Goal: Task Accomplishment & Management: Complete application form

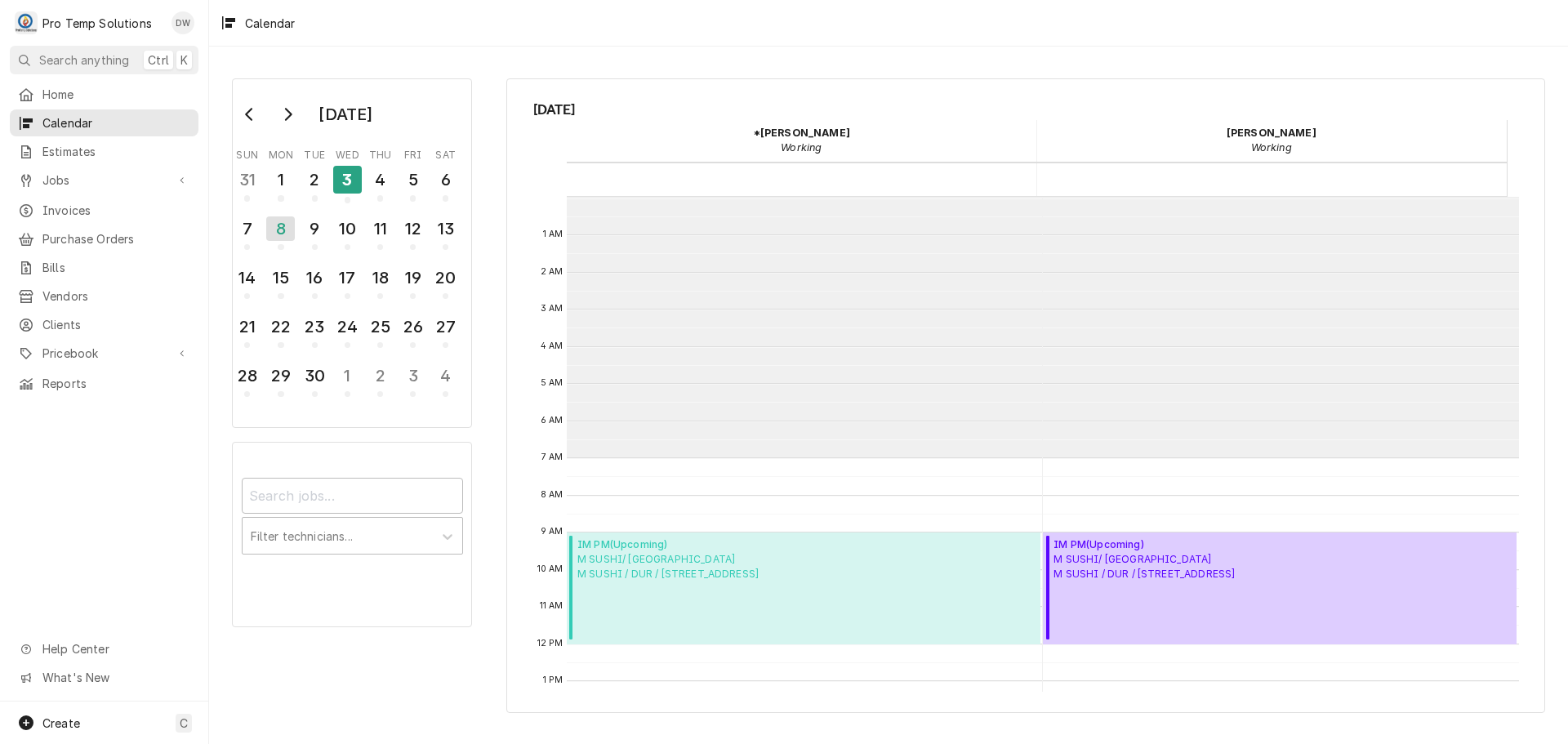
scroll to position [261, 0]
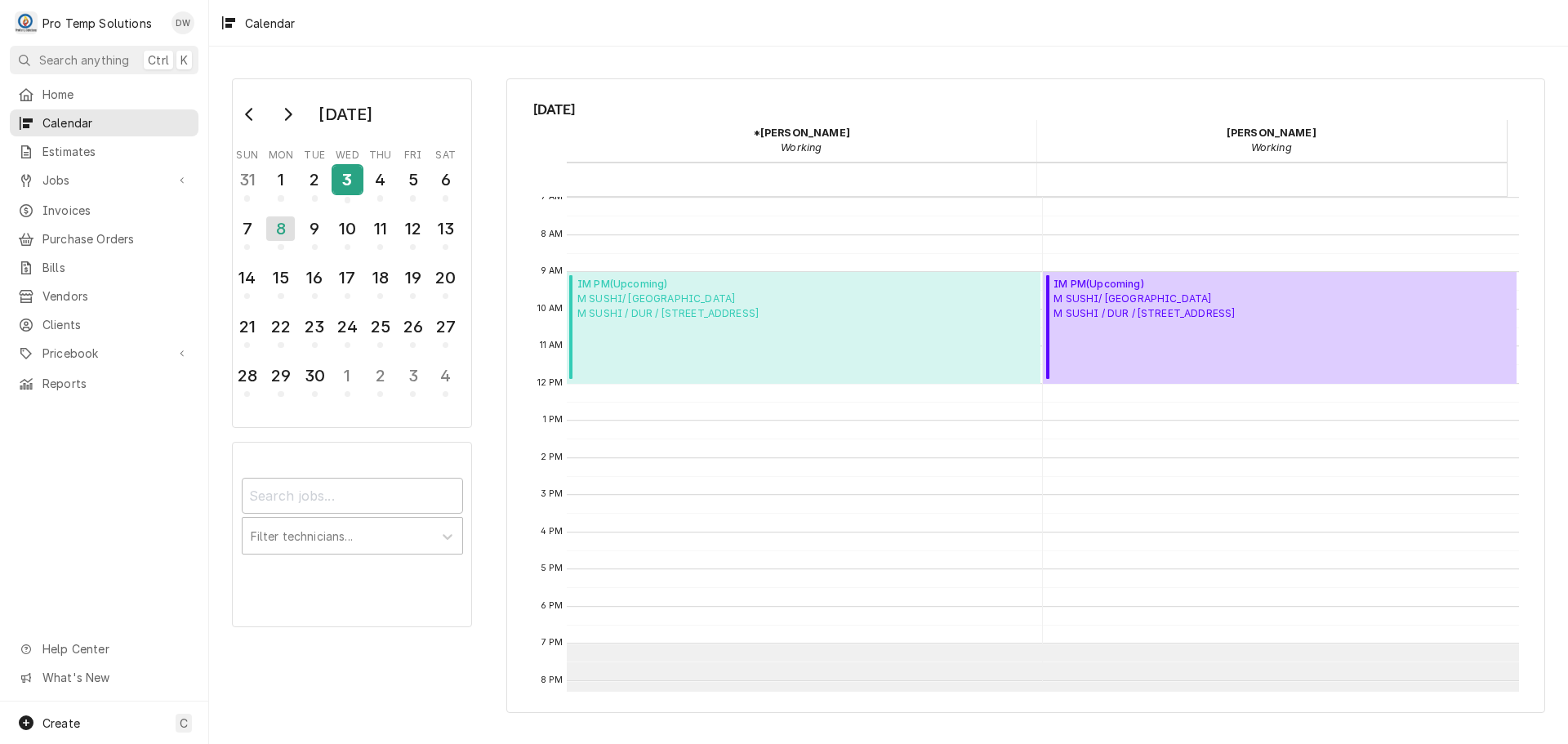
click at [346, 180] on div "3" at bounding box center [347, 179] width 28 height 27
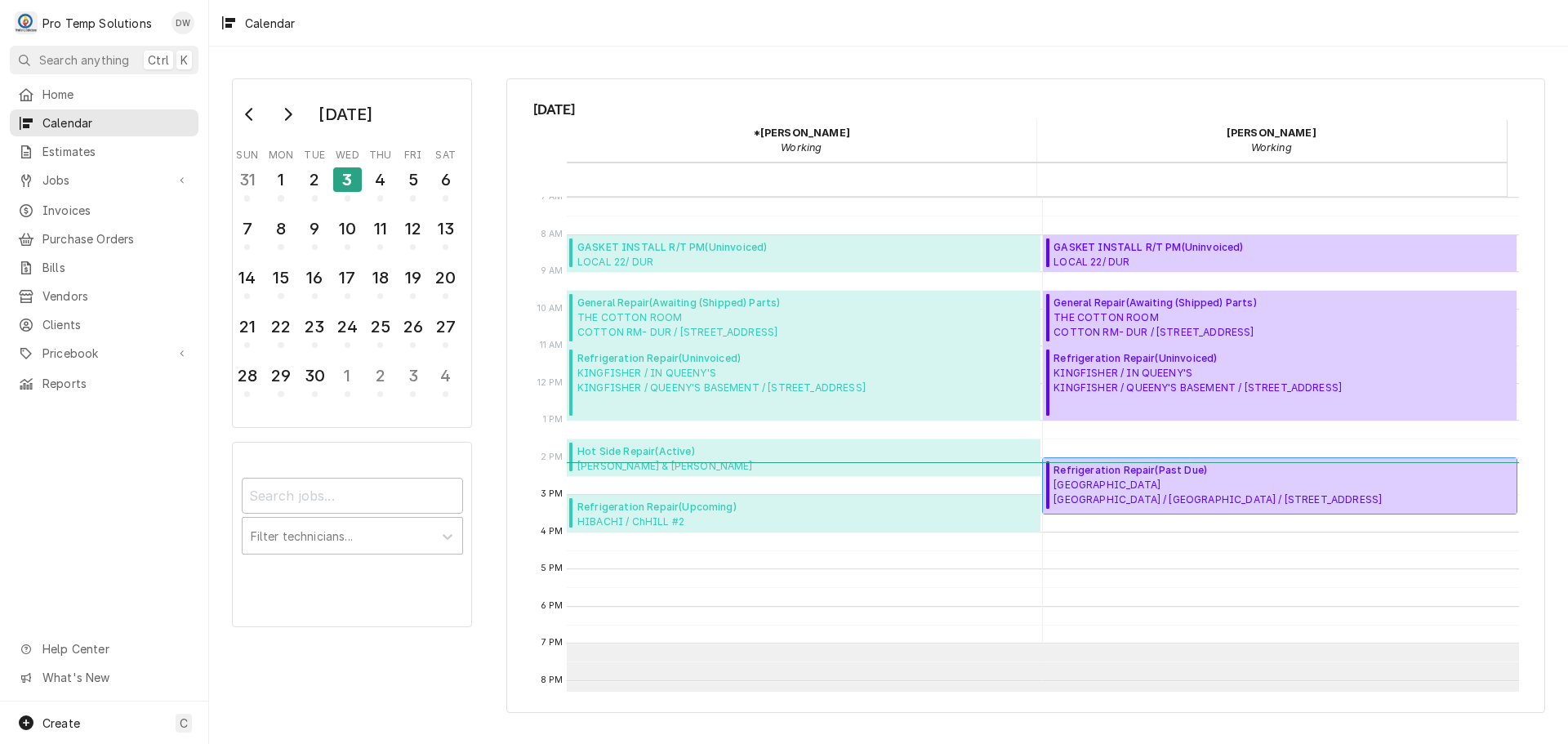
click at [1210, 483] on span "CHAPEL HILL CC CHAPEL HILL CC / ChHILL / 103 Lancaster Dr, Chapel Hill, NC 27517" at bounding box center [1217, 492] width 328 height 29
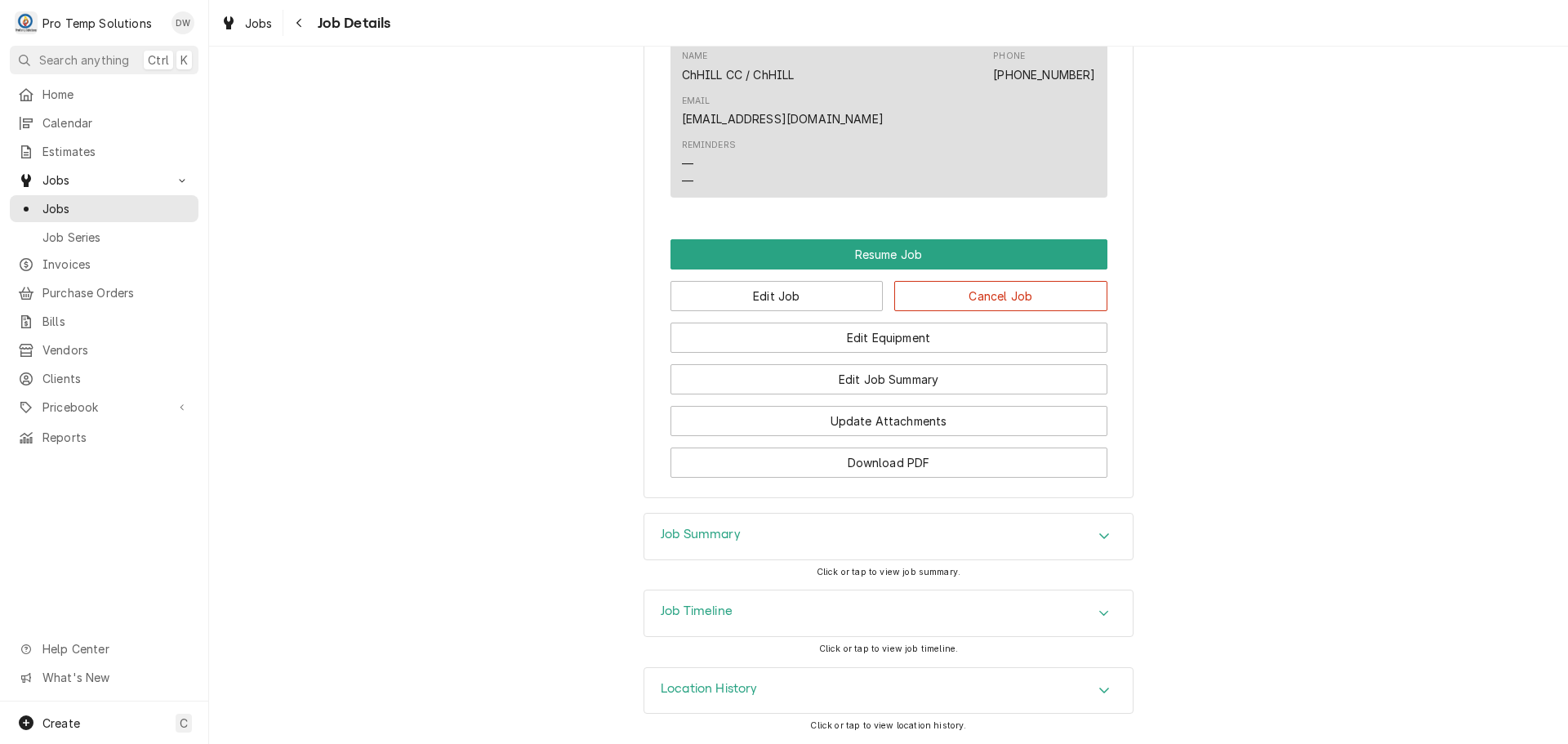
scroll to position [1270, 0]
click at [1099, 611] on icon "Accordion Header" at bounding box center [1104, 613] width 11 height 13
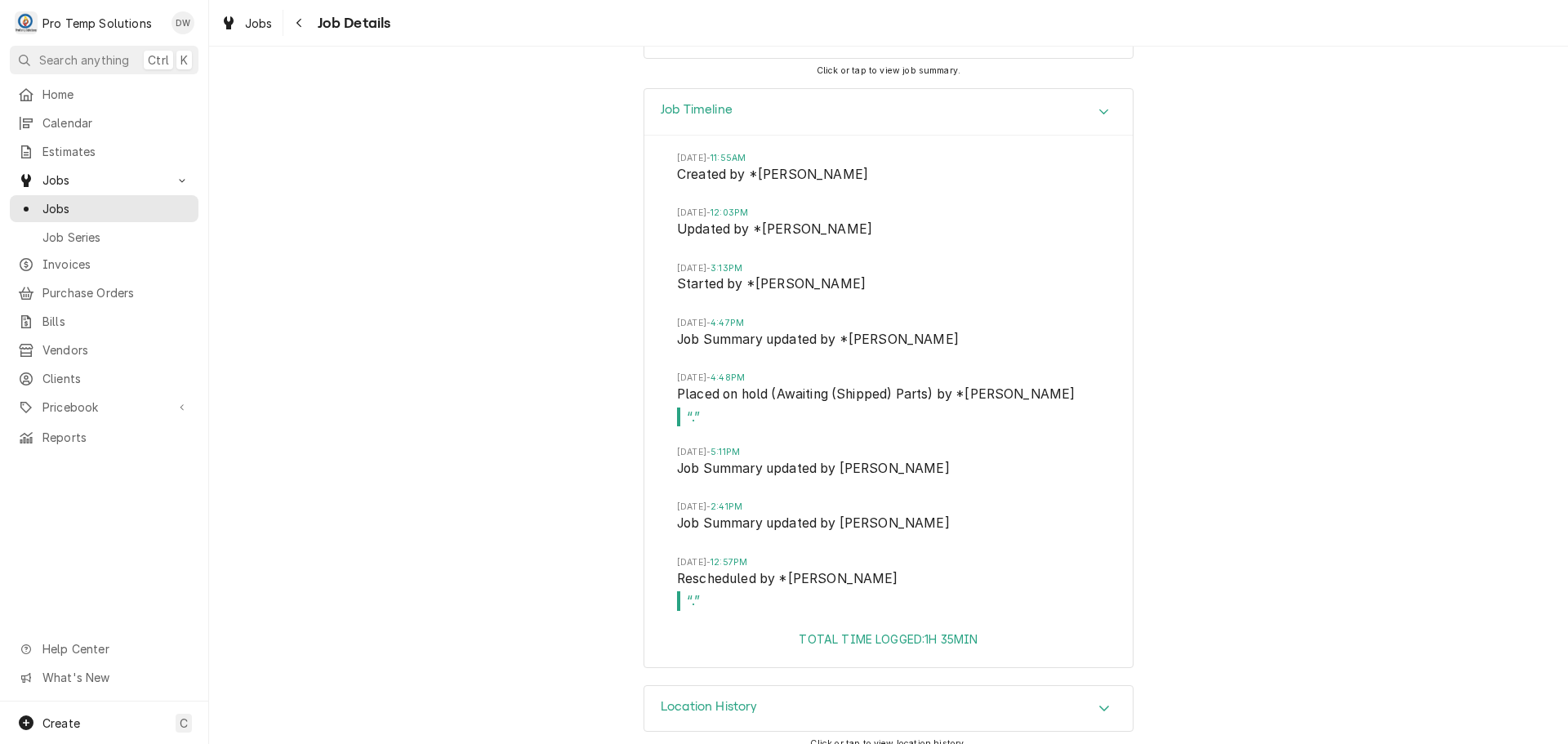
scroll to position [1789, 0]
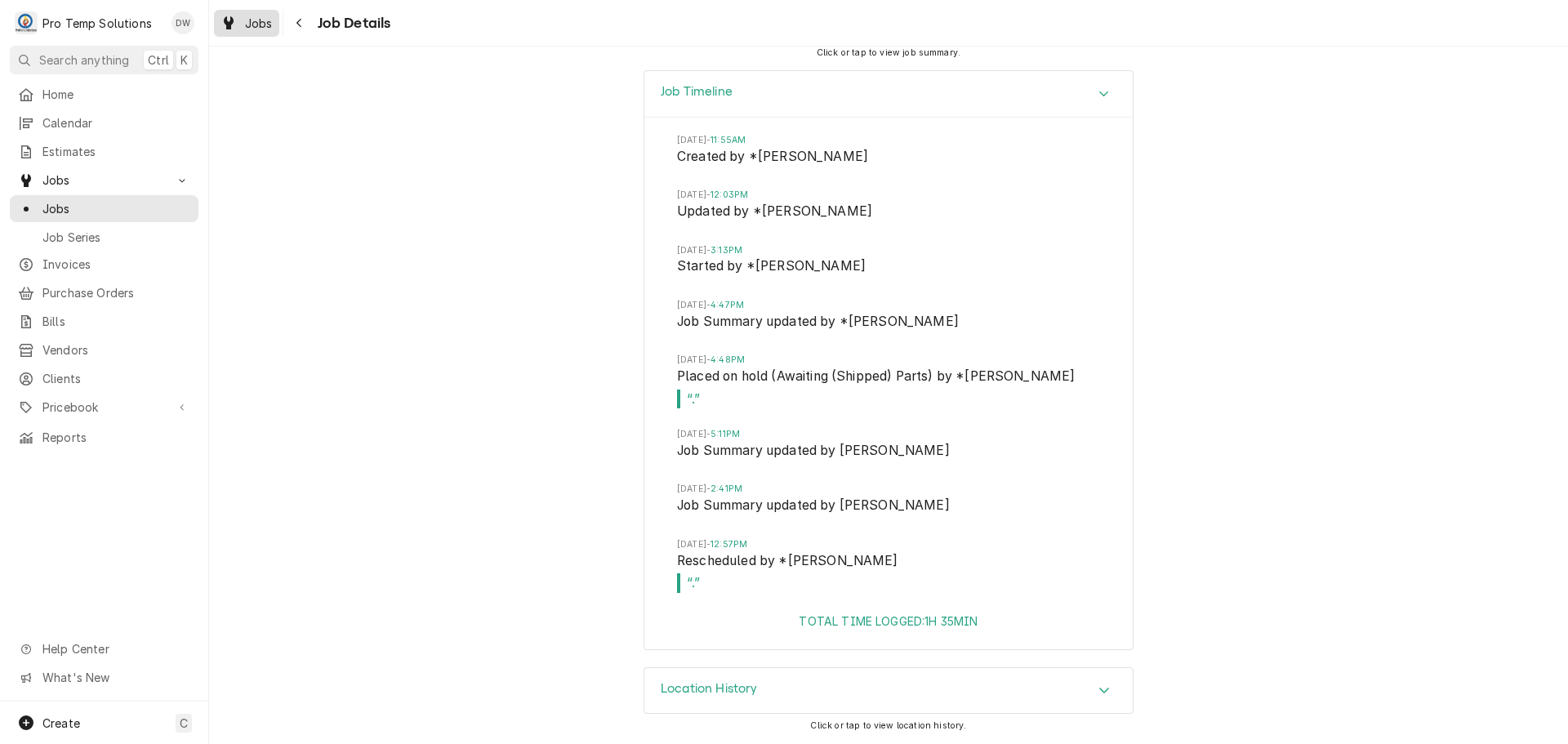
click at [256, 21] on span "Jobs" at bounding box center [258, 24] width 27 height 17
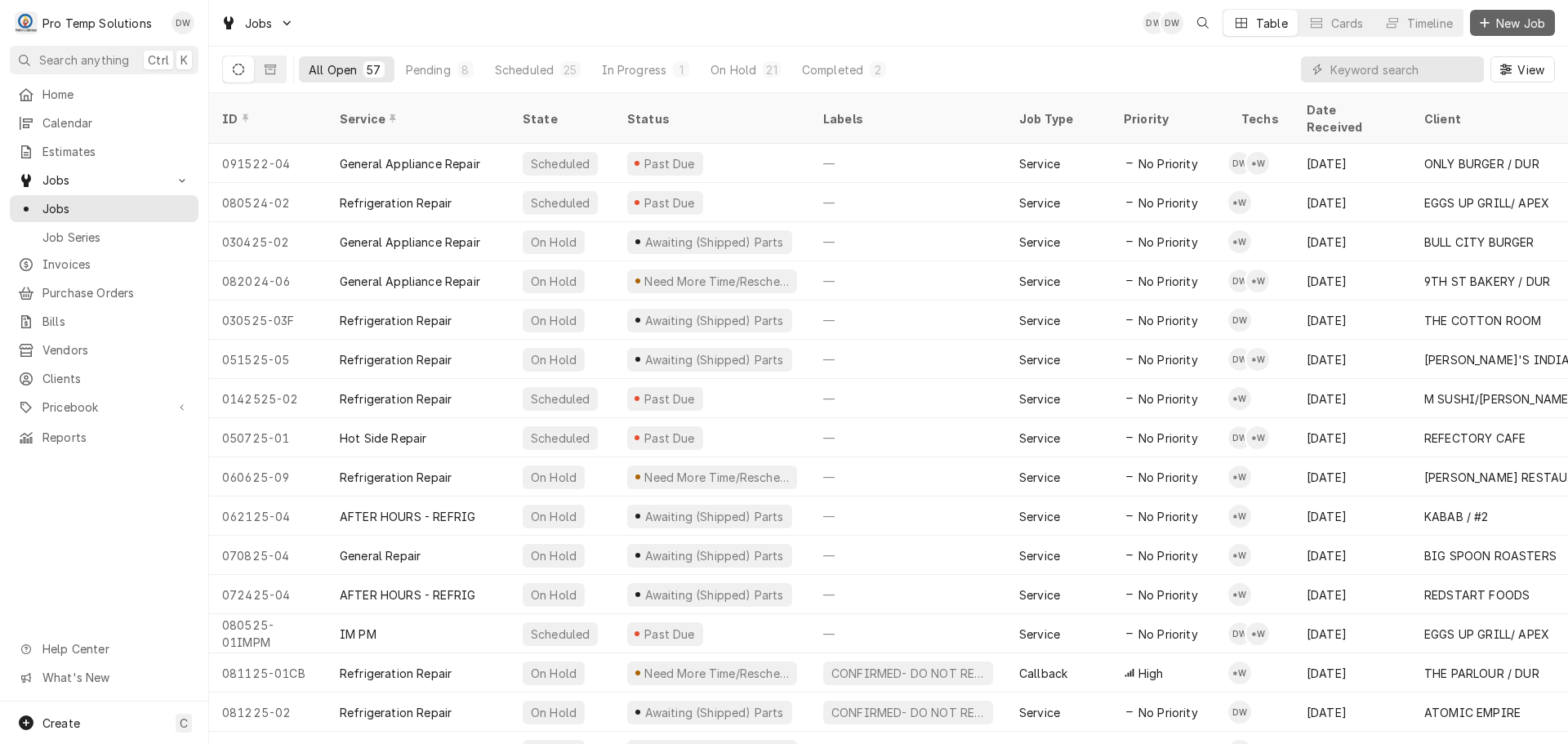
click at [1519, 23] on span "New Job" at bounding box center [1521, 24] width 56 height 17
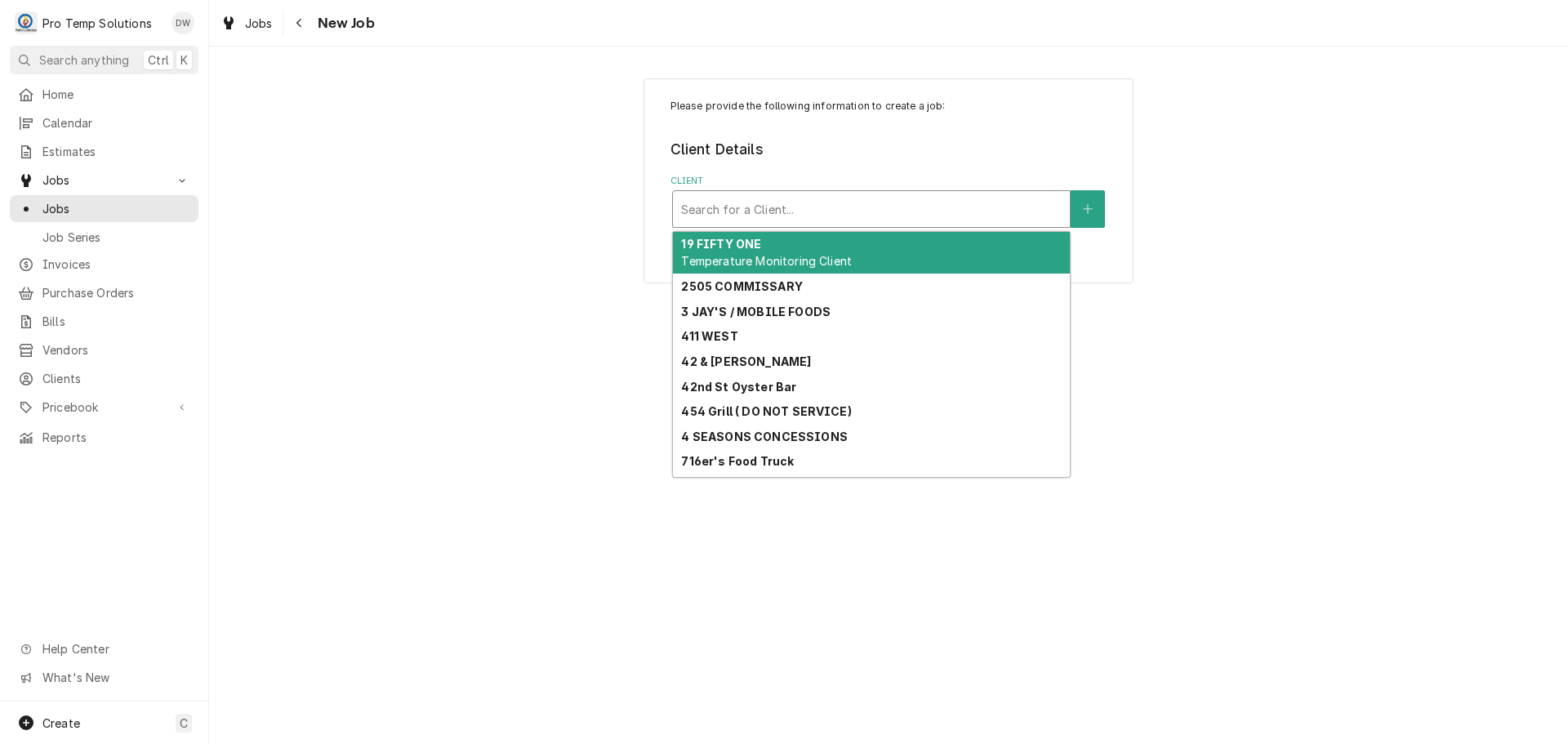
click at [919, 198] on div "Client" at bounding box center [870, 209] width 380 height 29
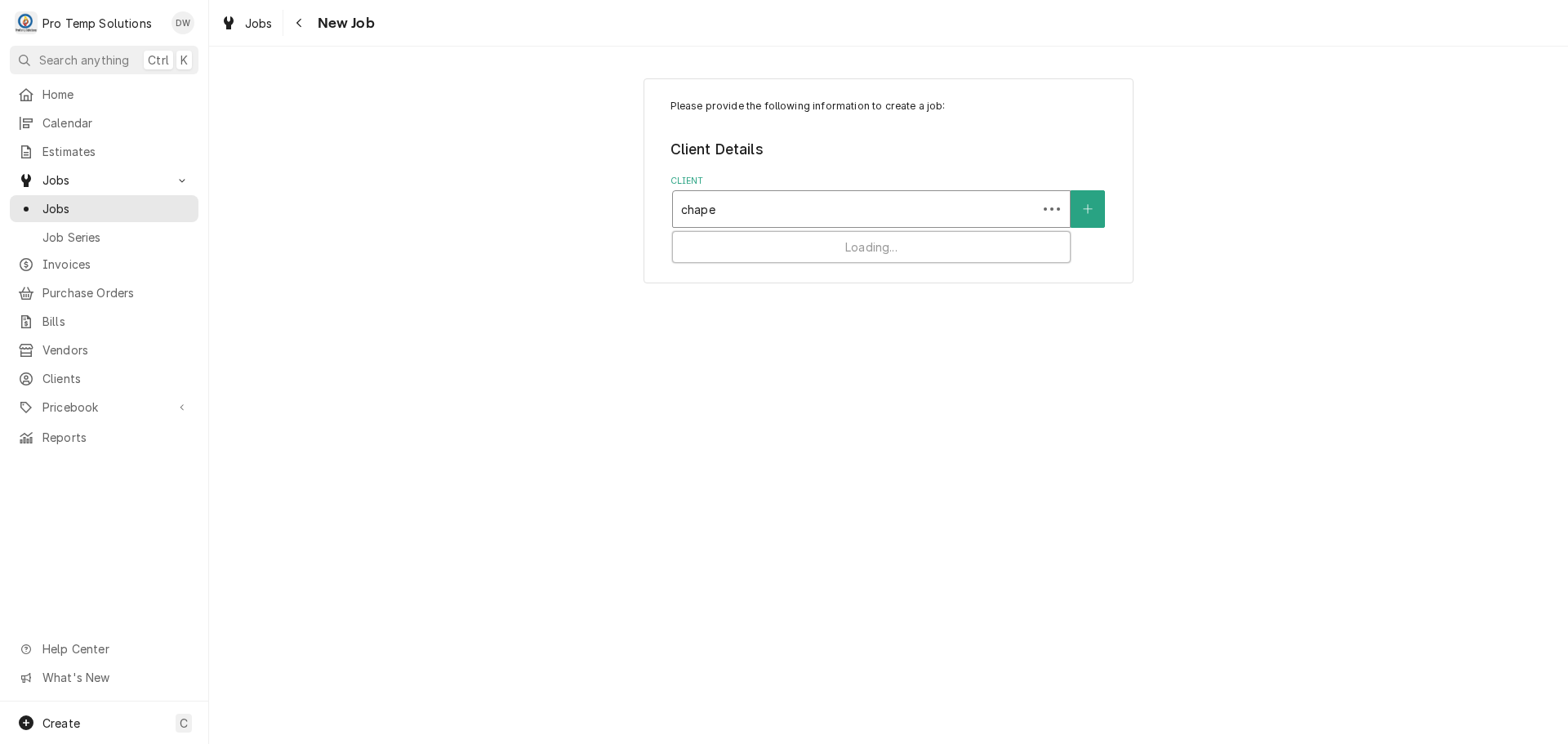
type input "chapel"
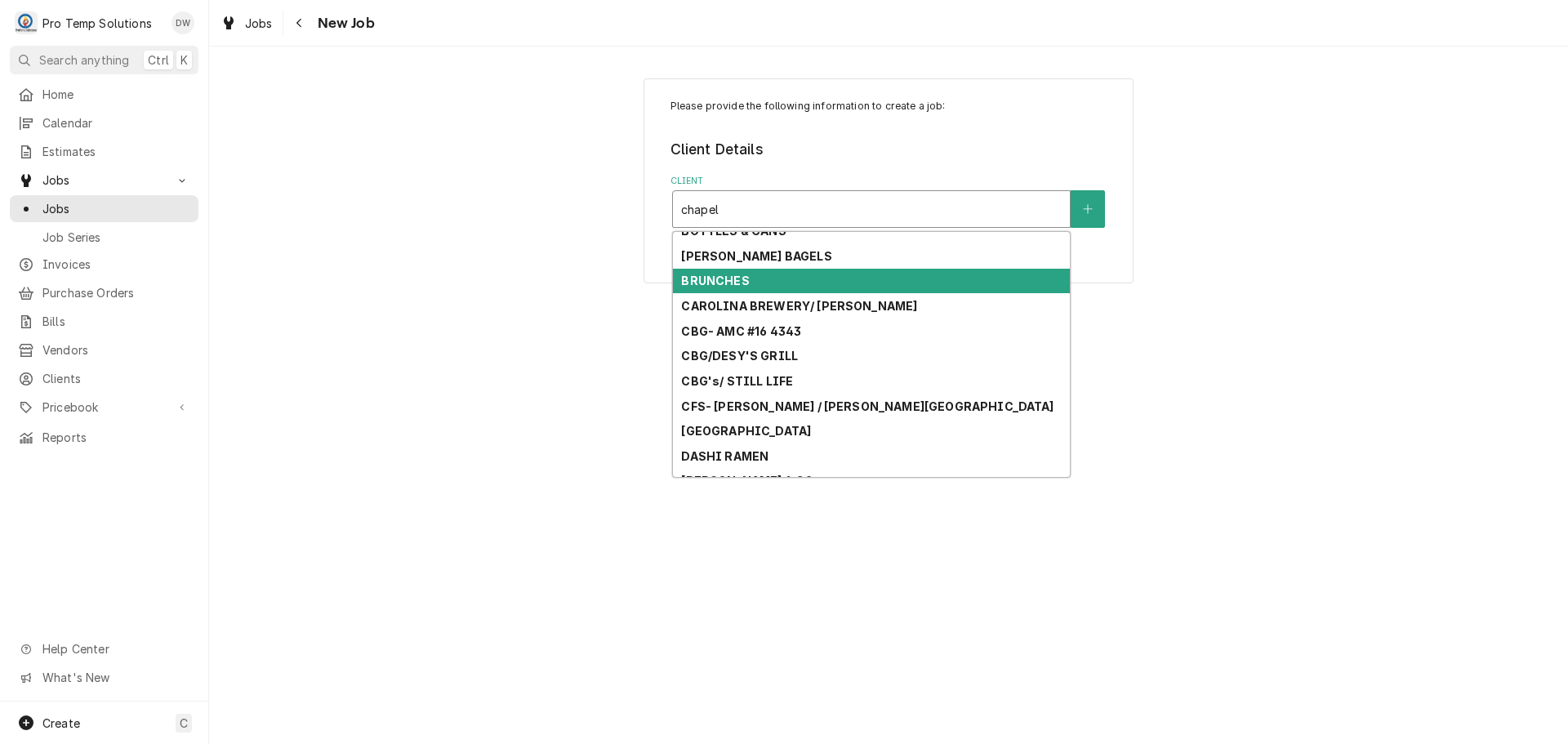
scroll to position [245, 0]
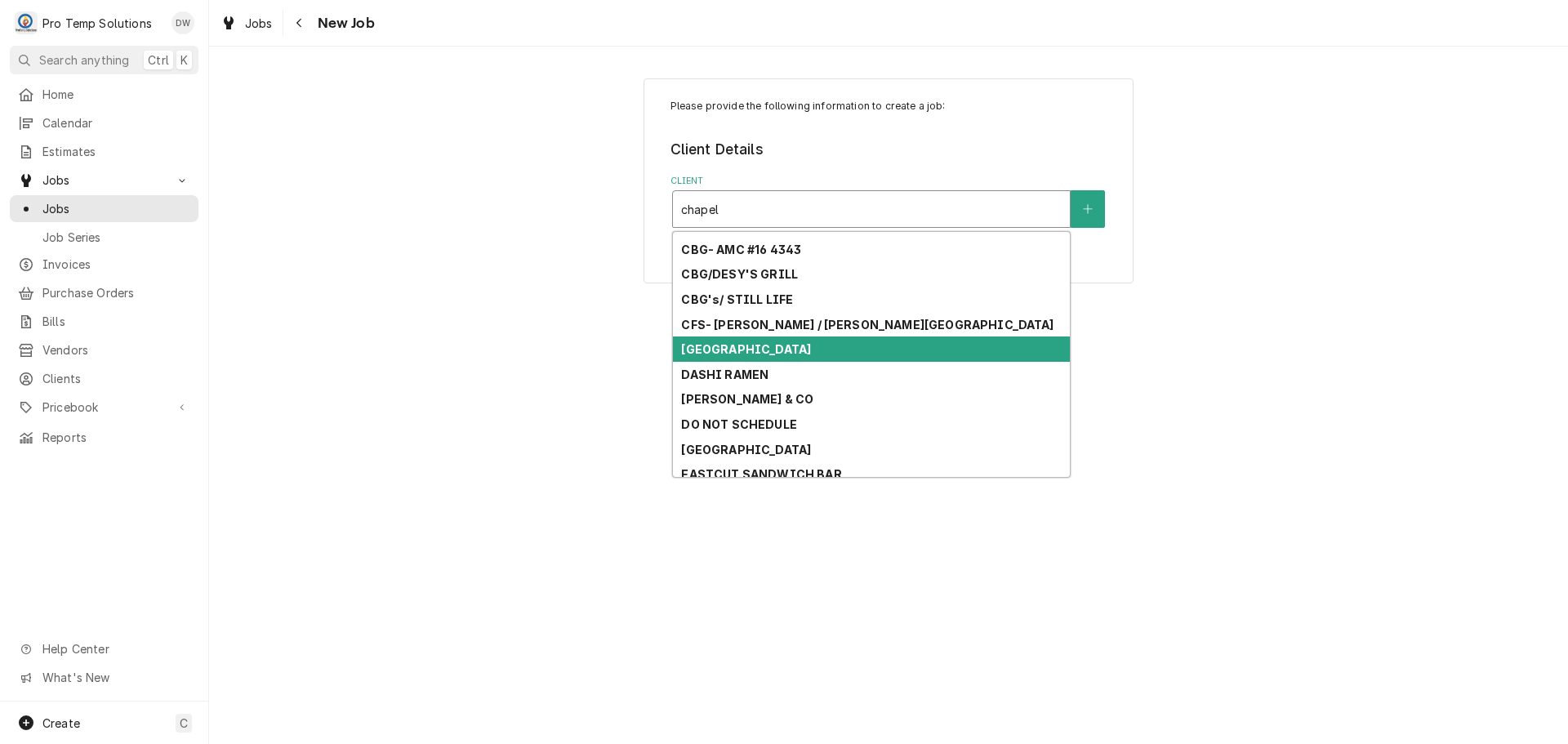
click at [782, 348] on div "[GEOGRAPHIC_DATA]" at bounding box center [871, 349] width 397 height 26
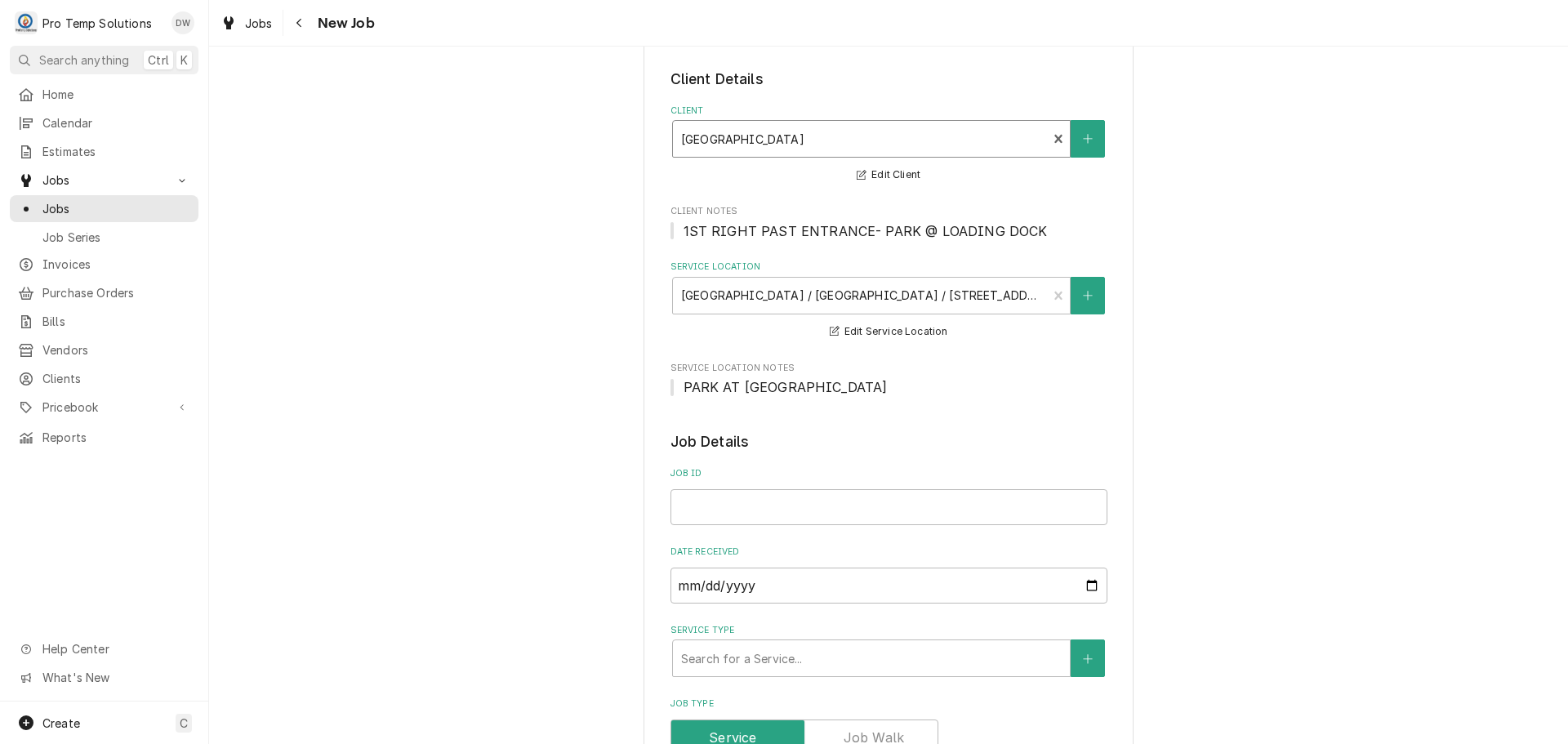
scroll to position [163, 0]
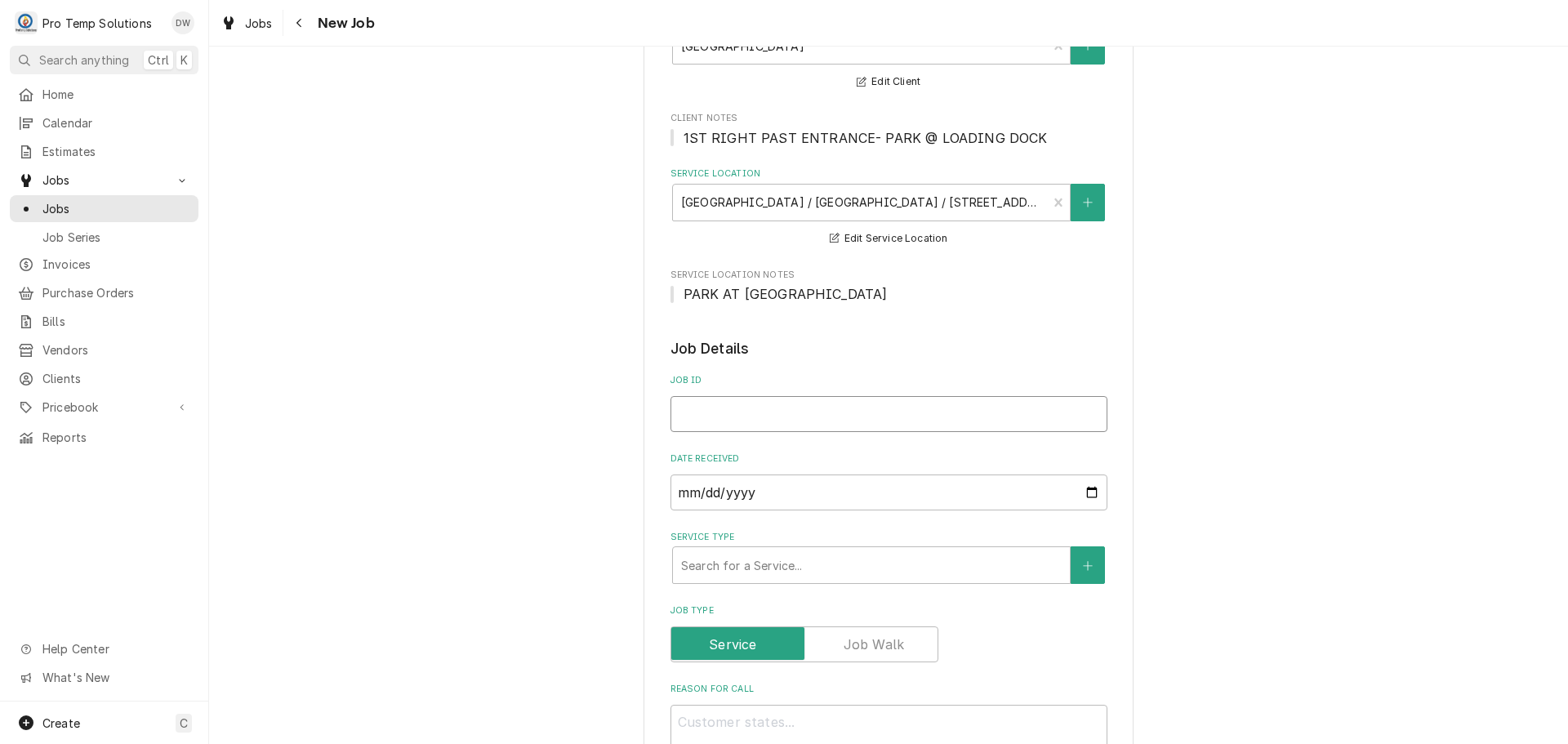
click at [744, 409] on input "Job ID" at bounding box center [888, 414] width 437 height 36
type textarea "x"
type input "0"
type textarea "x"
type input "09"
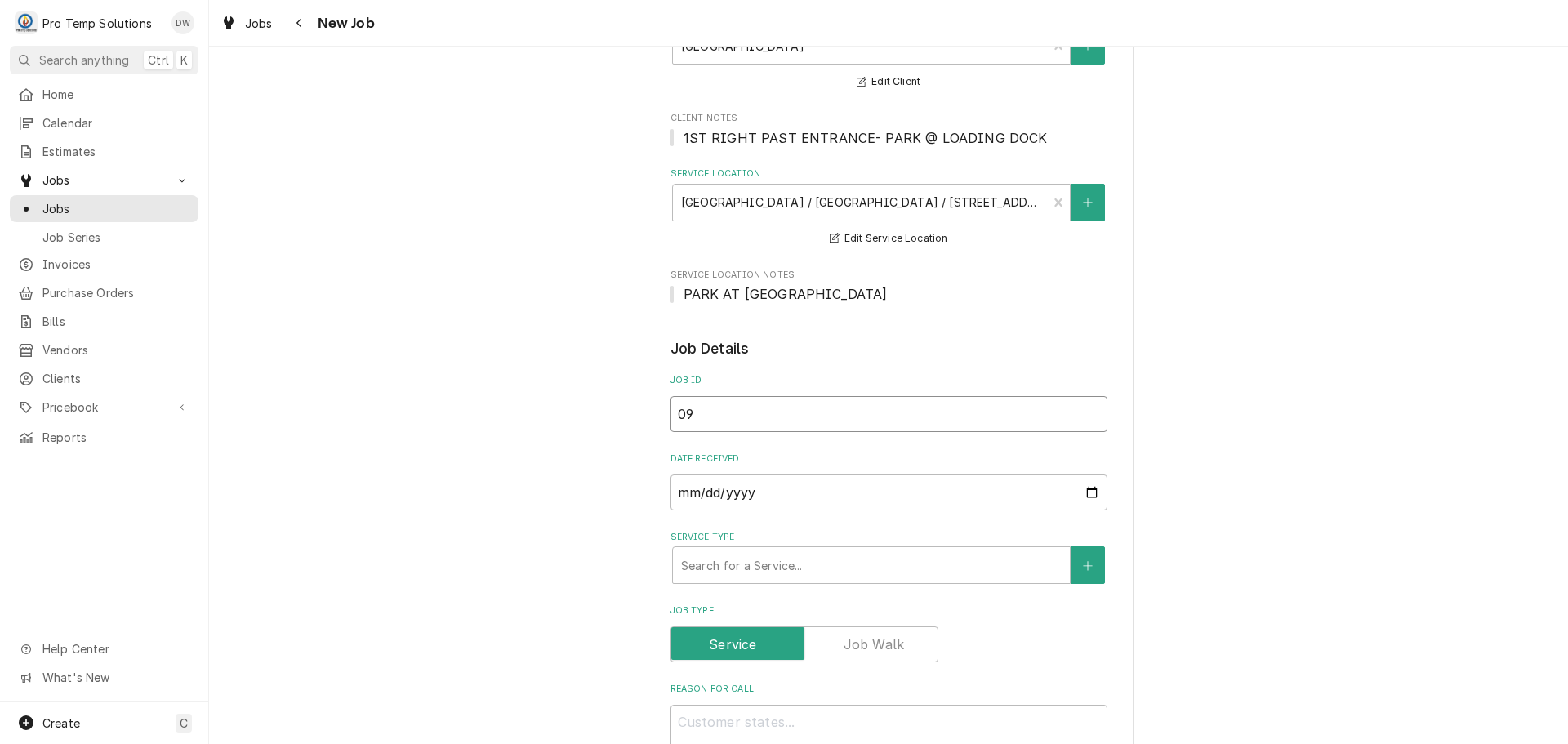
type textarea "x"
type input "090"
type textarea "x"
type input "0903"
type textarea "x"
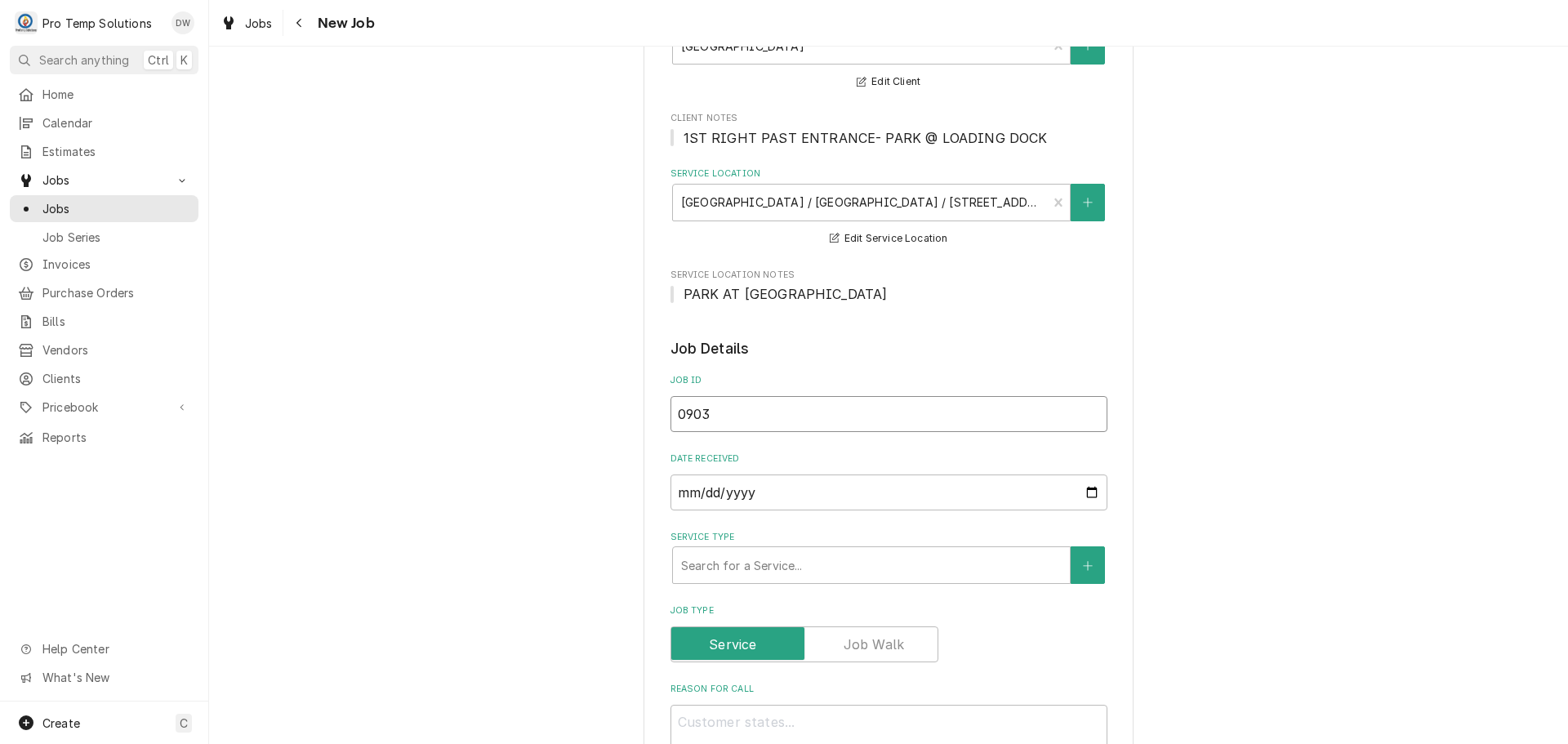
type input "09032"
type textarea "x"
type input "090325"
type textarea "x"
type input "090325-"
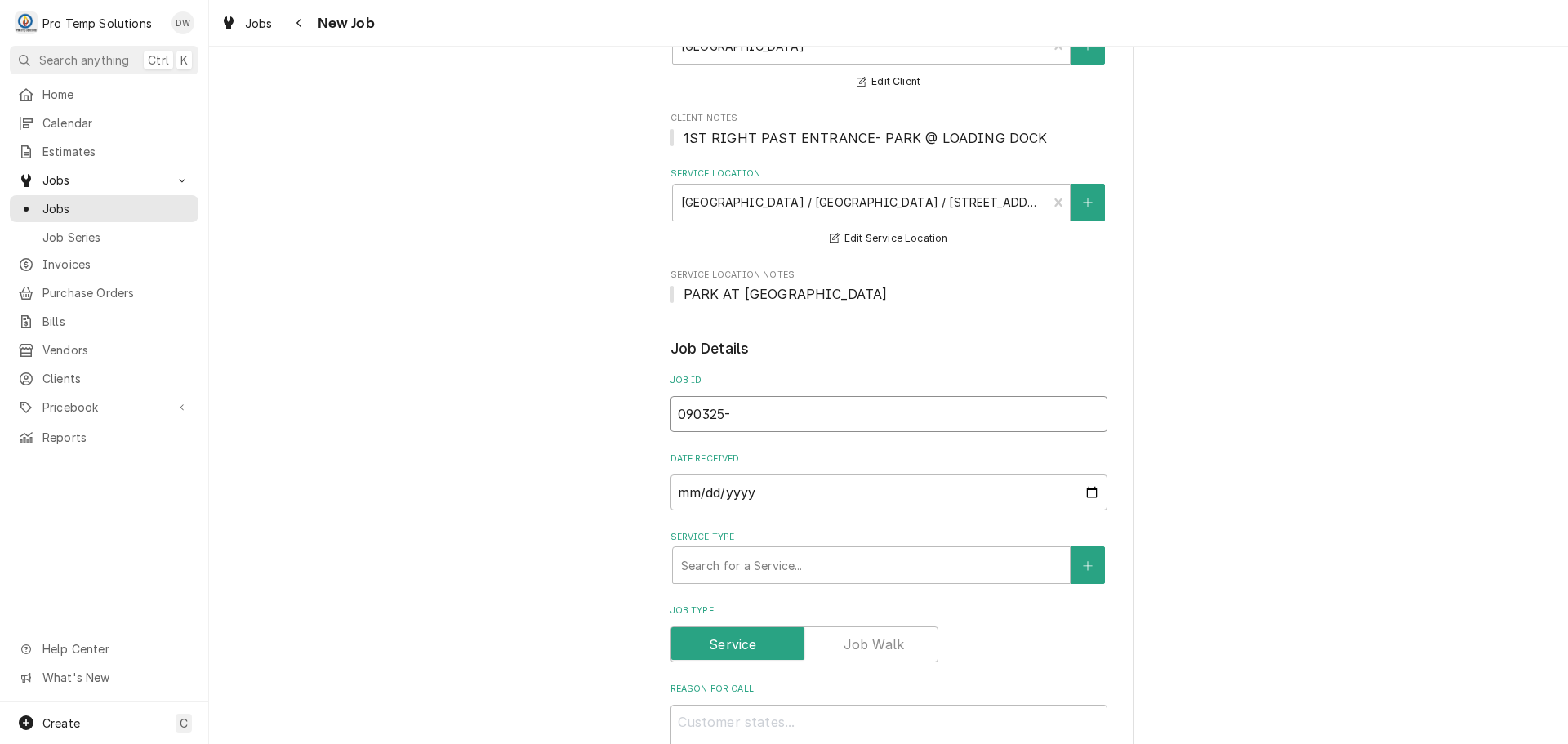
type textarea "x"
type input "090325-0"
type textarea "x"
type input "090325-02"
type textarea "x"
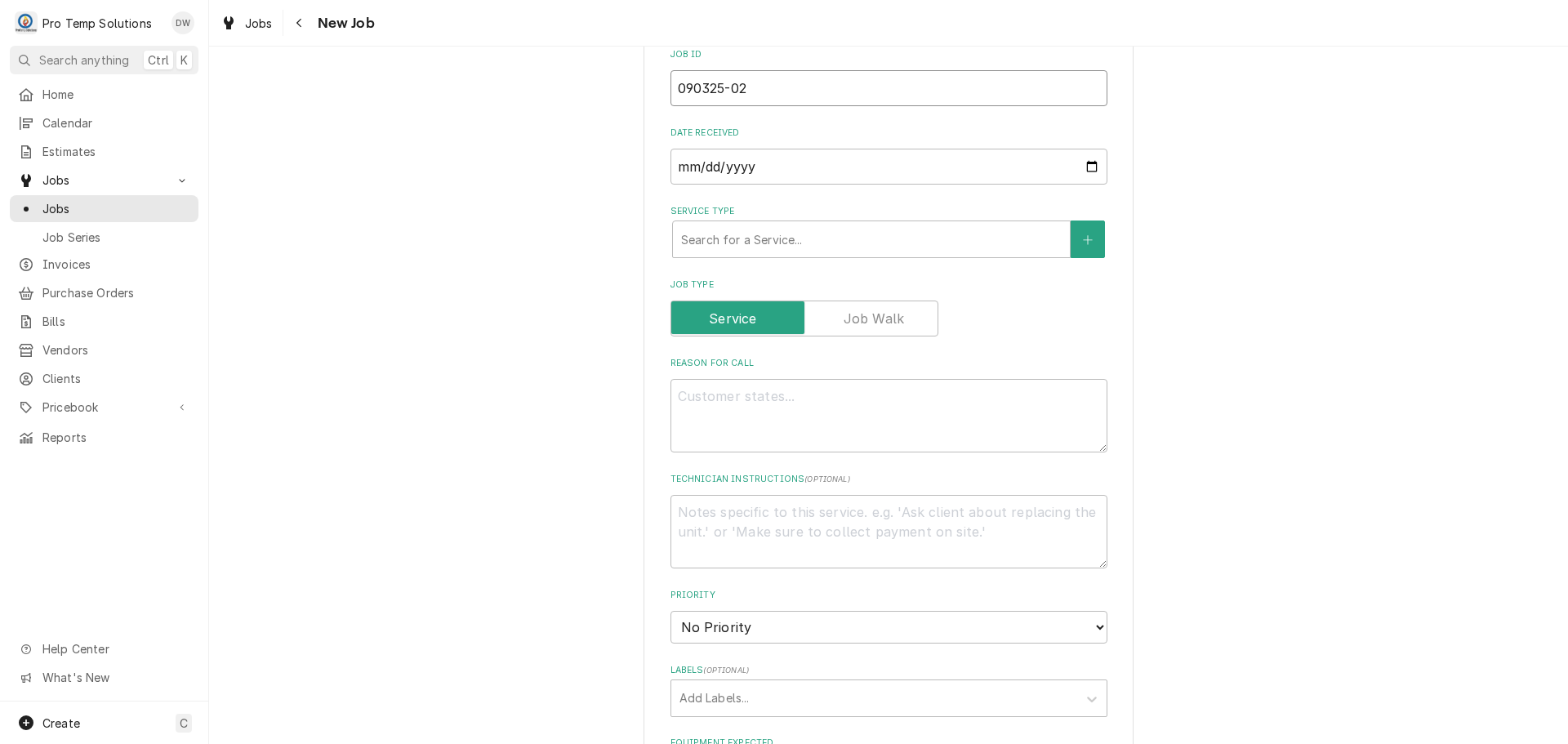
scroll to position [490, 0]
type input "090325-02"
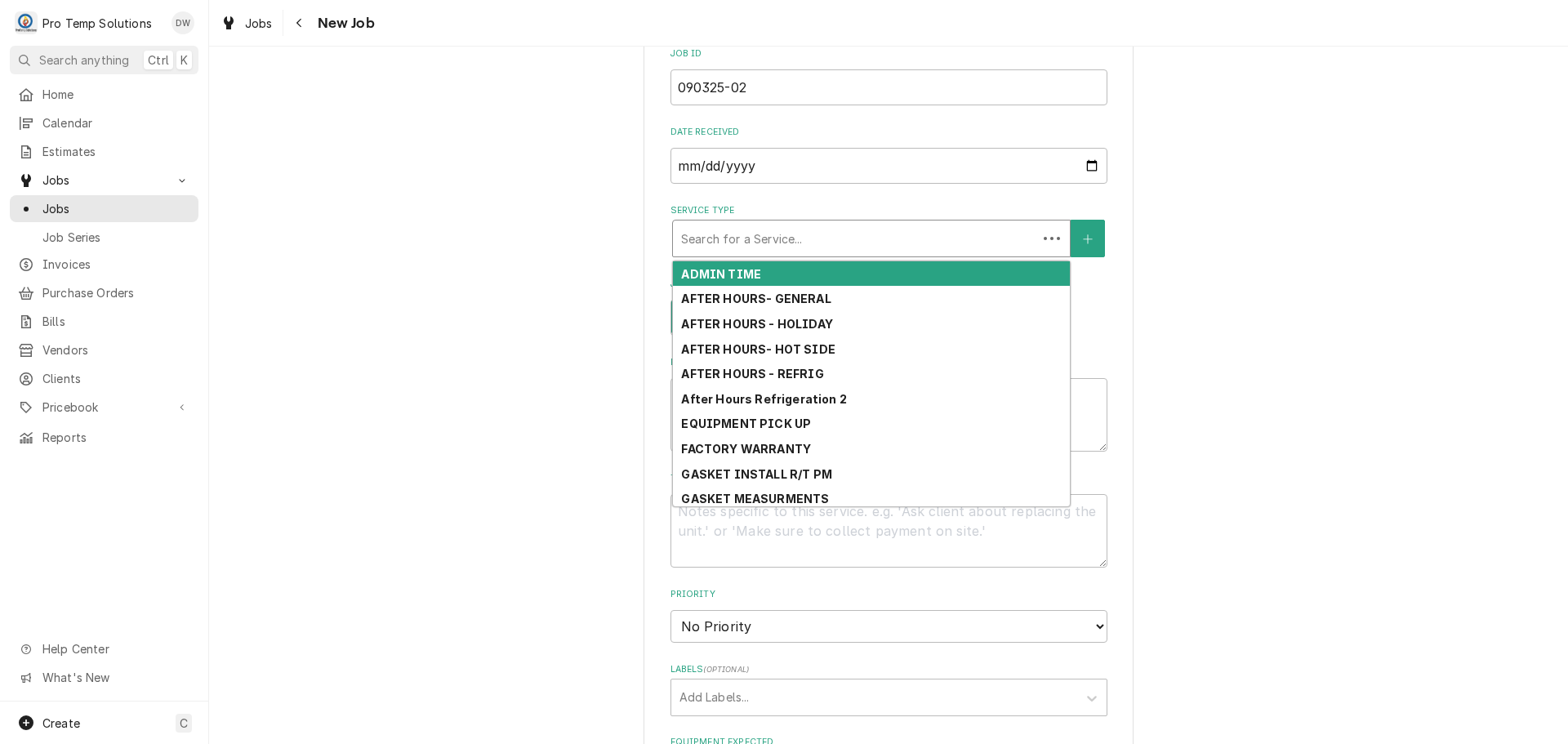
click at [910, 242] on div "Service Type" at bounding box center [854, 238] width 348 height 29
type textarea "x"
type input "h"
type textarea "x"
type input "ho"
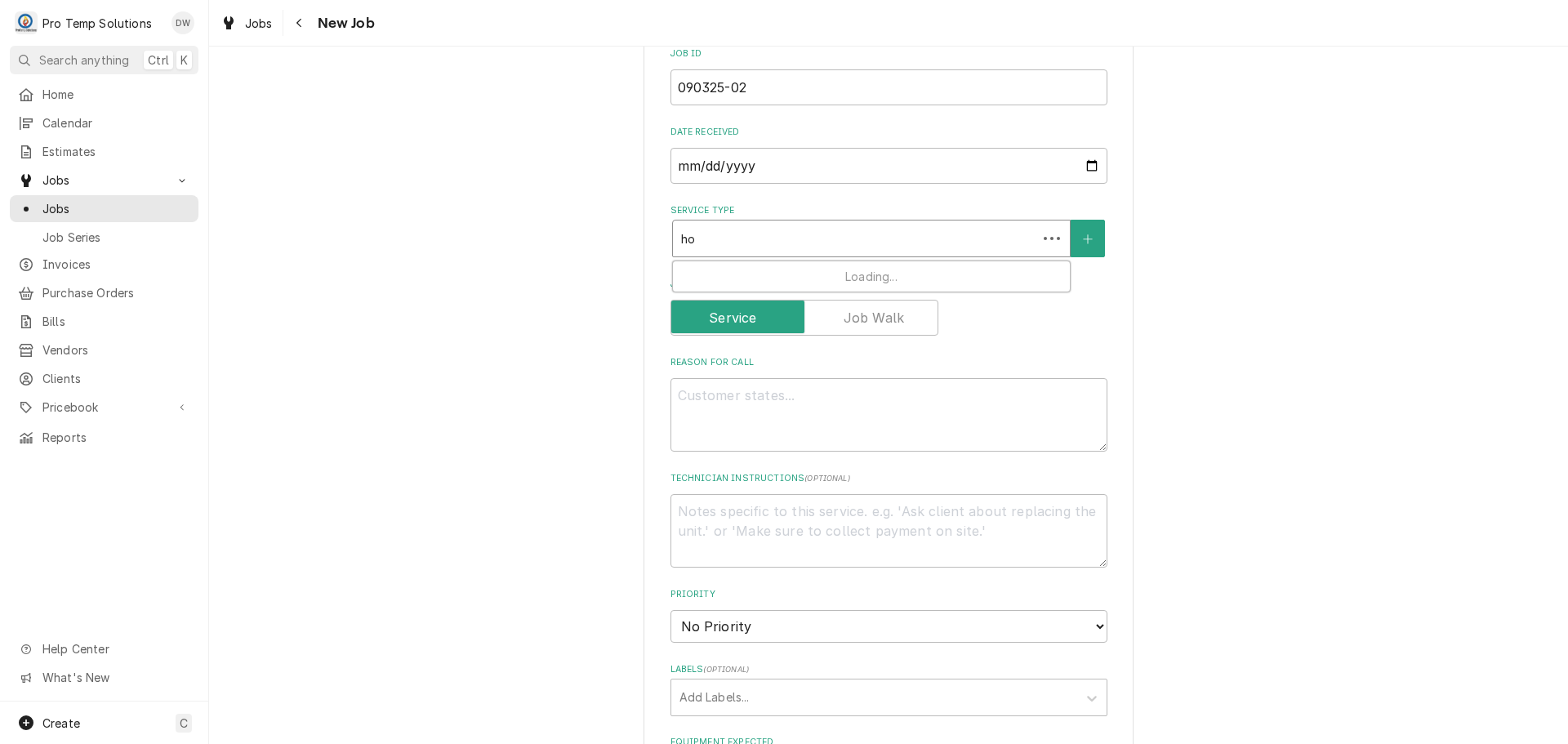
type textarea "x"
type input "hot"
type textarea "x"
type input "hot"
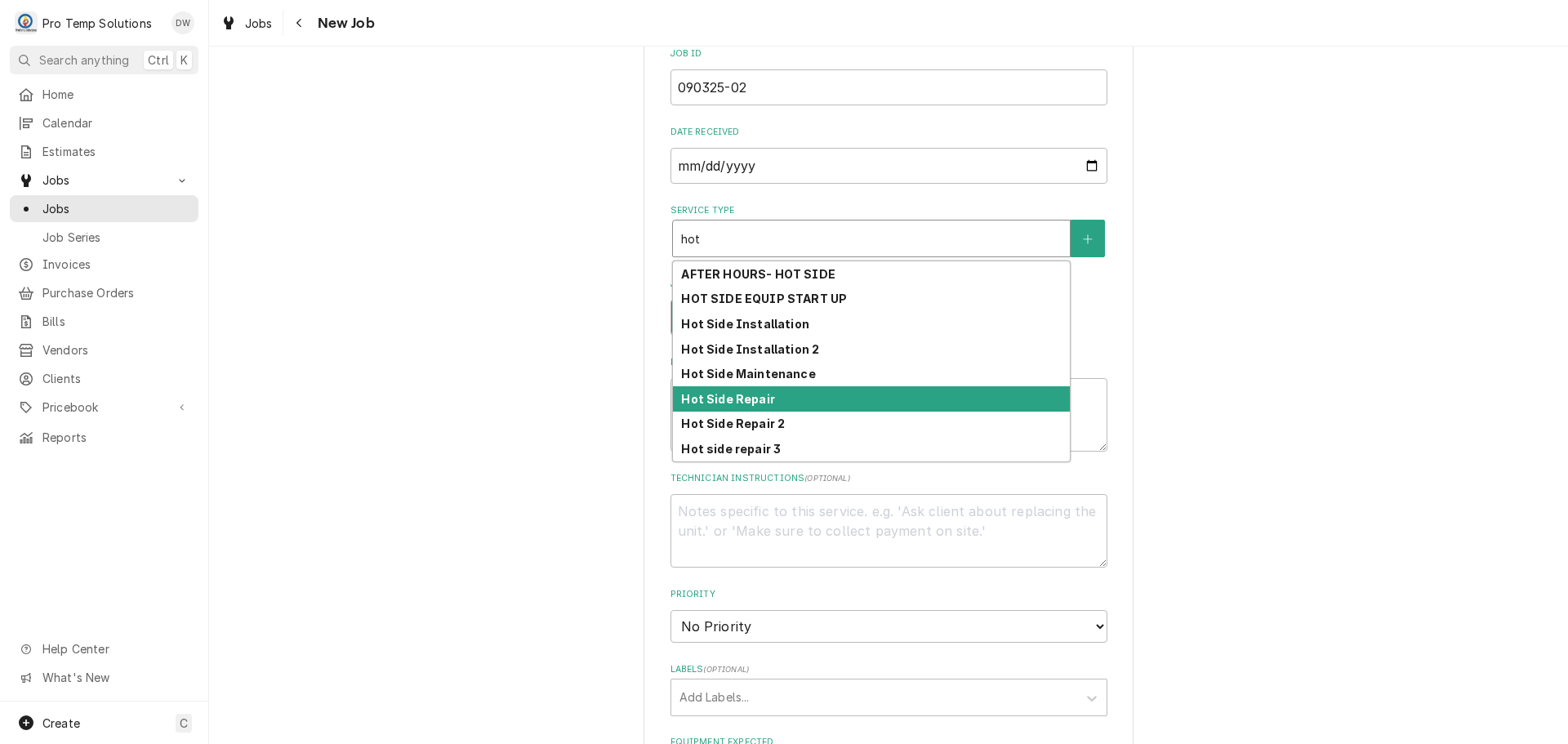
click at [830, 398] on div "Hot Side Repair" at bounding box center [871, 398] width 397 height 26
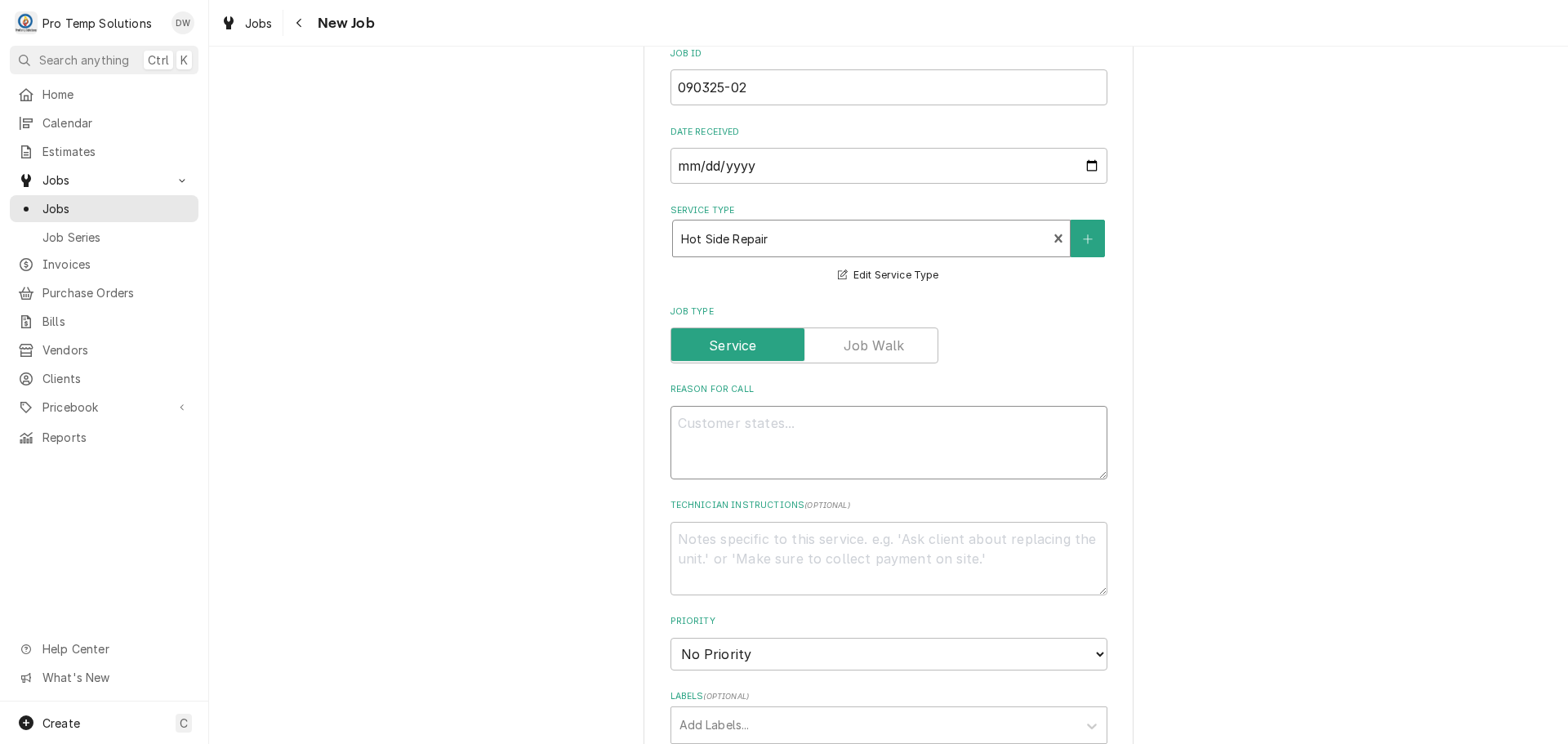
click at [751, 421] on textarea "Reason For Call" at bounding box center [888, 443] width 437 height 74
type textarea "x"
type textarea "m"
type textarea "x"
type textarea "mi"
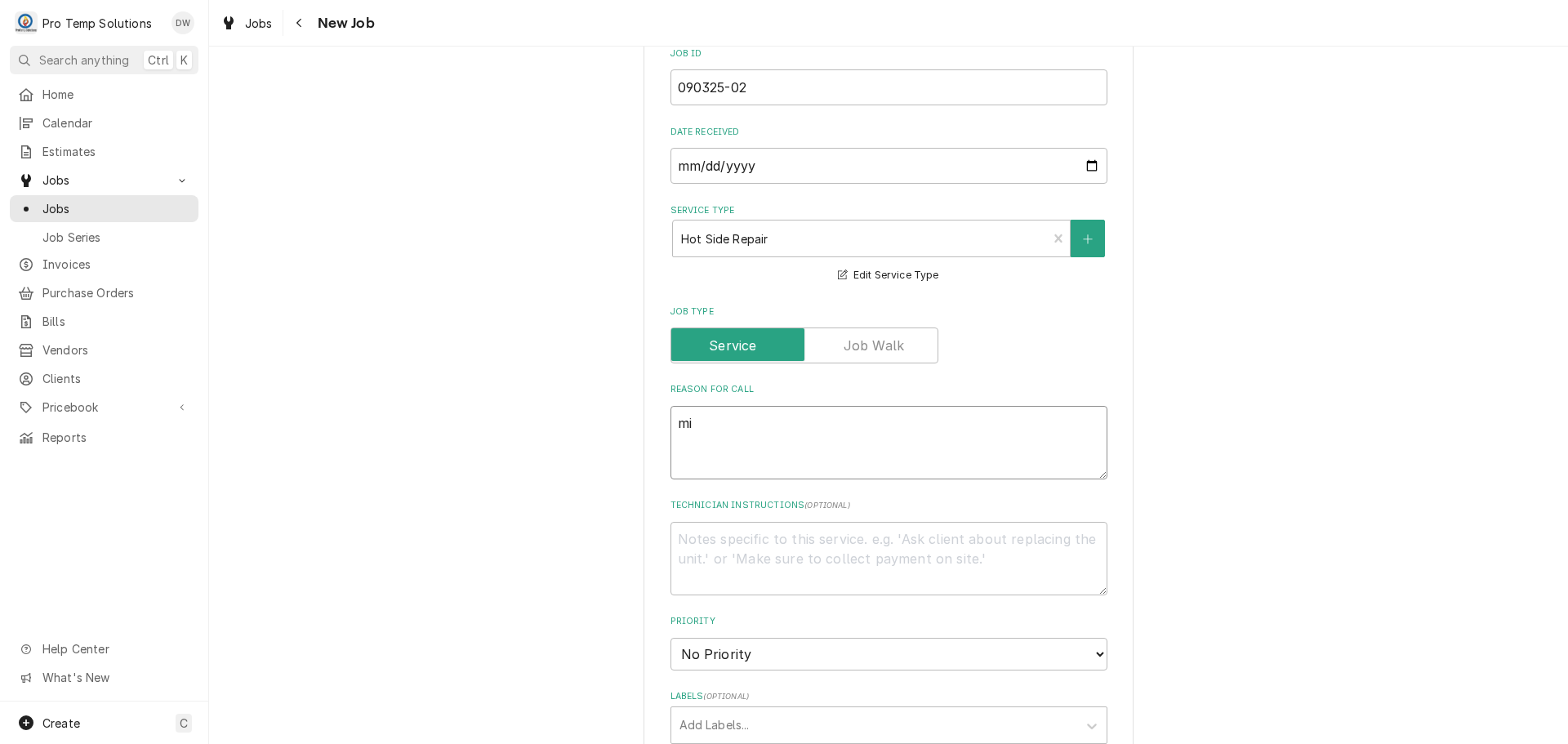
type textarea "x"
type textarea "mid"
type textarea "x"
type textarea "midd"
type textarea "x"
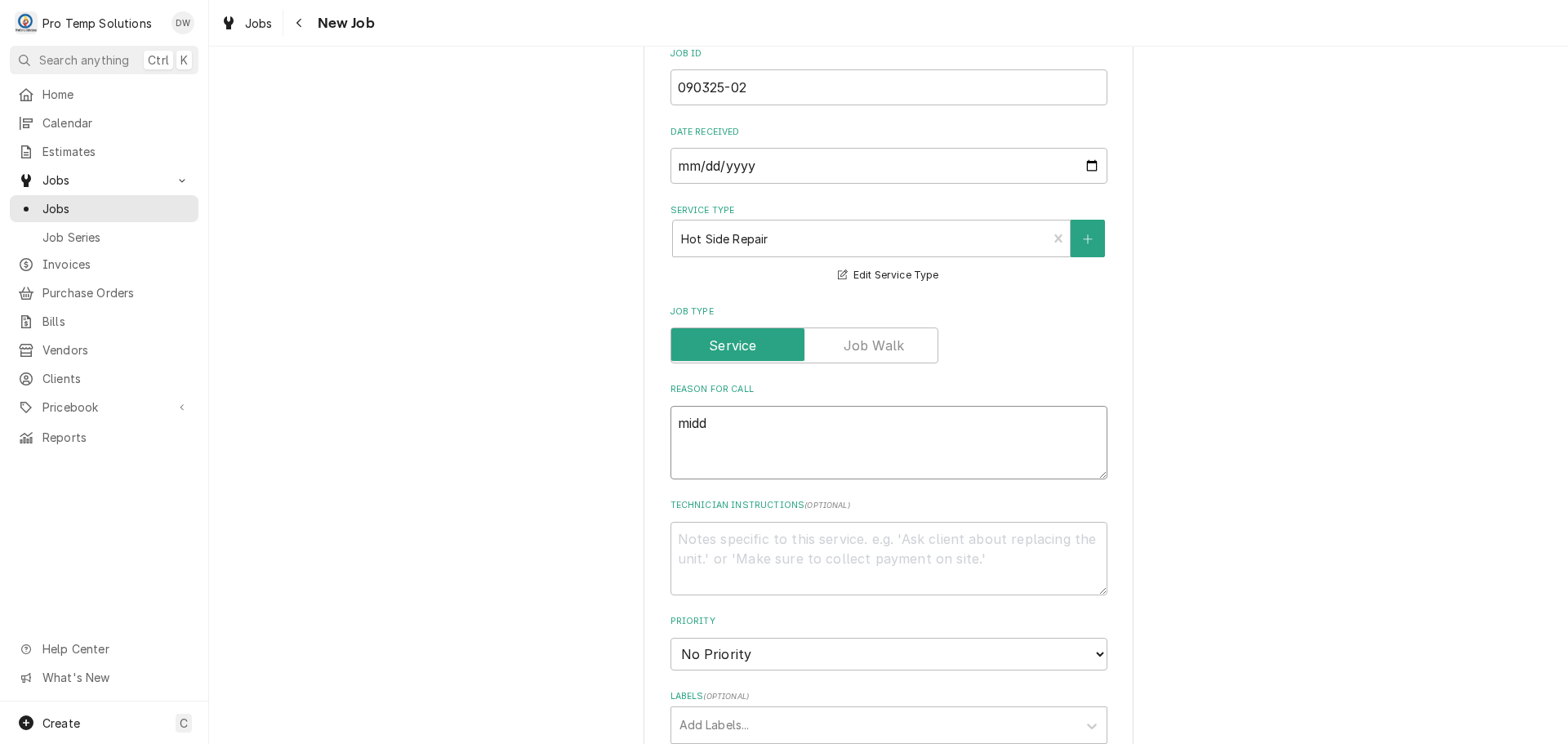
type textarea "middl"
type textarea "x"
type textarea "middle"
type textarea "x"
type textarea "middle"
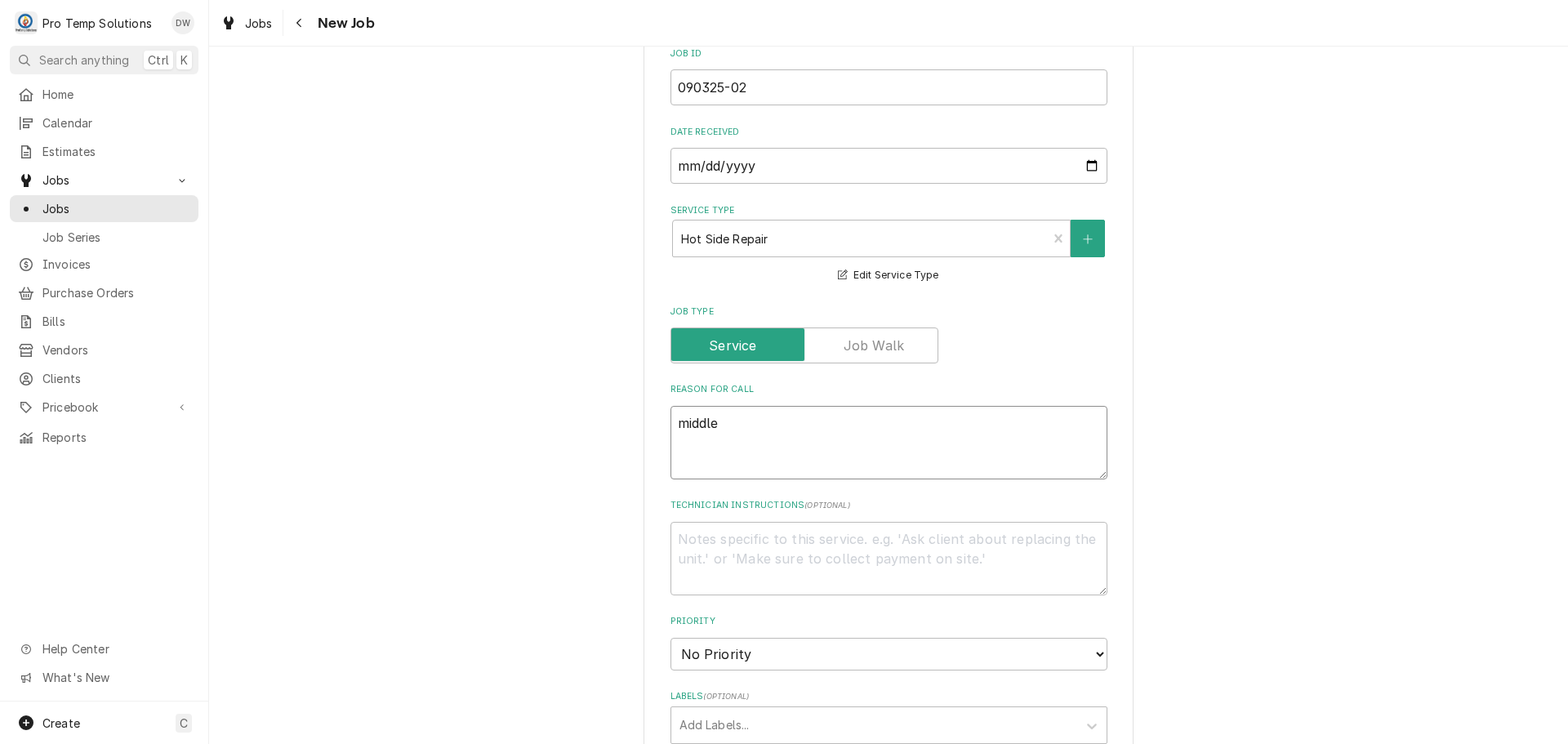
type textarea "x"
type textarea "middle f"
type textarea "x"
type textarea "middle fr"
type textarea "x"
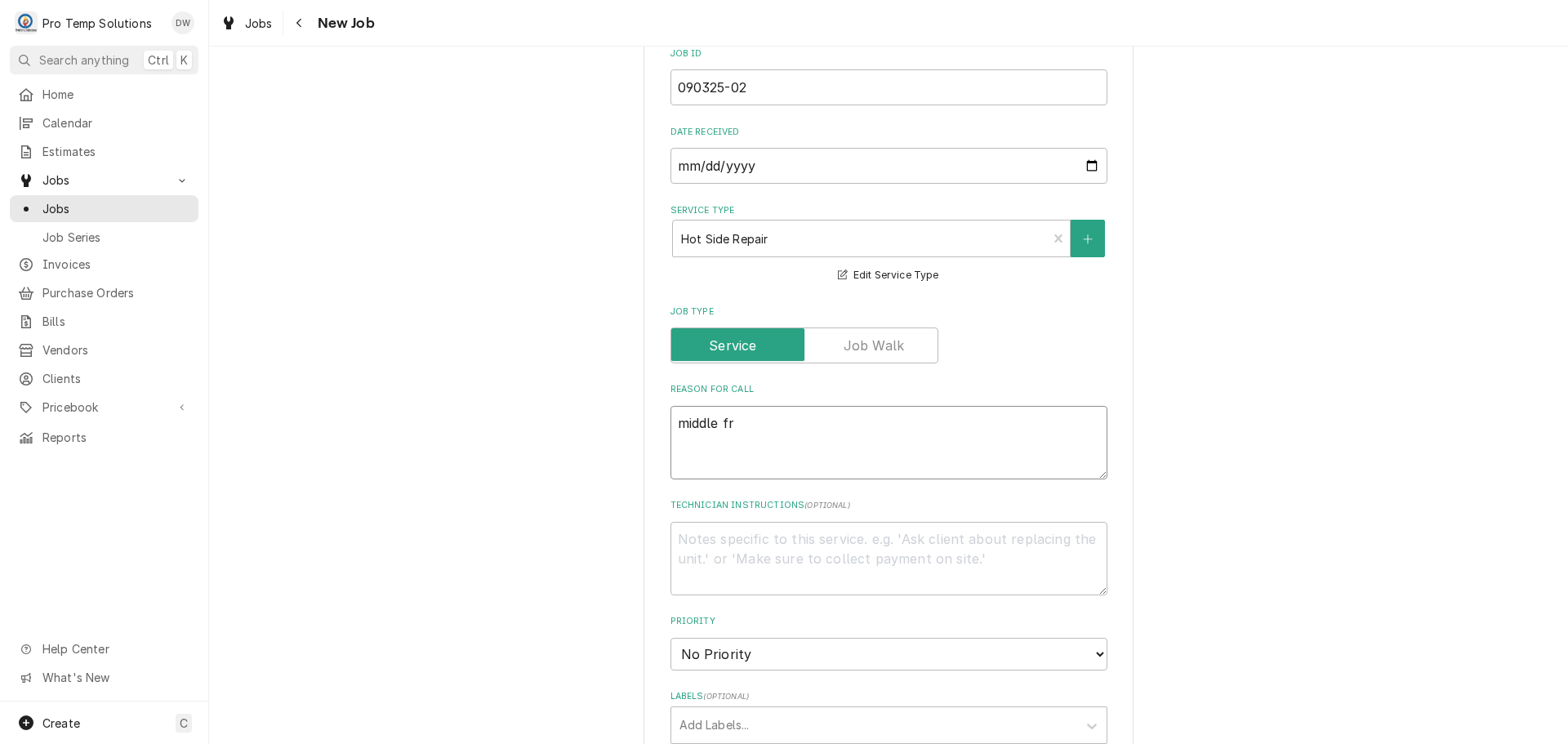
type textarea "middle fry"
type textarea "x"
type textarea "middle frye"
type textarea "x"
type textarea "middle fryer"
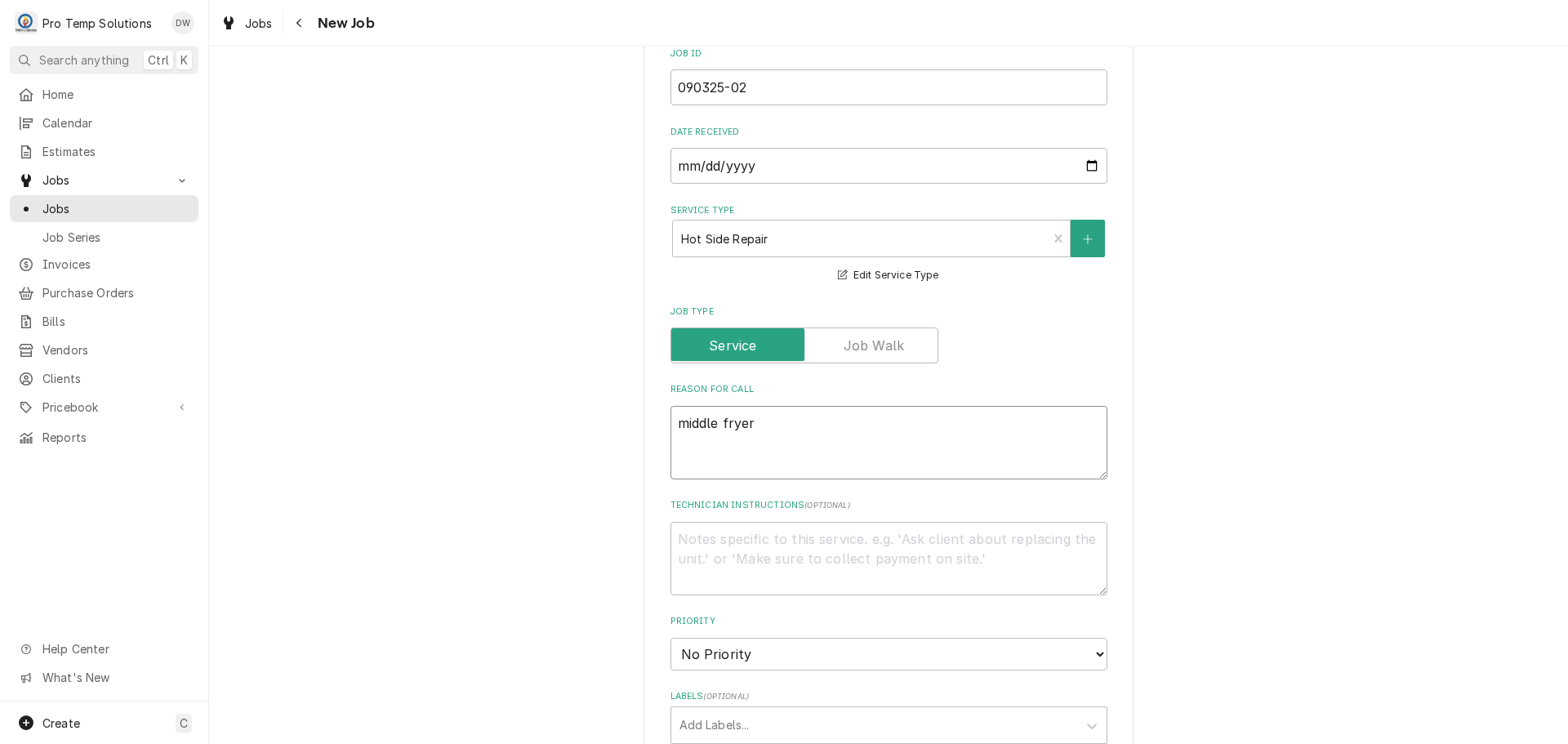
type textarea "x"
type textarea "middle fryer"
type textarea "x"
type textarea "middle fryer n"
type textarea "x"
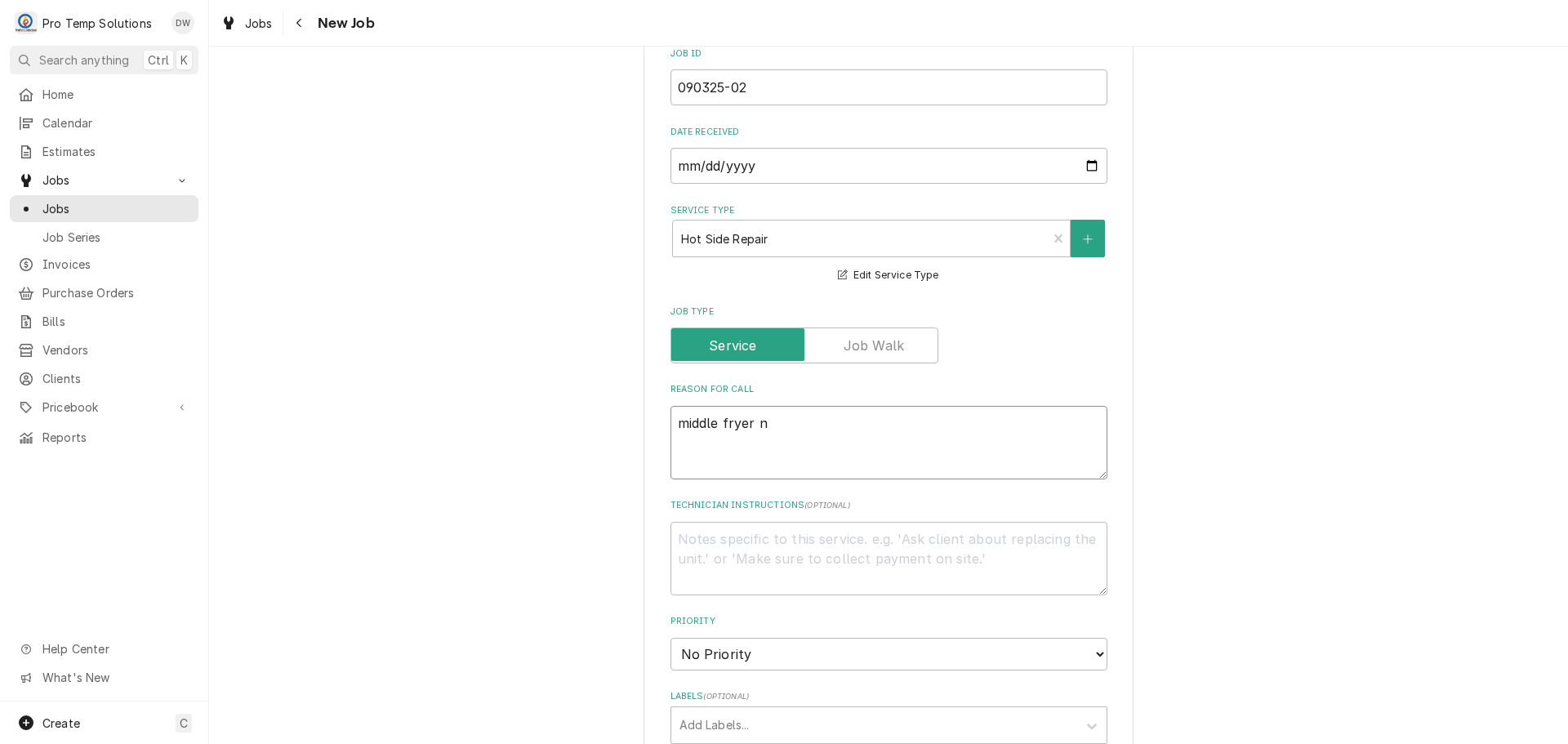
type textarea "middle fryer no"
type textarea "x"
type textarea "middle fryer not"
type textarea "x"
type textarea "middle fryer not"
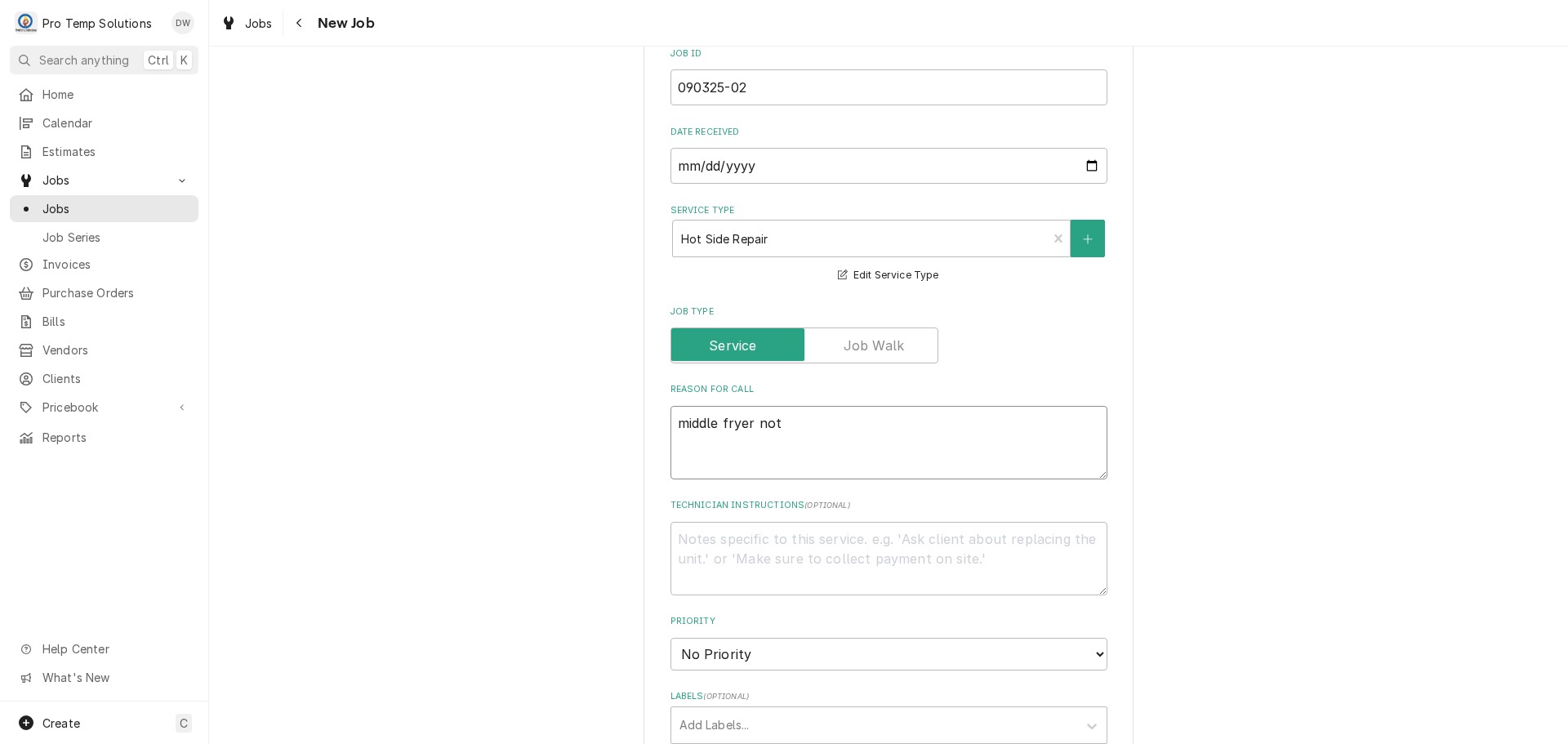
type textarea "x"
type textarea "middle fryer not h"
type textarea "x"
type textarea "middle fryer not ho"
type textarea "x"
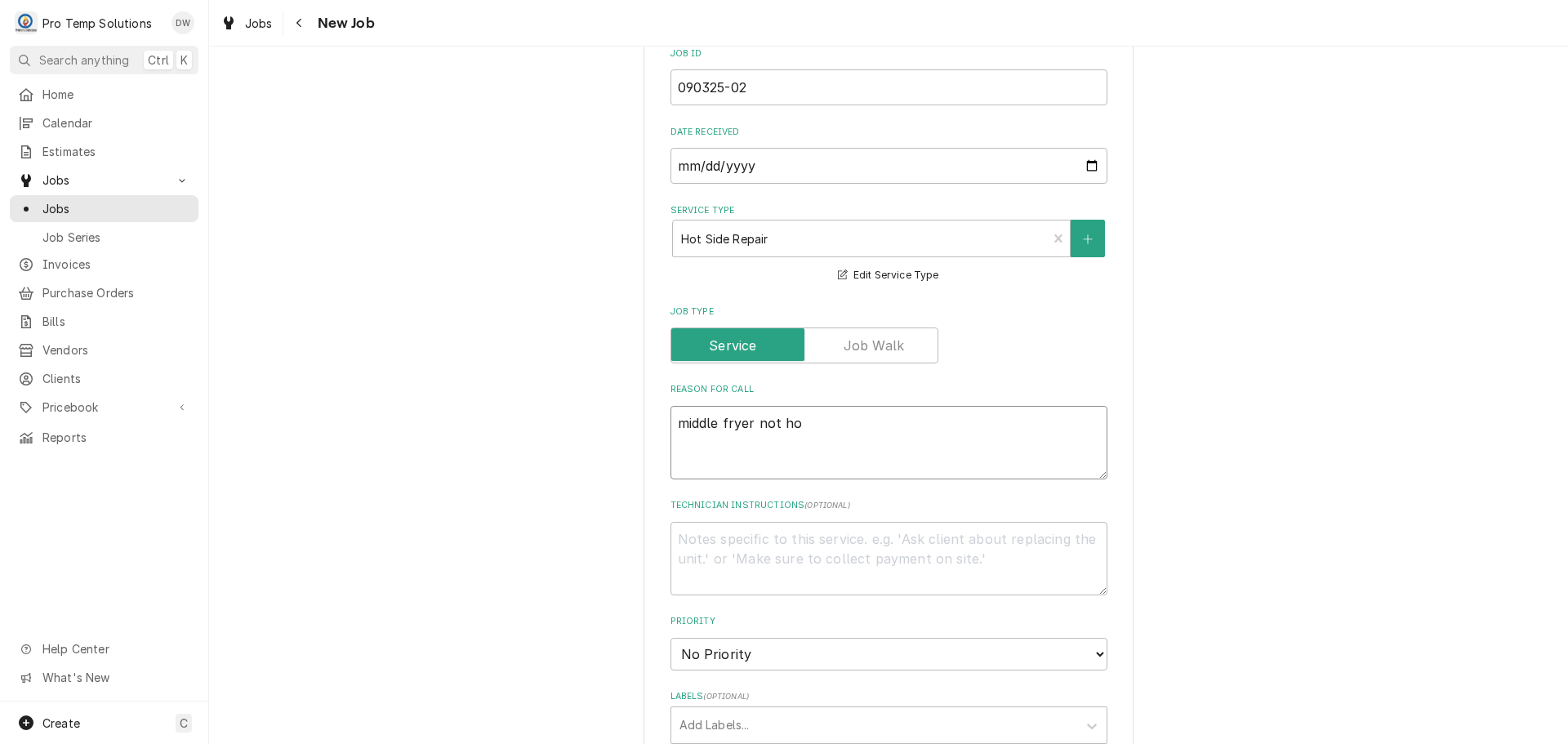
type textarea "middle fryer not hol"
type textarea "x"
type textarea "middle fryer not hold"
type textarea "x"
type textarea "middle fryer not holdi"
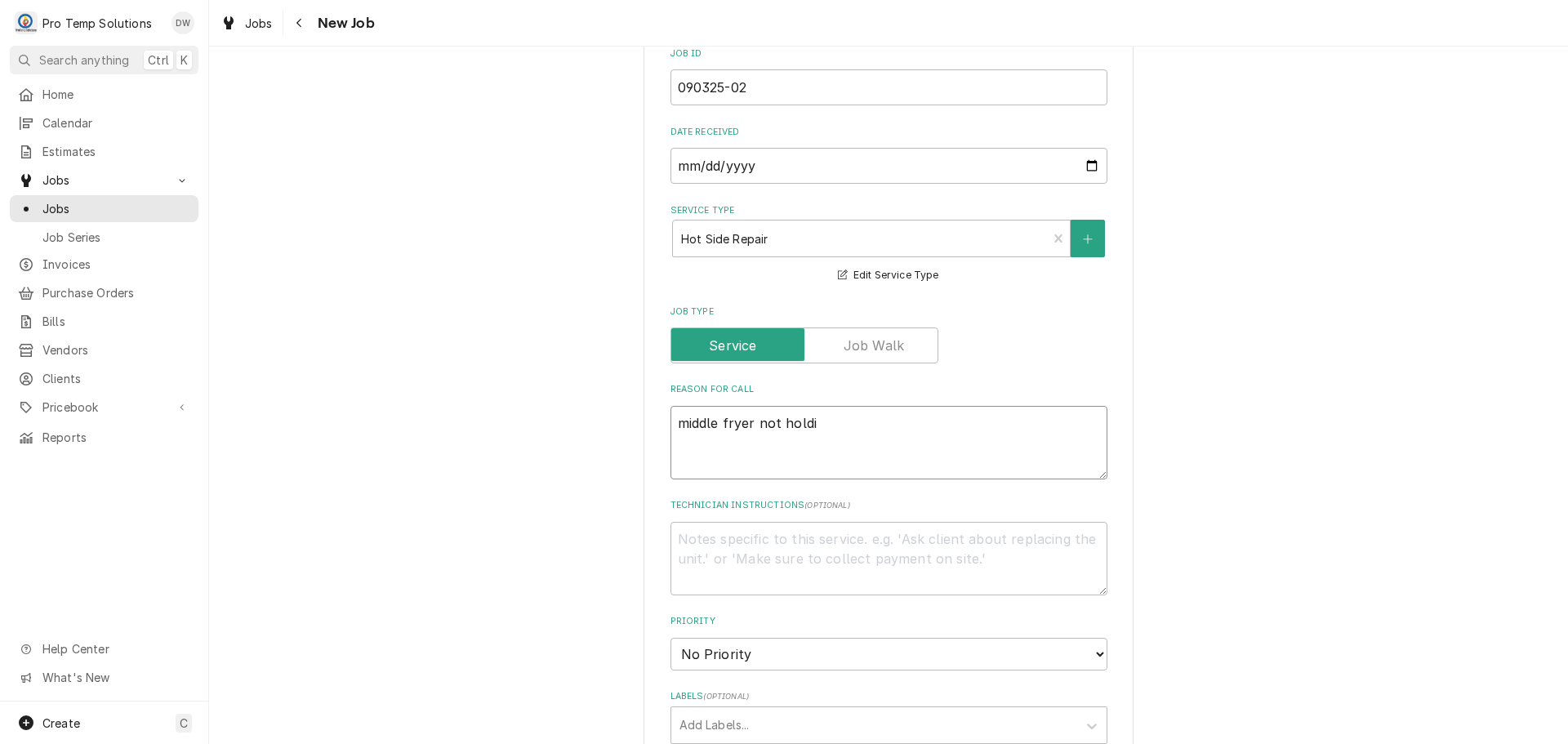
type textarea "x"
type textarea "middle fryer not holdin"
type textarea "x"
type textarea "middle fryer not holding"
type textarea "x"
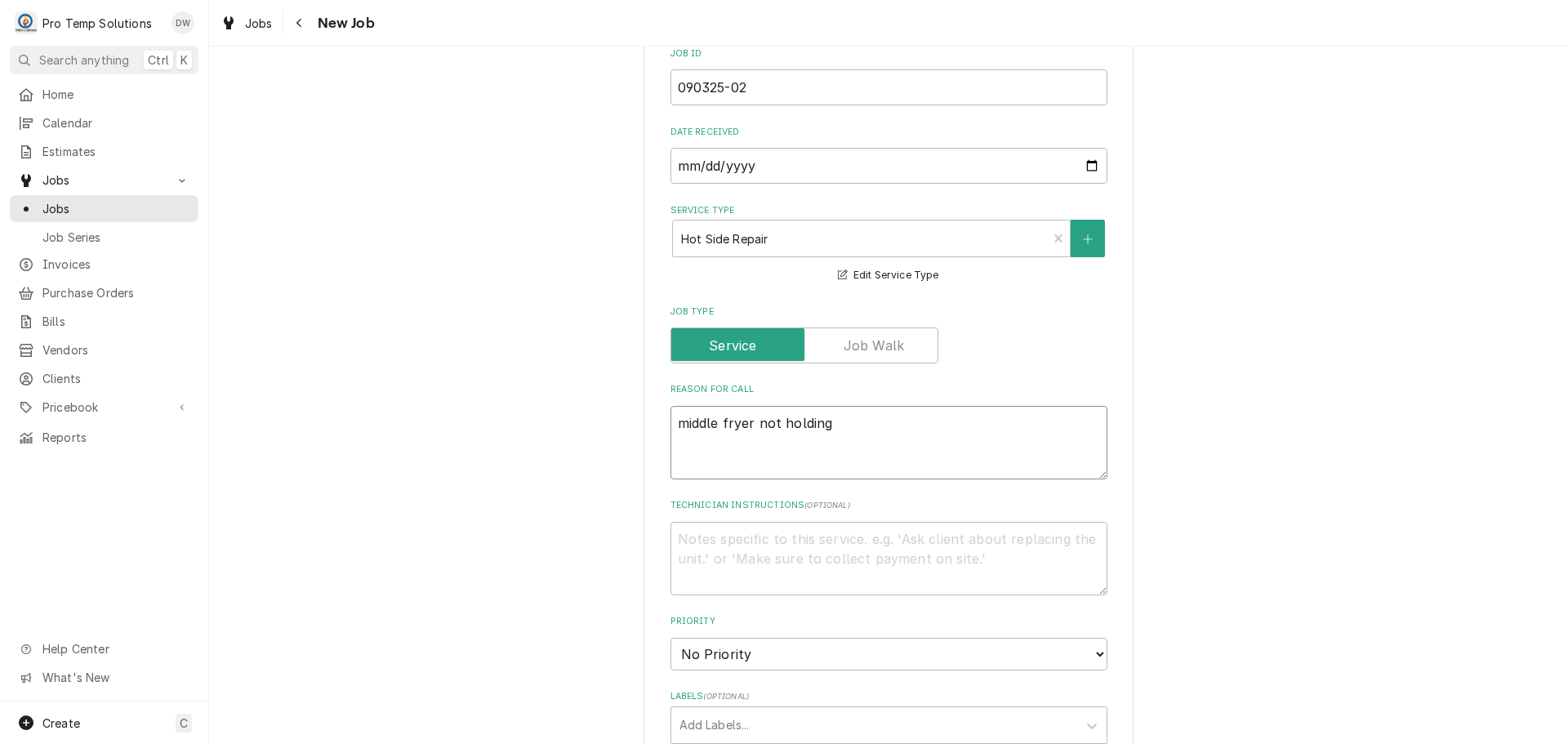
type textarea "middle fryer not holding"
type textarea "x"
type textarea "middle fryer not holding t"
type textarea "x"
type textarea "middle fryer not holding te,"
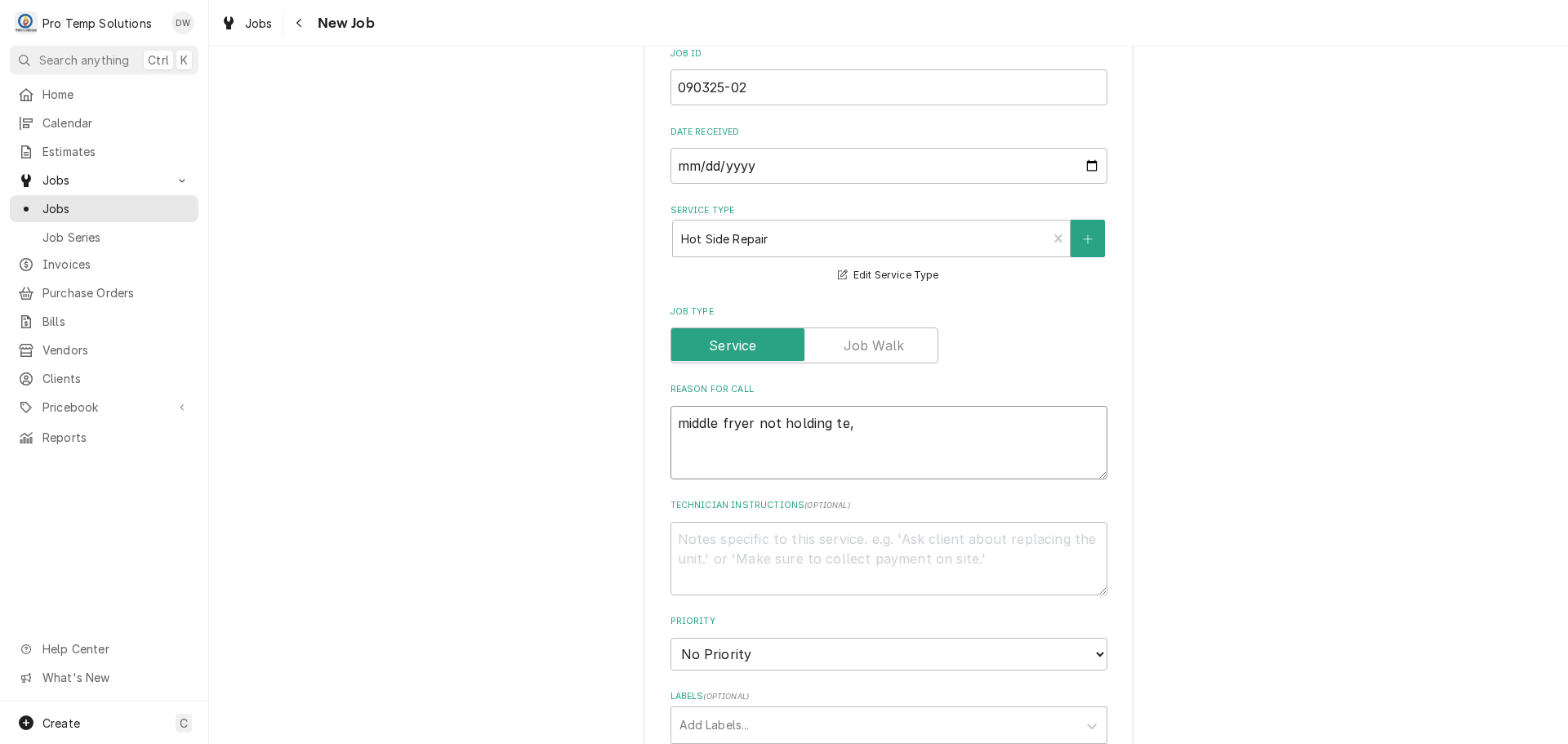
type textarea "x"
type textarea "middle fryer not holding te,m"
type textarea "x"
type textarea "middle fryer not holding te,"
type textarea "x"
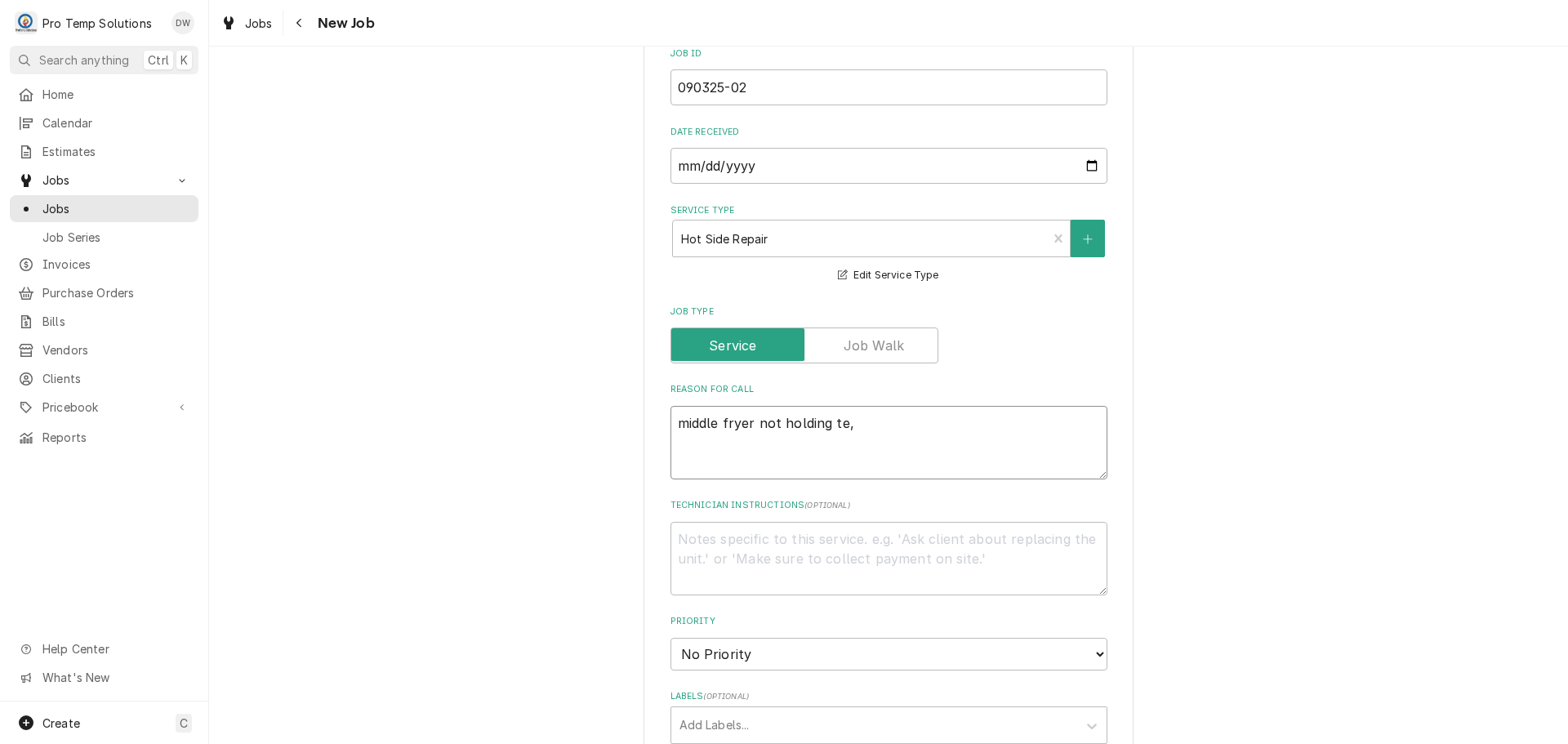
type textarea "middle fryer not holding te"
type textarea "x"
type textarea "middle fryer not holding tem"
type textarea "x"
type textarea "middle fryer not holding temp"
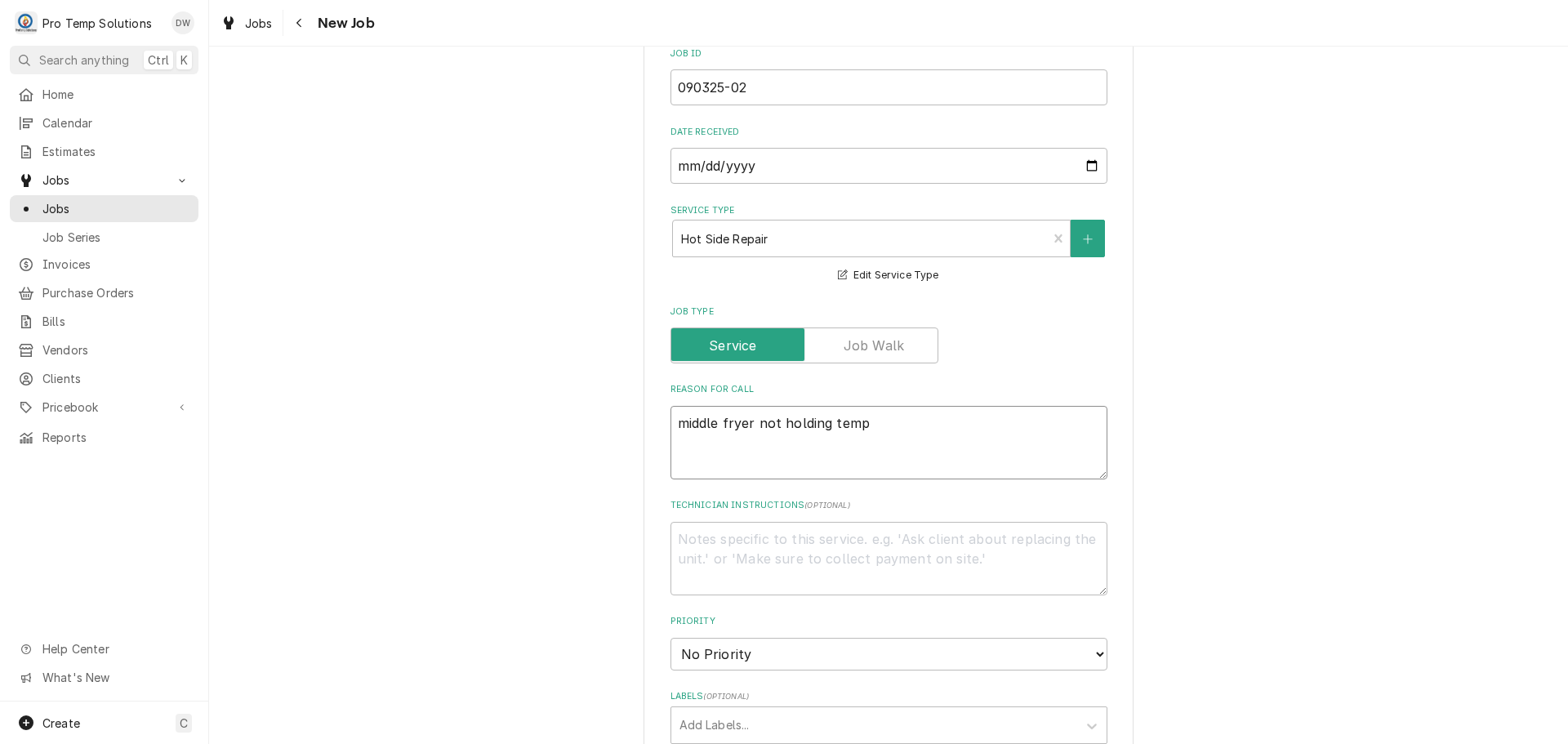
type textarea "x"
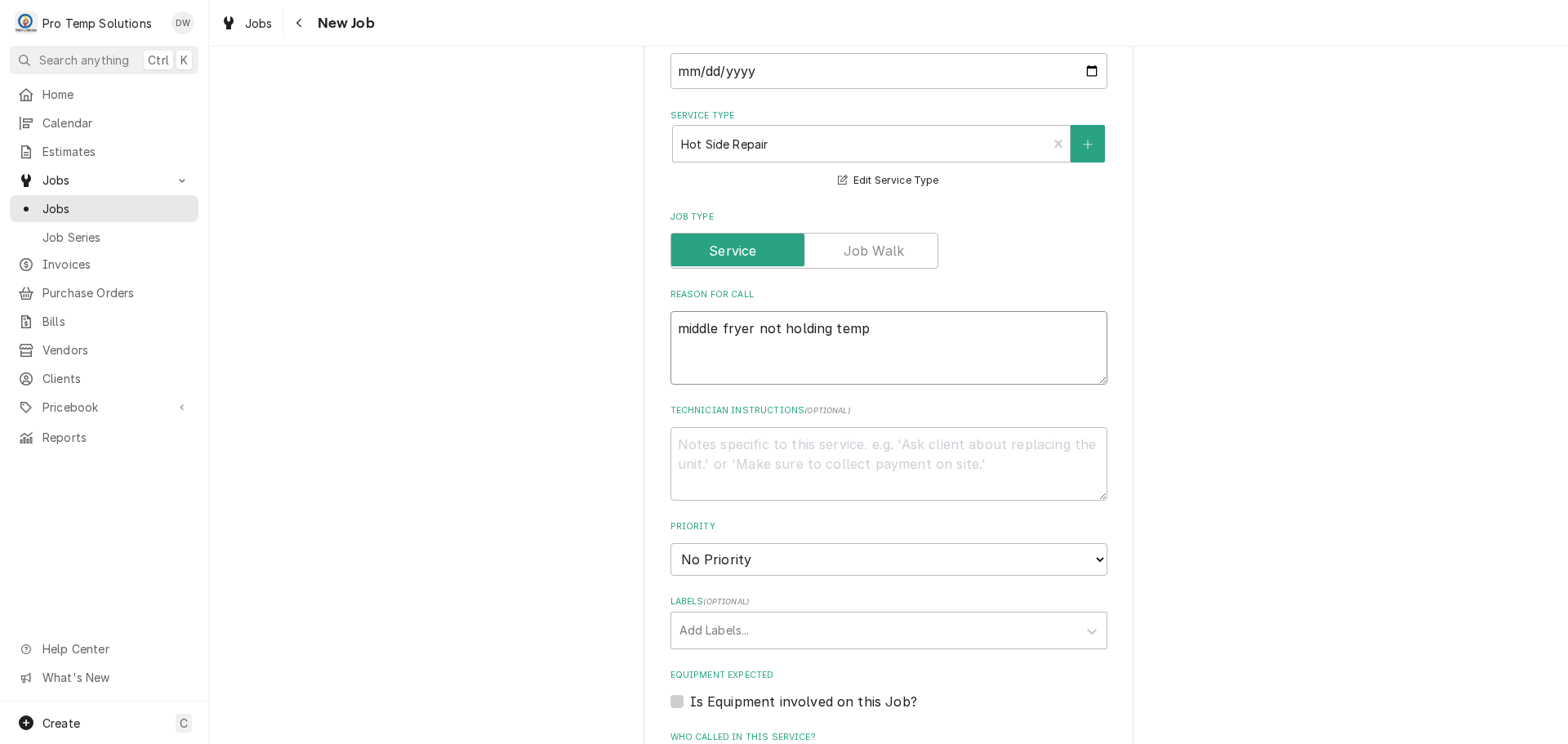
scroll to position [980, 0]
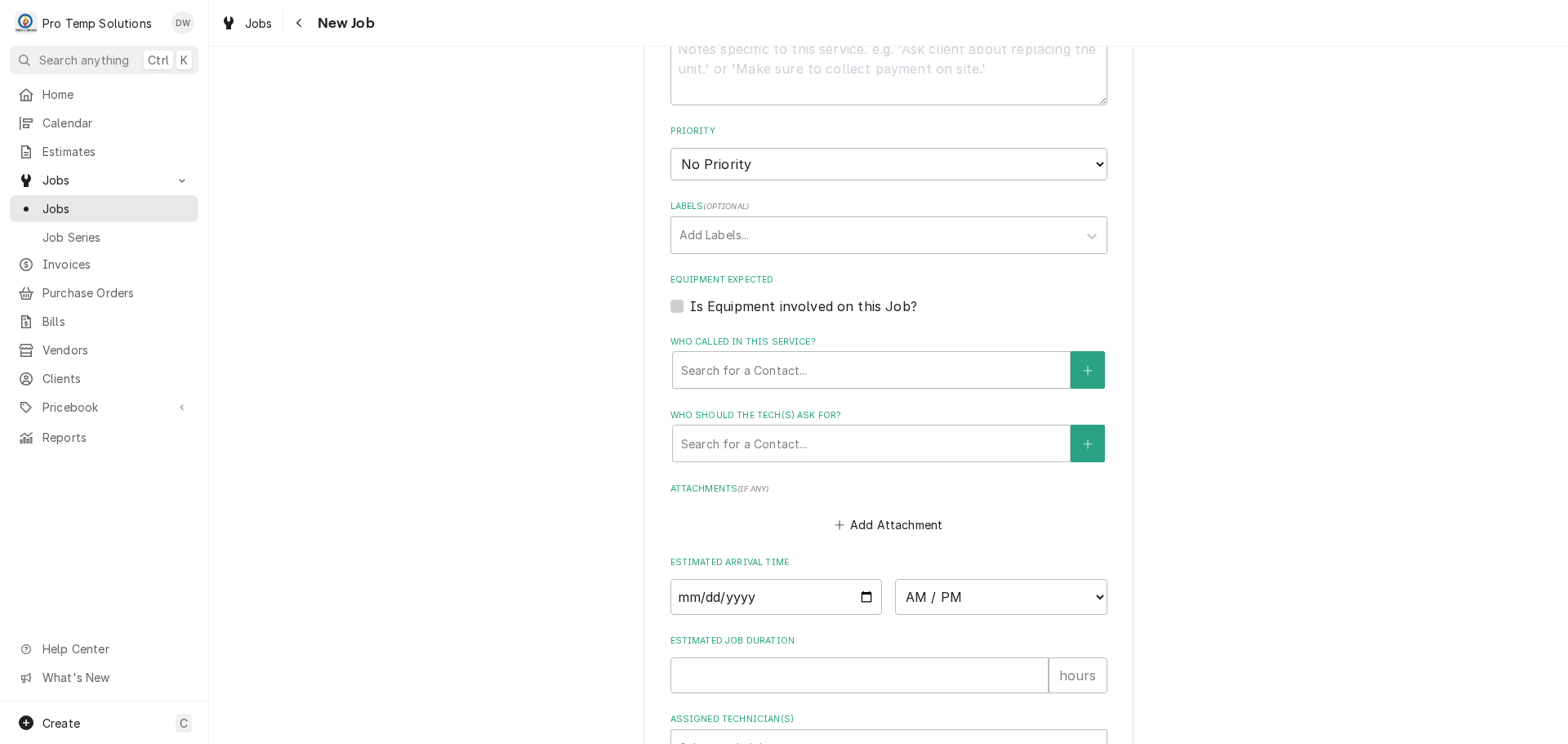
type textarea "middle fryer not holding temp"
click at [690, 304] on label "Is Equipment involved on this Job?" at bounding box center [803, 306] width 227 height 20
click at [690, 304] on input "Equipment Expected" at bounding box center [908, 315] width 437 height 36
checkbox input "true"
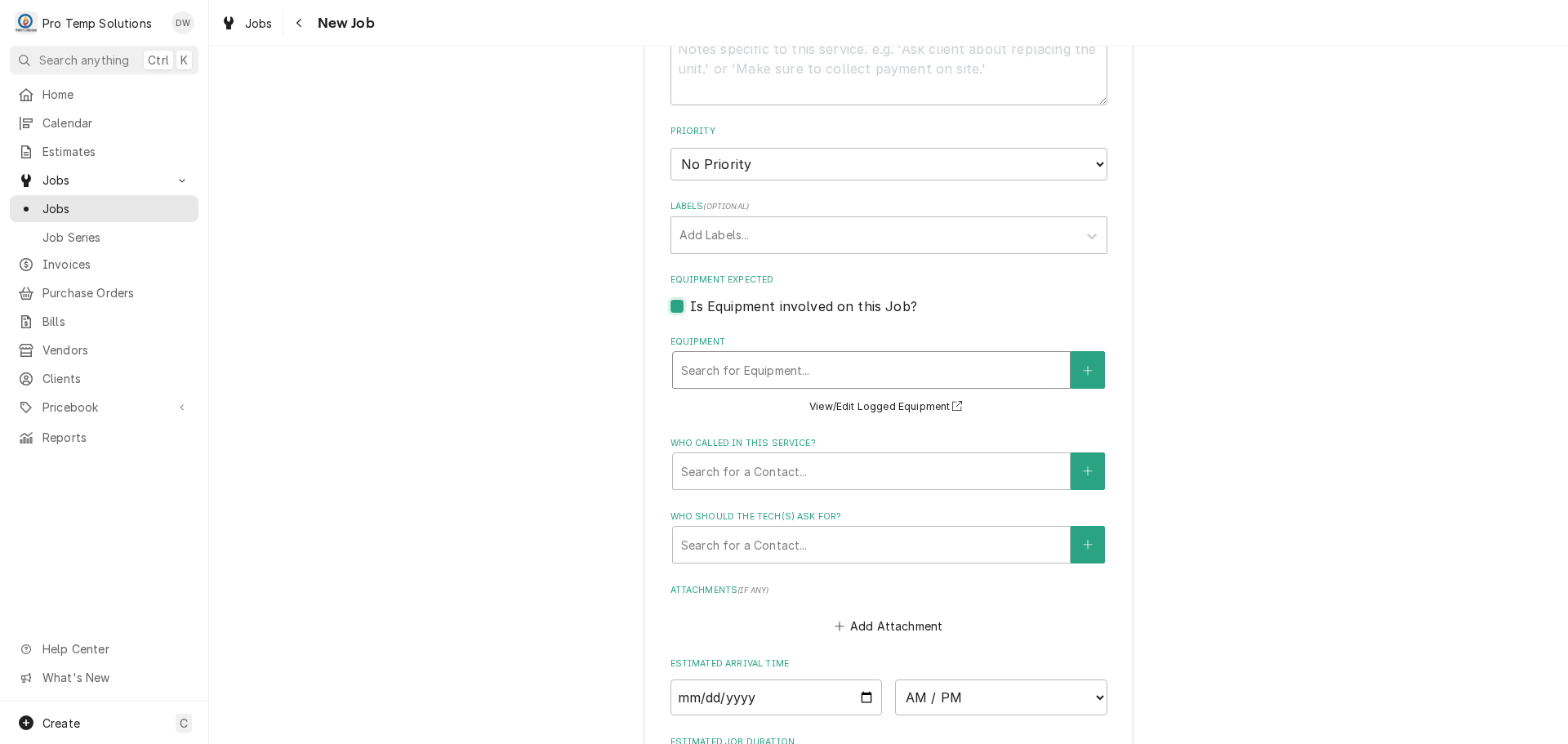
type textarea "x"
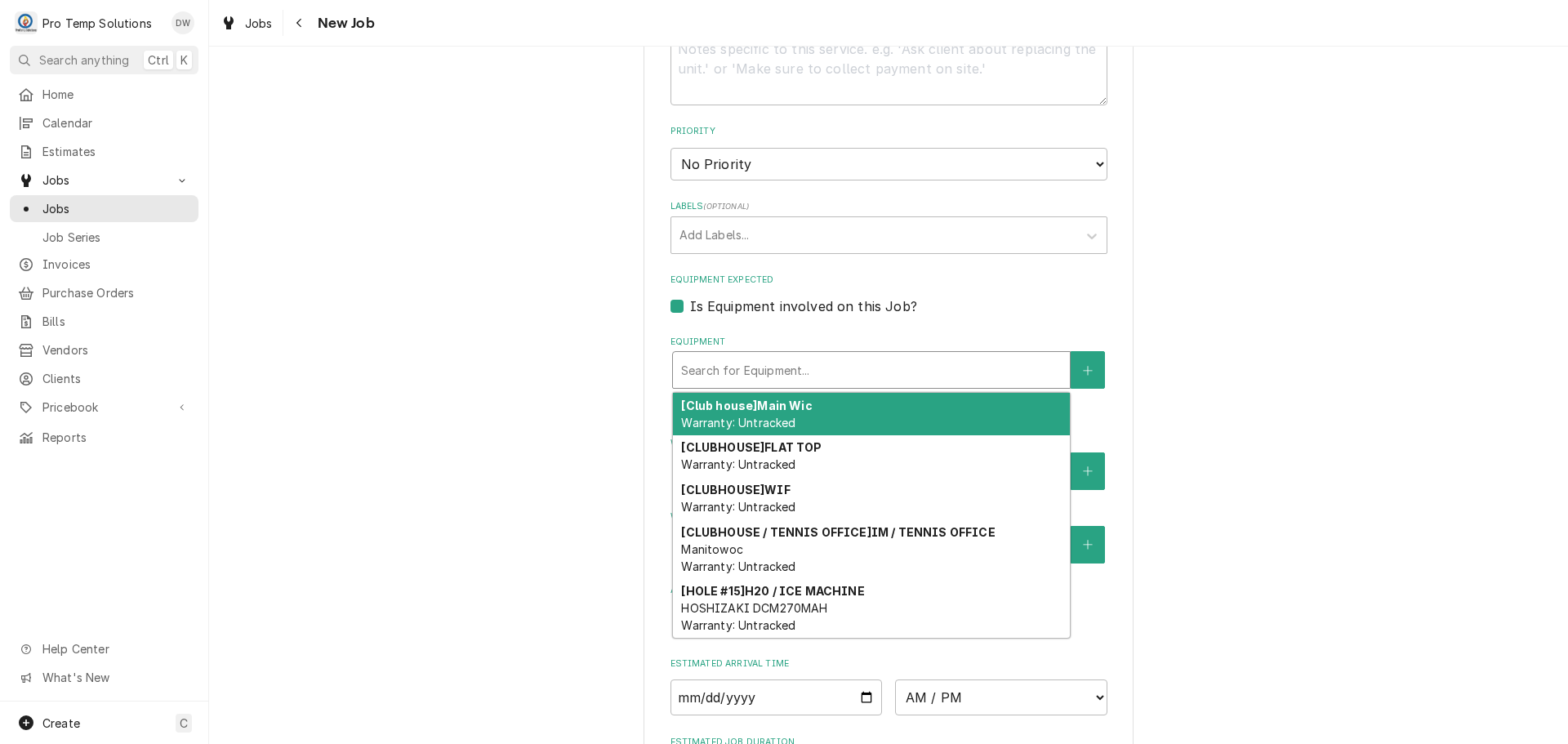
click at [821, 360] on div "Equipment" at bounding box center [870, 370] width 380 height 29
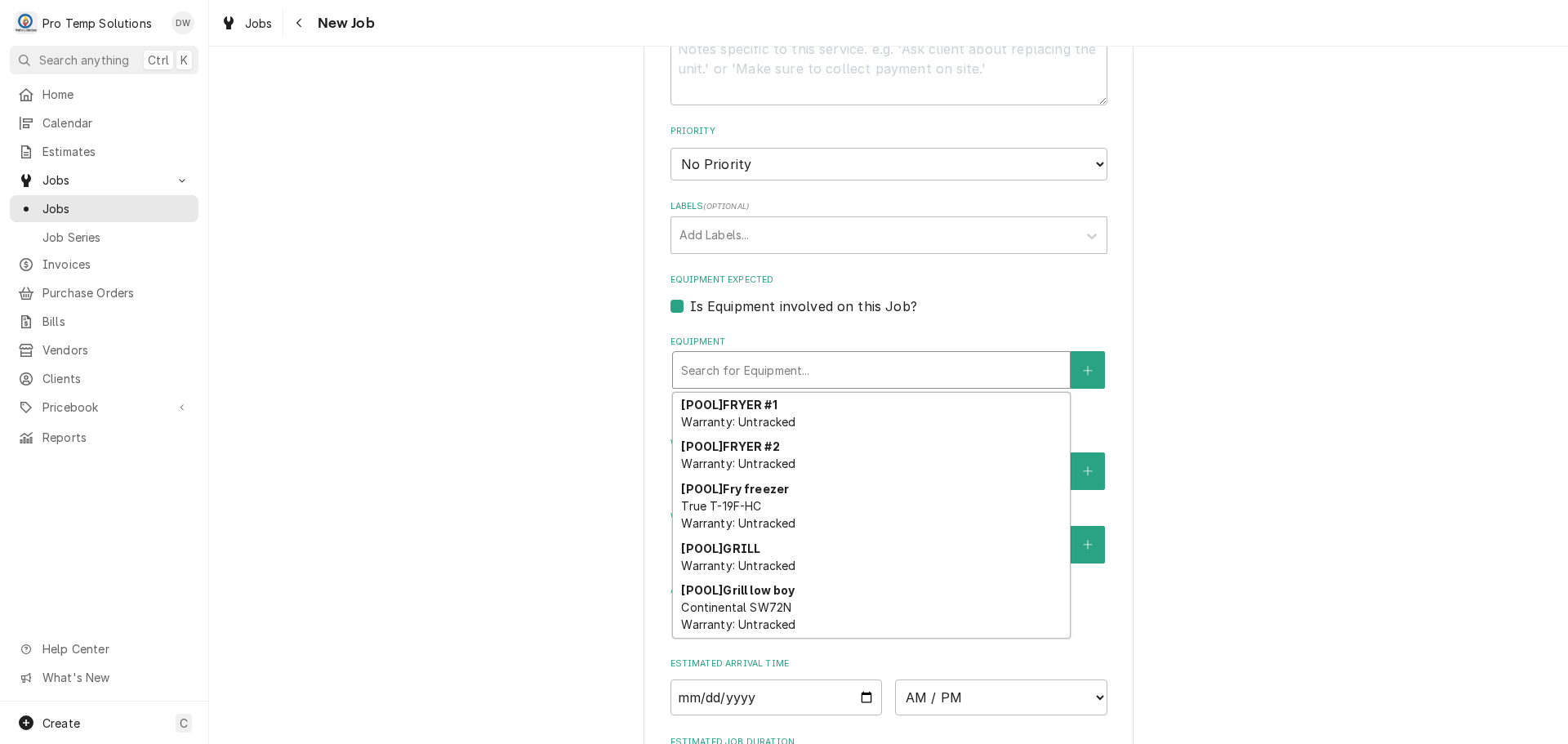
scroll to position [559, 0]
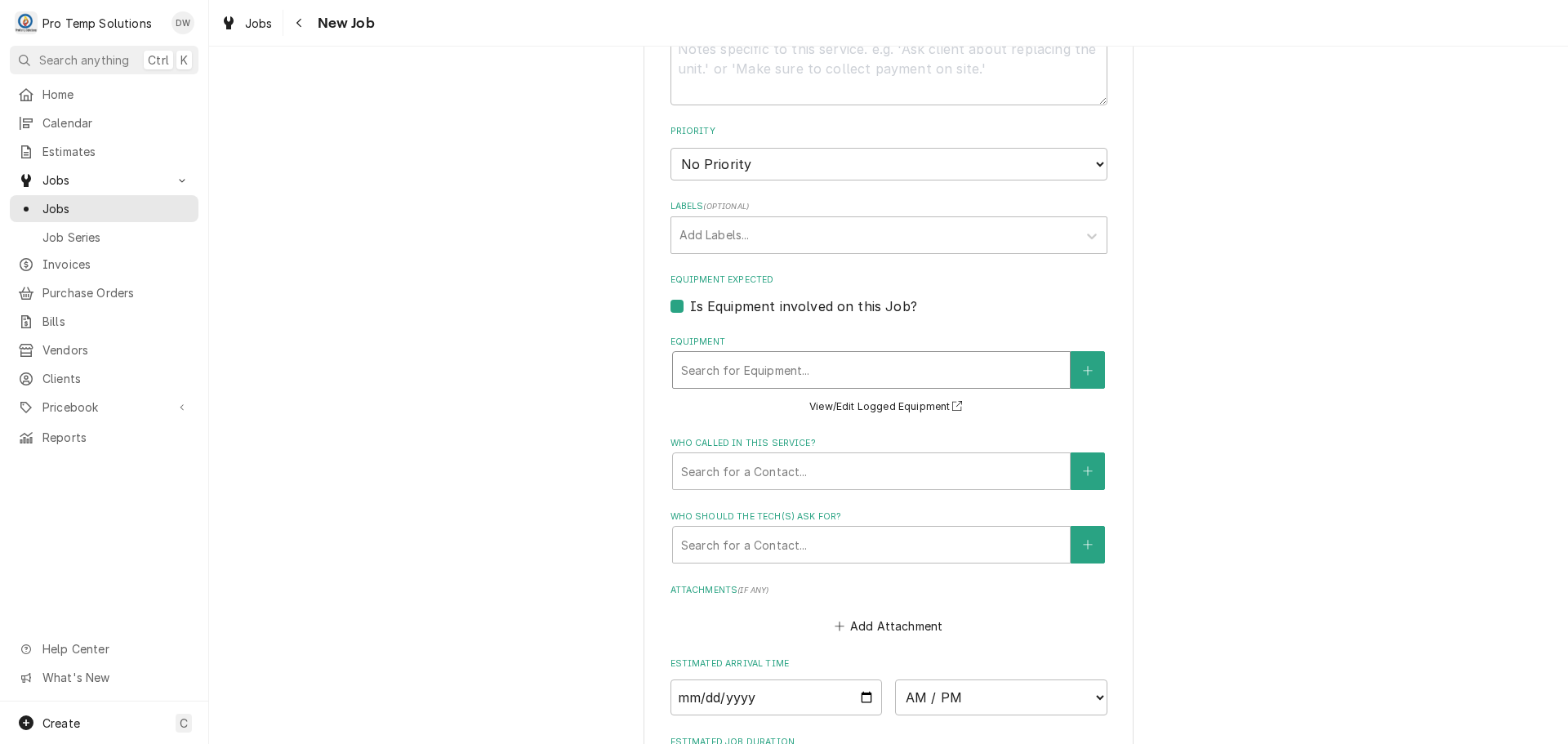
click at [972, 372] on div "Equipment" at bounding box center [870, 370] width 380 height 29
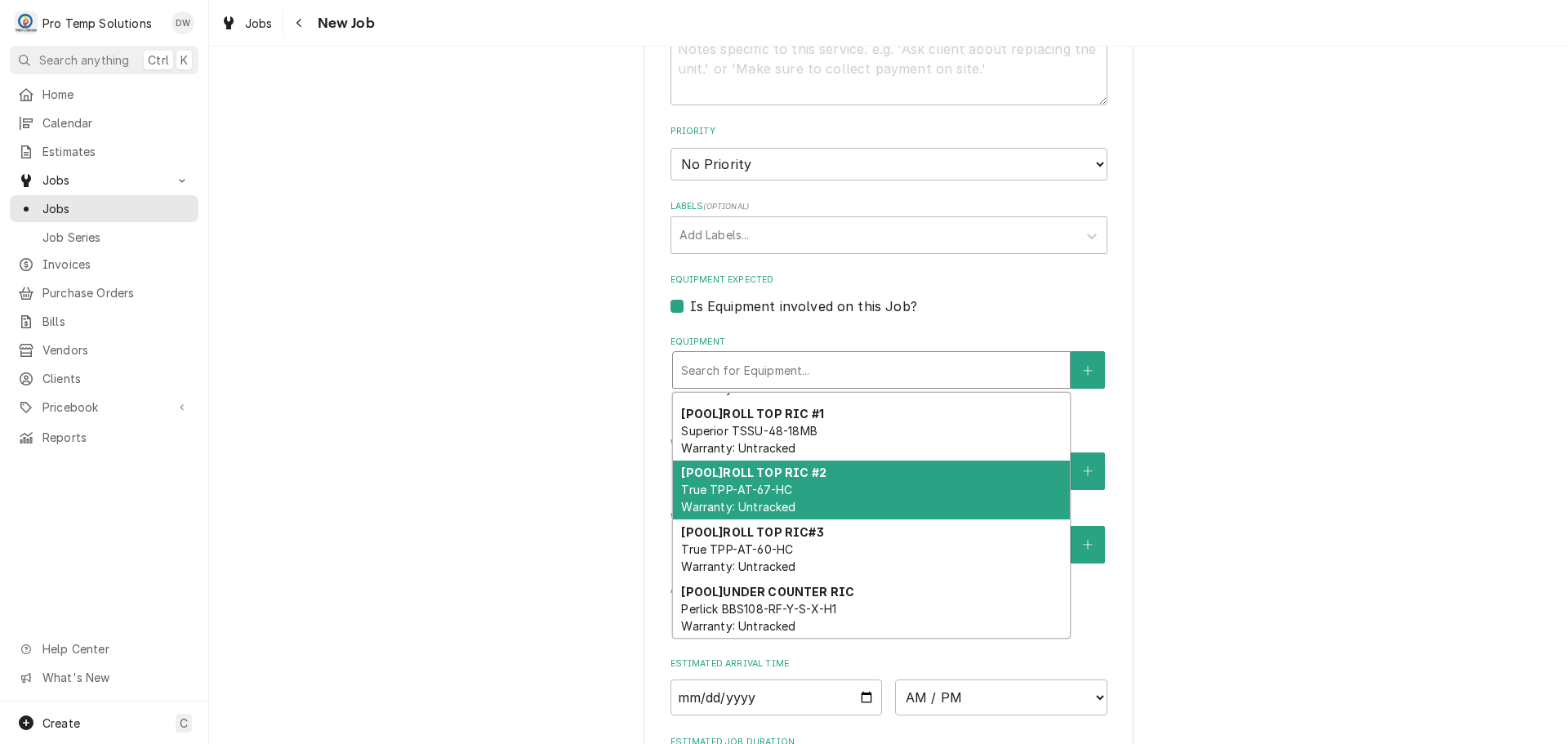
scroll to position [804, 0]
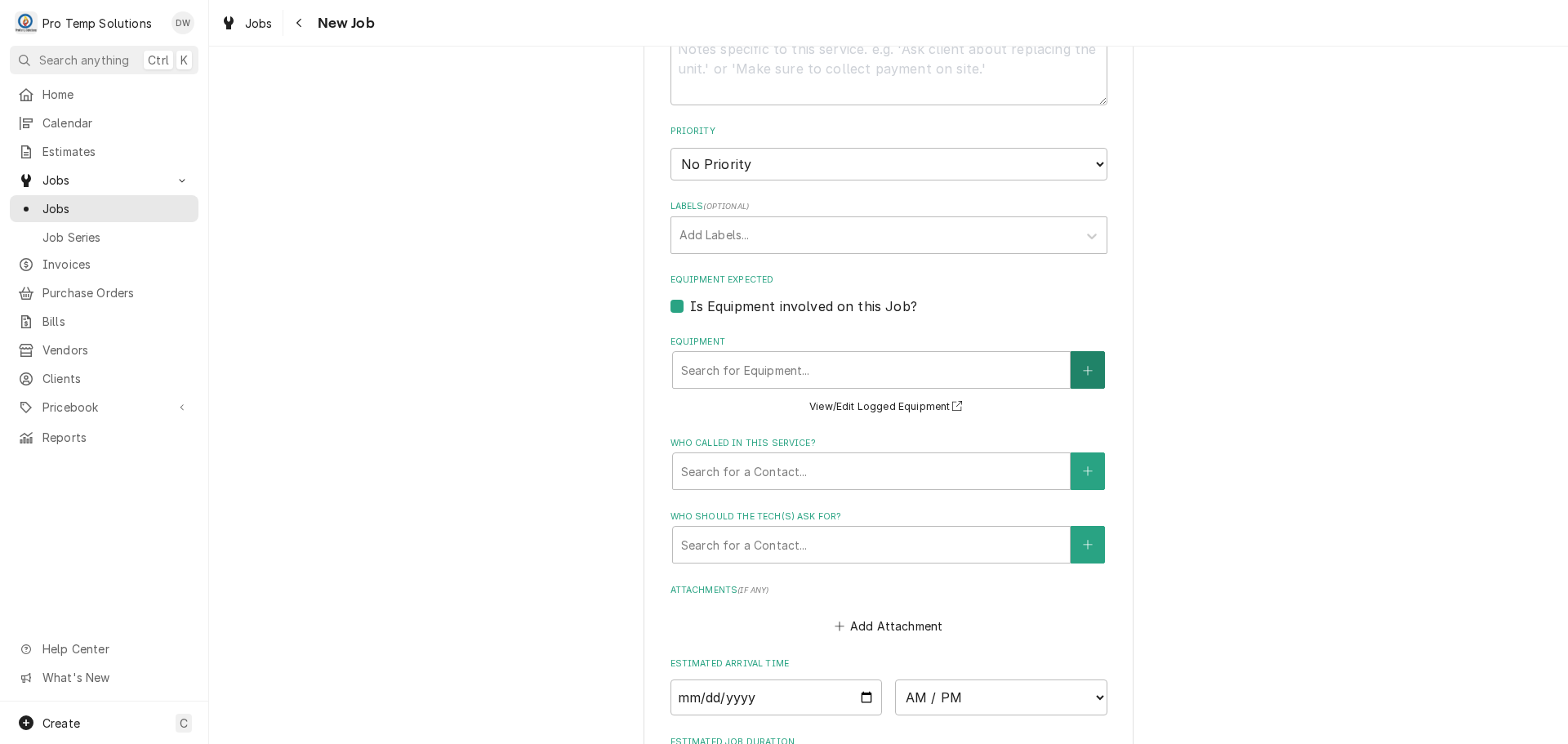
click at [1083, 369] on icon "Create New Equipment" at bounding box center [1087, 371] width 9 height 11
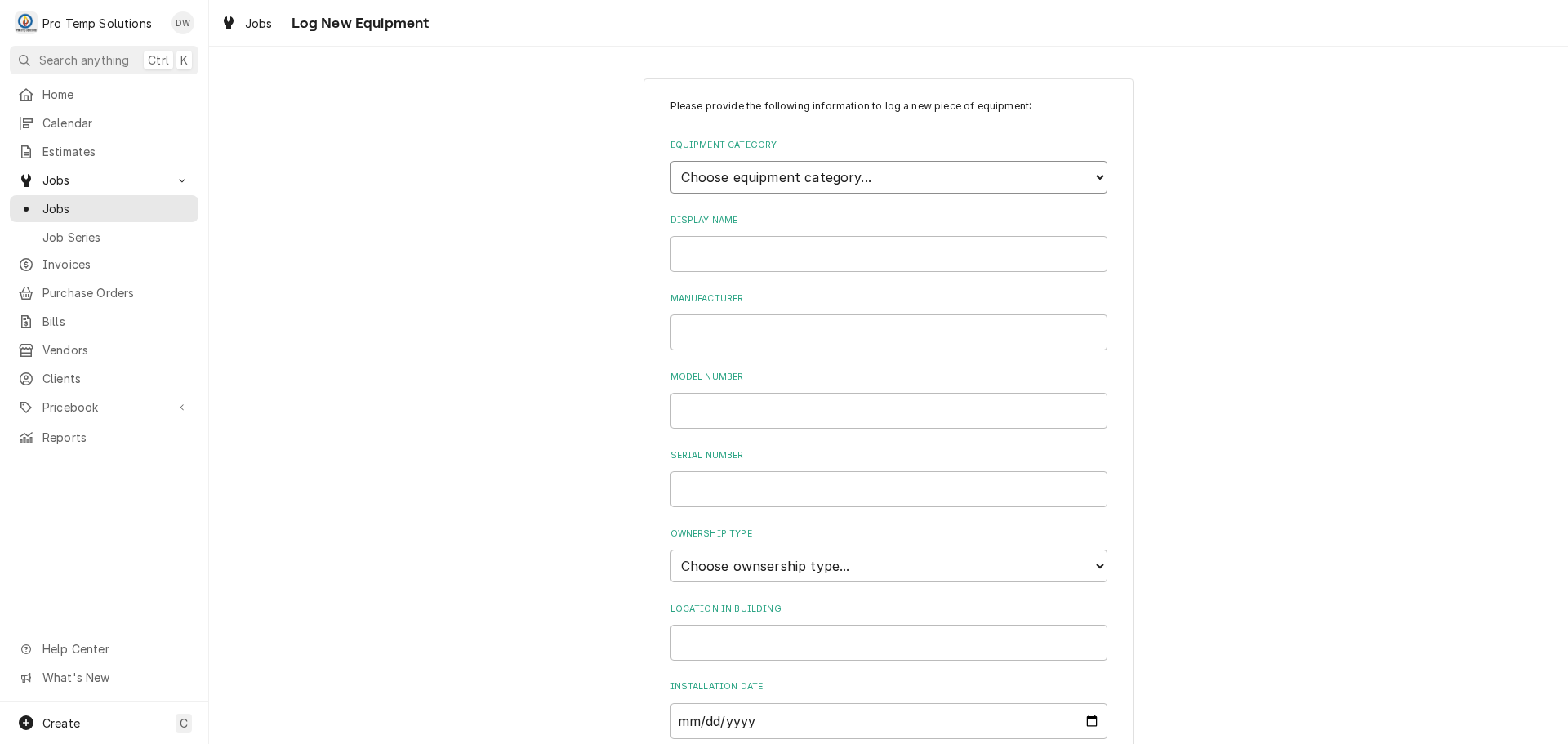
click at [1090, 170] on select "Choose equipment category... Cooking Equipment Fryers Ice Machines Ovens and Ra…" at bounding box center [888, 177] width 437 height 32
select select "2"
click at [670, 161] on select "Choose equipment category... Cooking Equipment Fryers Ice Machines Ovens and Ra…" at bounding box center [888, 177] width 437 height 32
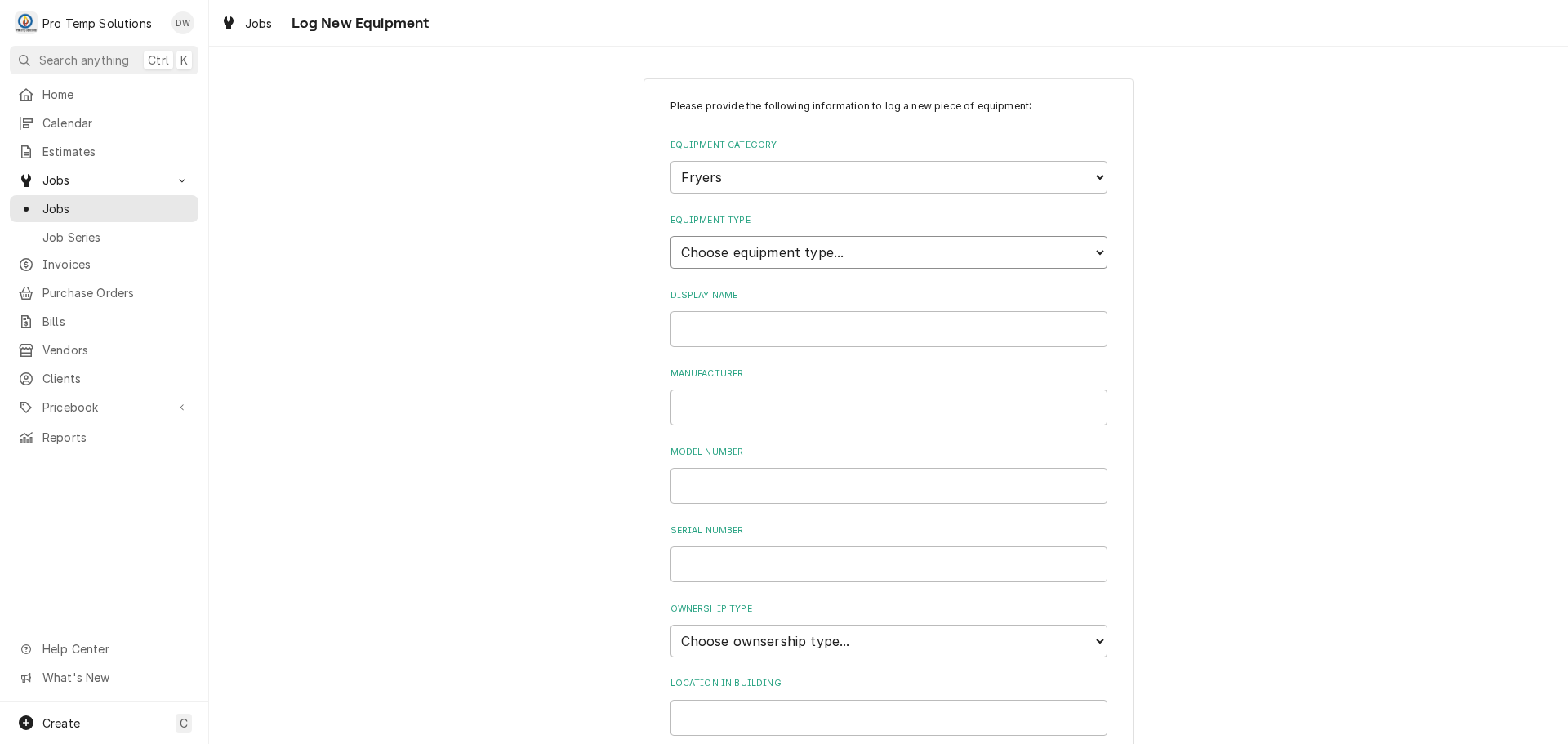
click at [1026, 250] on select "Choose equipment type... Electric Fryer Fryer Filtration Equipment Gas Fryer" at bounding box center [888, 252] width 437 height 32
select select "15"
click at [670, 236] on select "Choose equipment type... Electric Fryer Fryer Filtration Equipment Gas Fryer" at bounding box center [888, 252] width 437 height 32
click at [996, 319] on input "Display Name" at bounding box center [888, 329] width 437 height 36
type input "m"
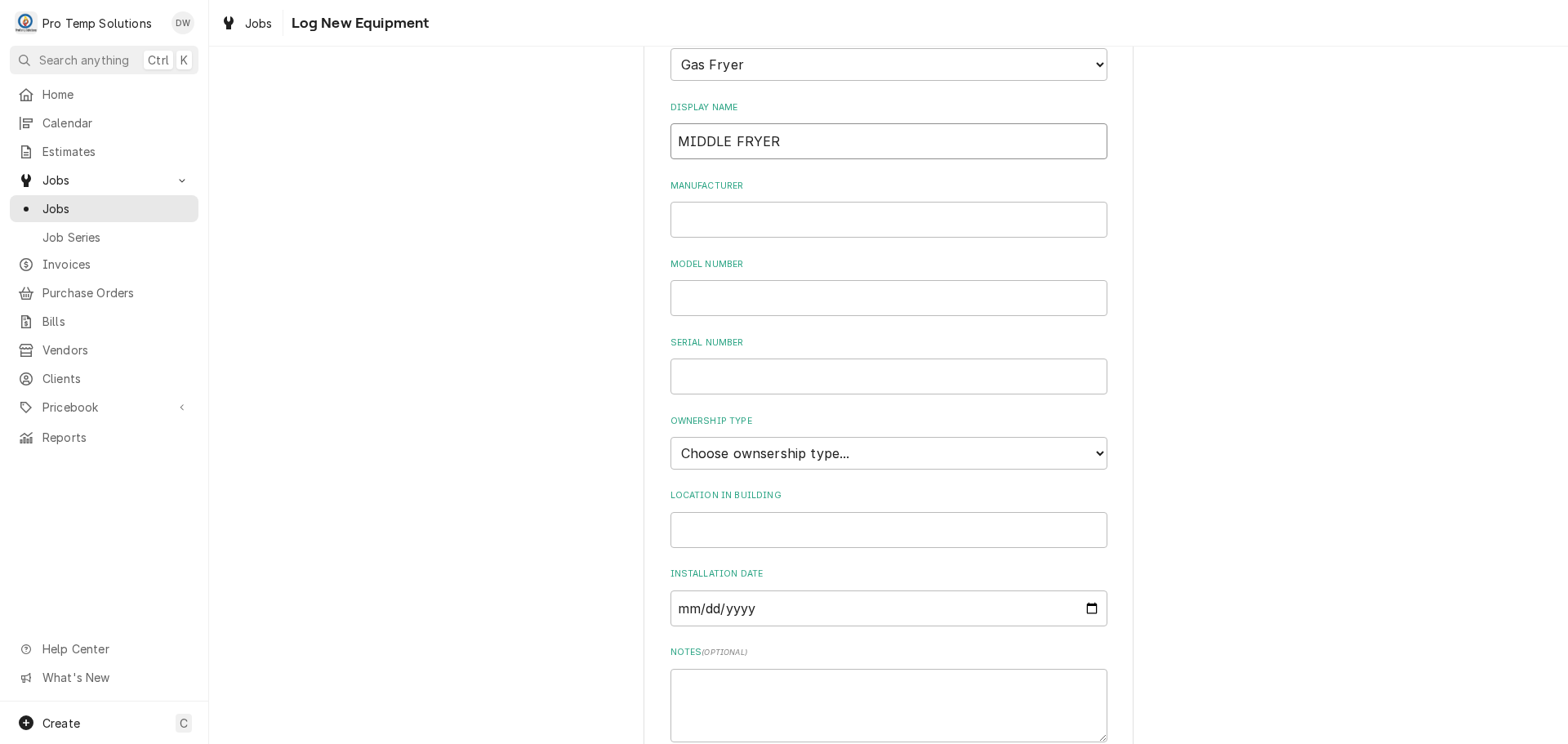
scroll to position [245, 0]
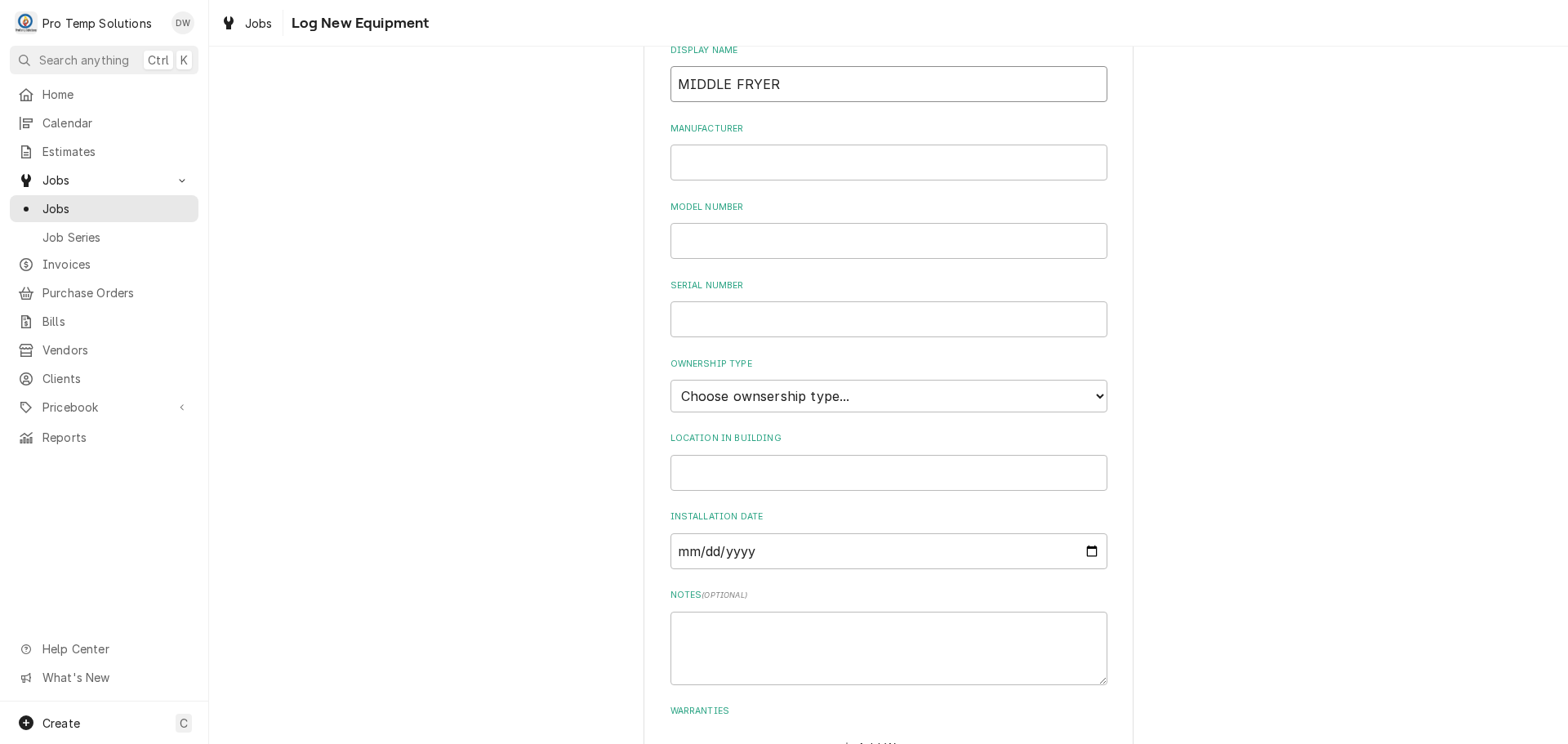
type input "MIDDLE FRYER"
click at [798, 391] on select "Choose ownsership type... Unknown Owned Leased Rented" at bounding box center [888, 396] width 437 height 32
select select "0"
click at [670, 380] on select "Choose ownsership type... Unknown Owned Leased Rented" at bounding box center [888, 396] width 437 height 32
click at [761, 458] on input "Location in Building" at bounding box center [888, 473] width 437 height 36
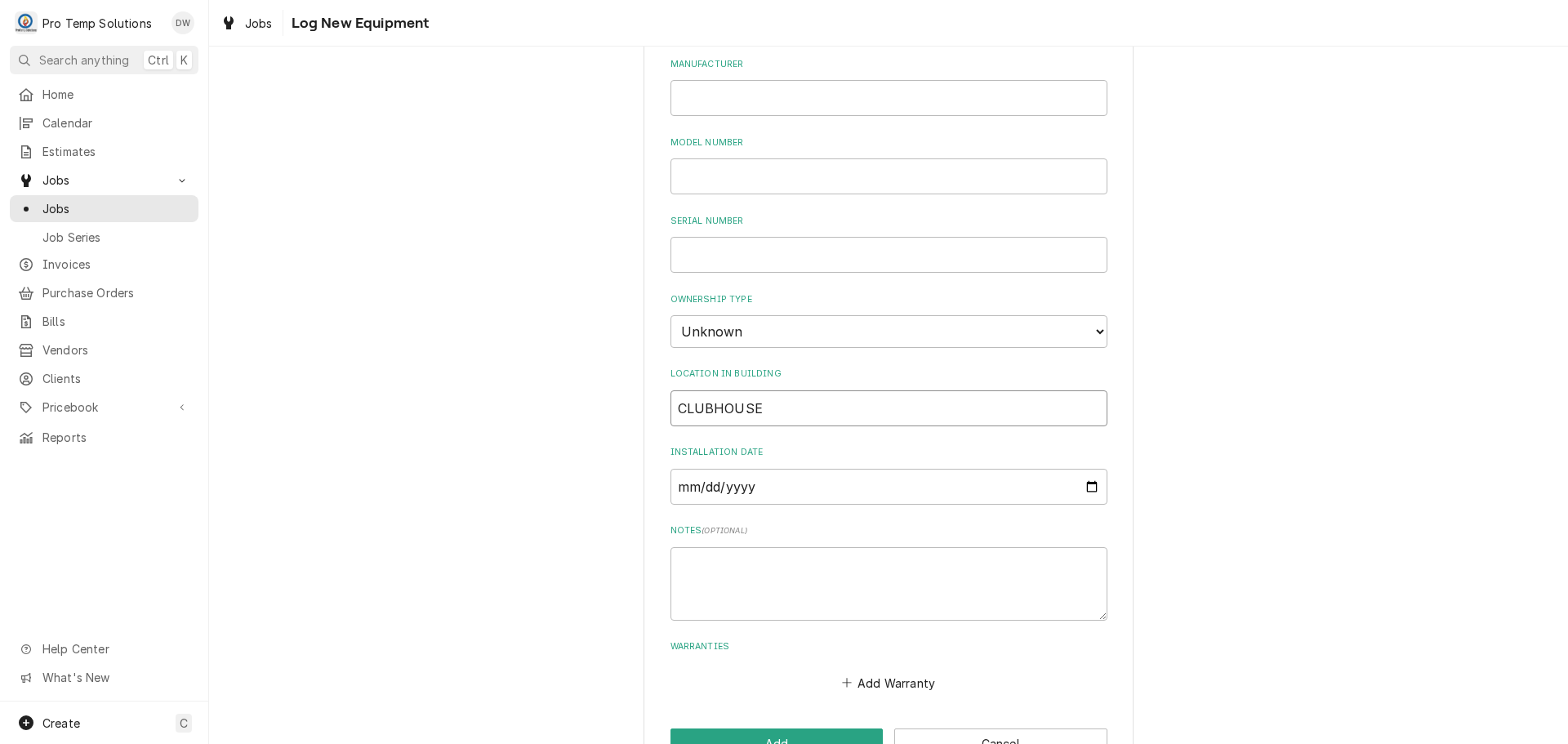
scroll to position [359, 0]
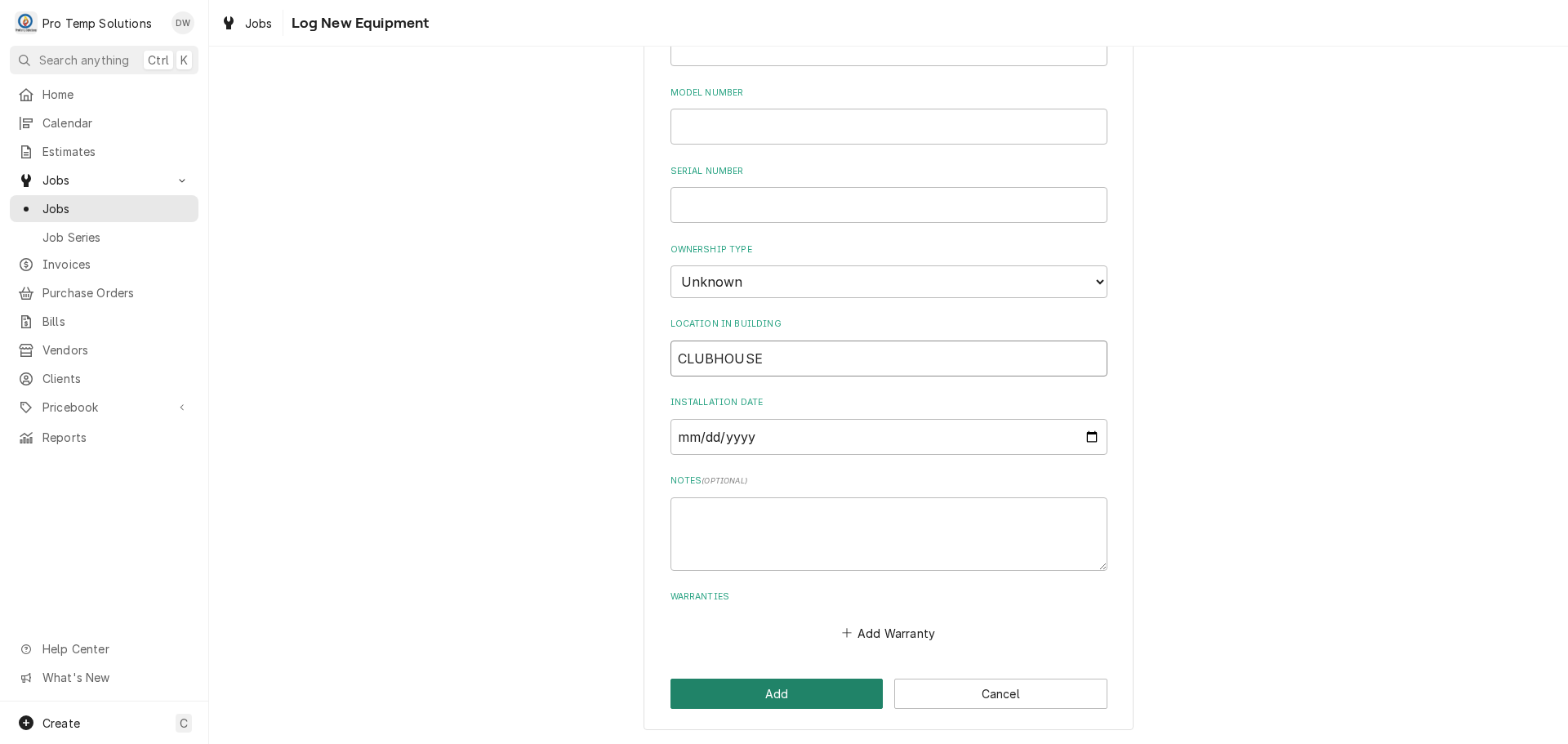
type input "CLUBHOUSE"
click at [757, 695] on button "Add" at bounding box center [776, 694] width 213 height 30
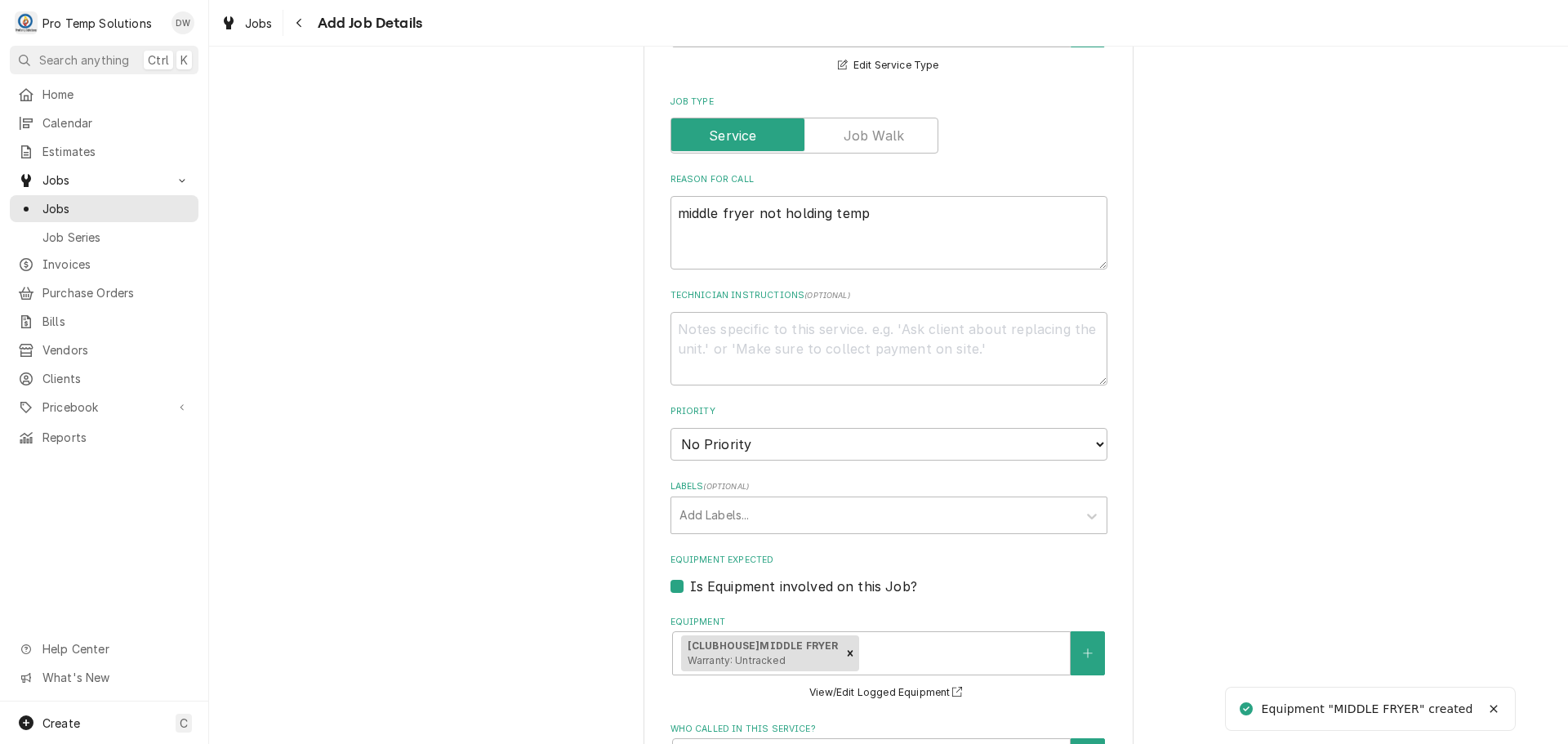
scroll to position [653, 0]
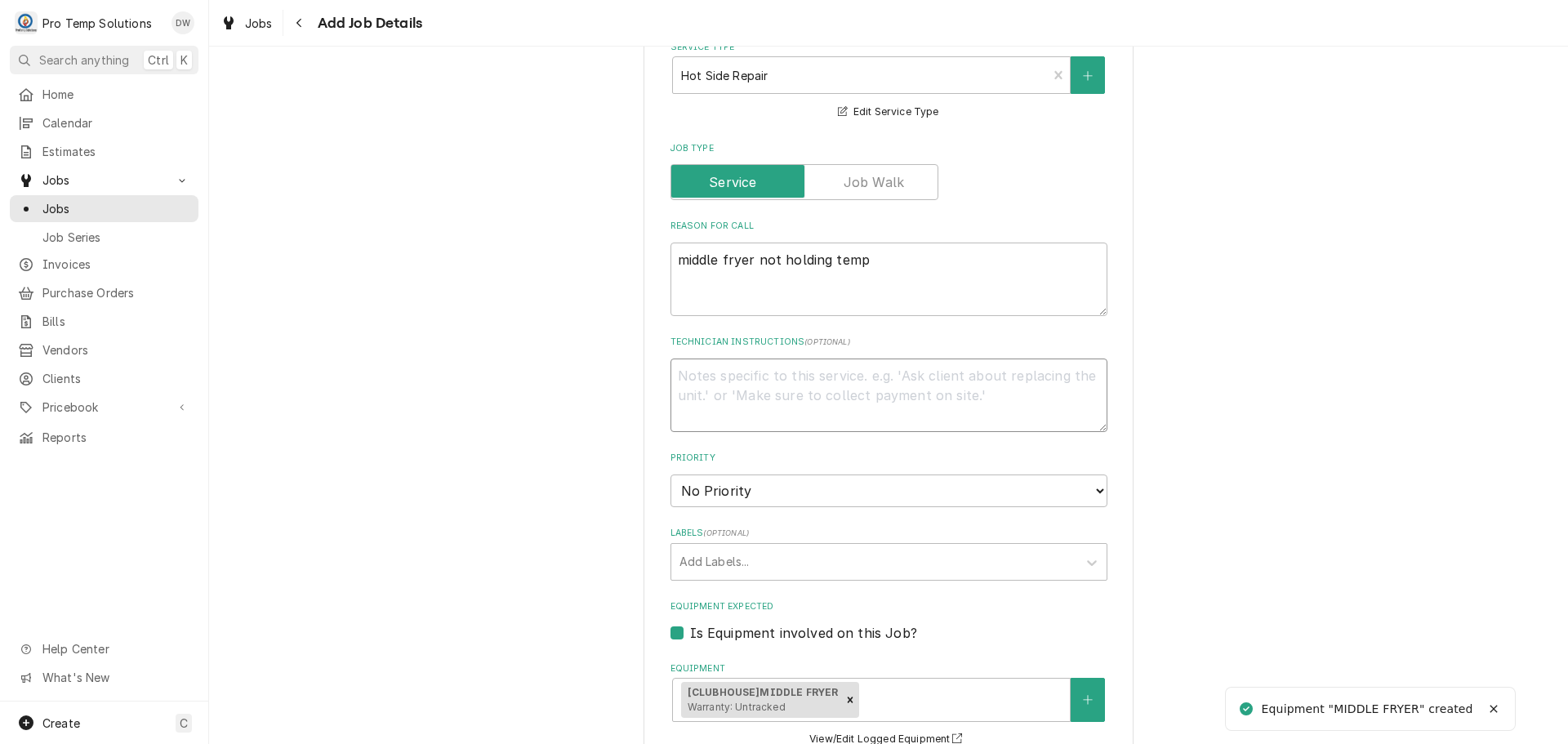
click at [769, 386] on textarea "Technician Instructions ( optional )" at bounding box center [888, 395] width 437 height 74
type textarea "x"
type textarea "P"
type textarea "x"
type textarea "PL"
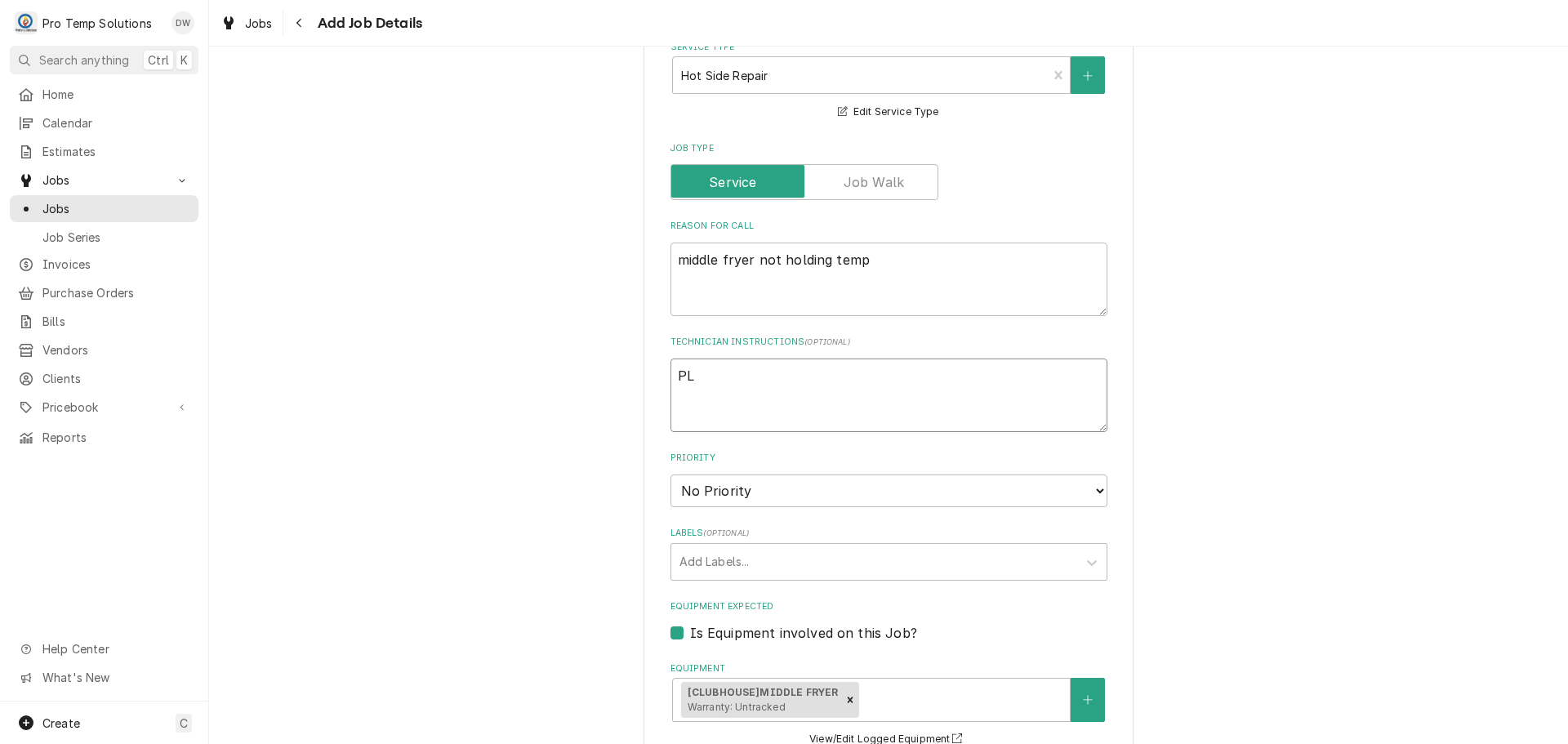
type textarea "x"
type textarea "PLE"
type textarea "x"
type textarea "PLEA"
type textarea "x"
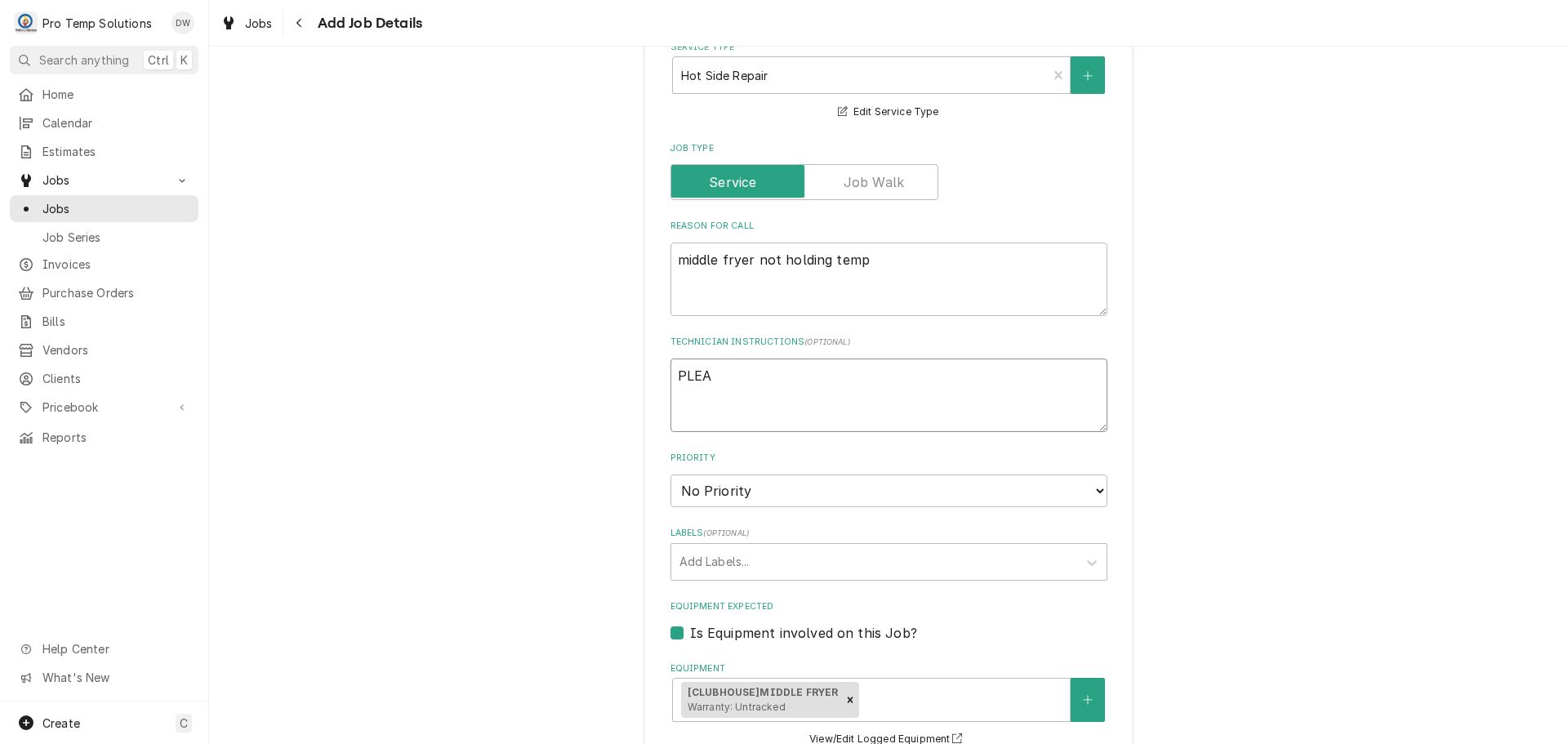
type textarea "PLEAS"
type textarea "x"
type textarea "PLEASE"
type textarea "x"
type textarea "PLEASE"
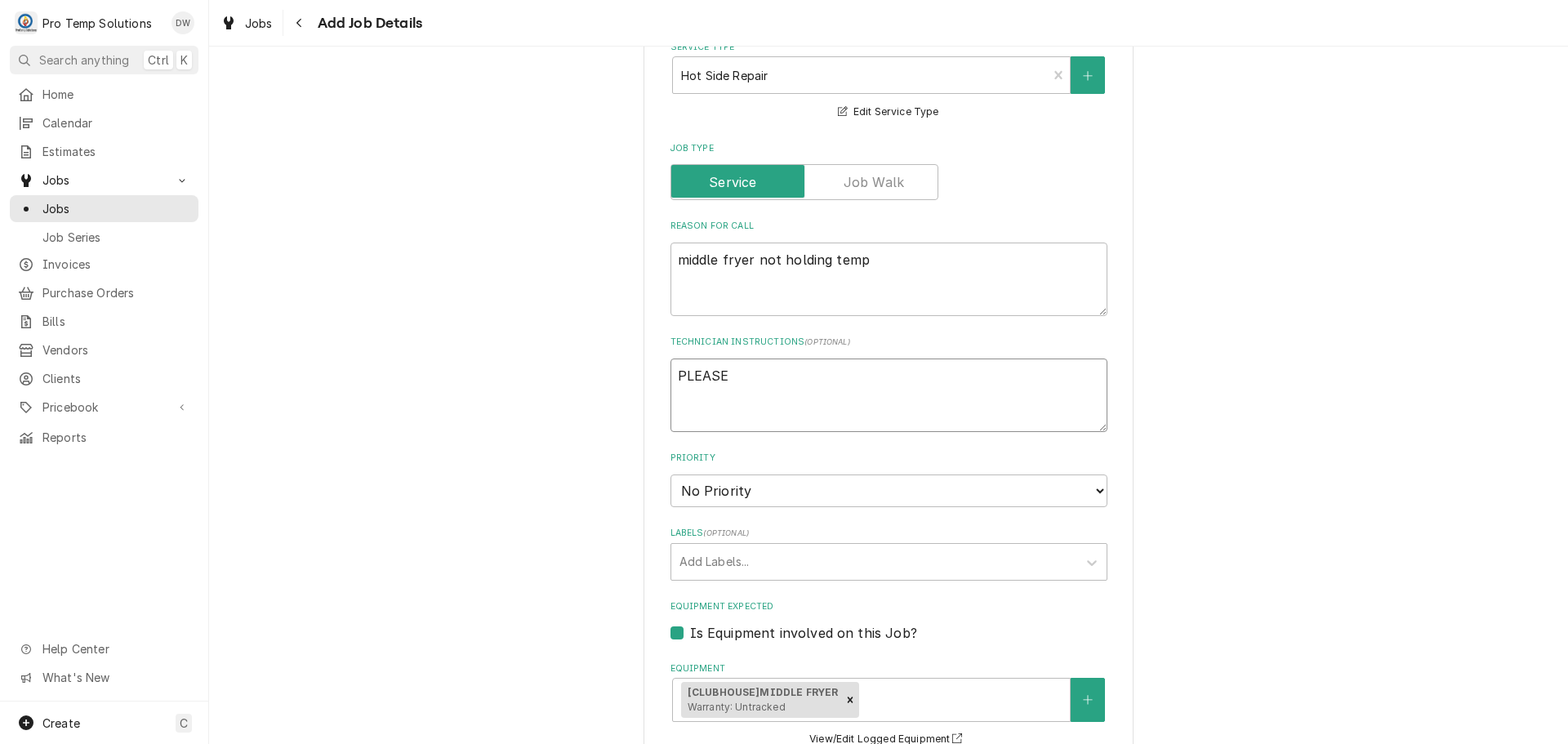
type textarea "x"
type textarea "PLEASE A"
type textarea "x"
type textarea "PLEASE AD"
type textarea "x"
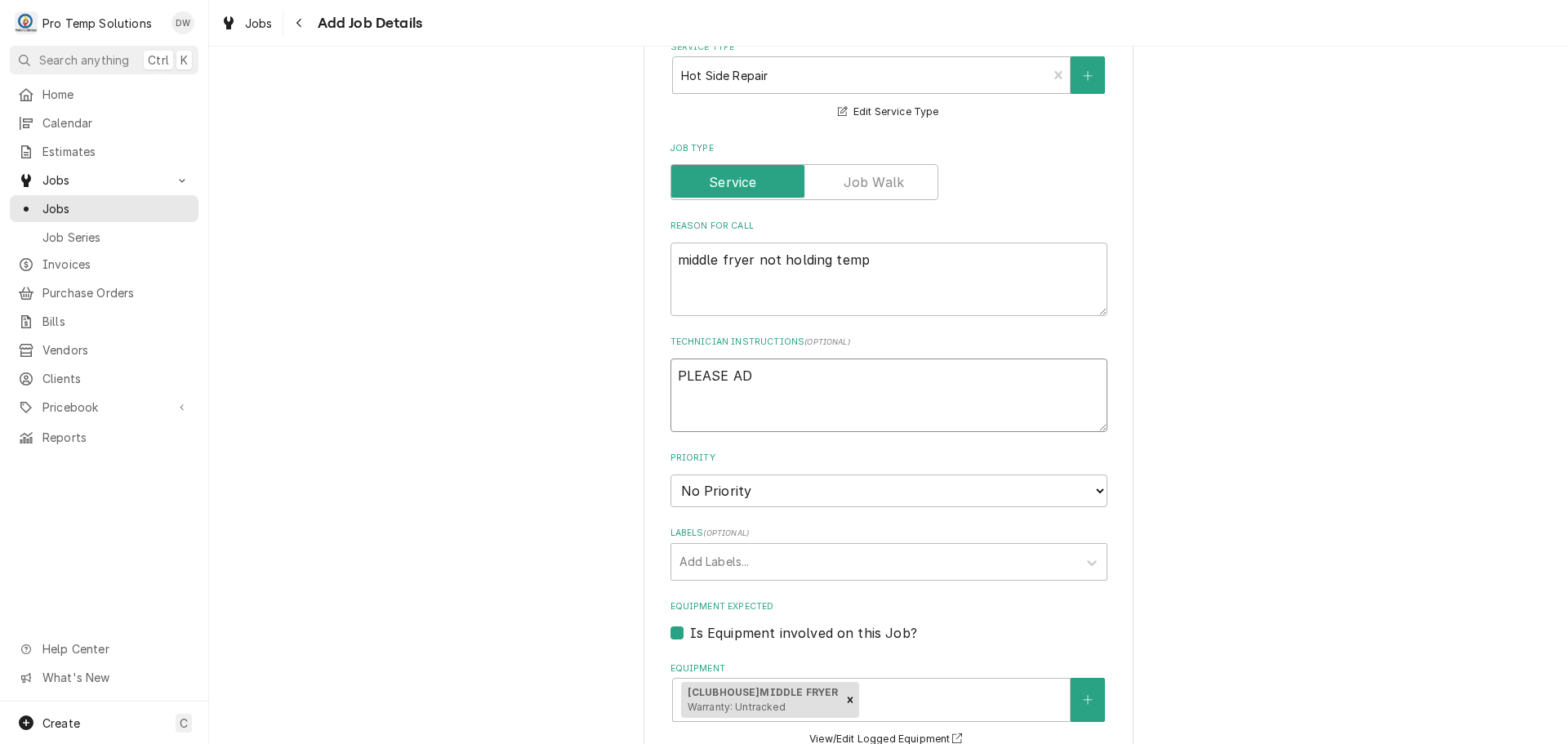
type textarea "PLEASE ADD"
type textarea "x"
type textarea "PLEASE ADD"
type textarea "x"
type textarea "PLEASE ADD E"
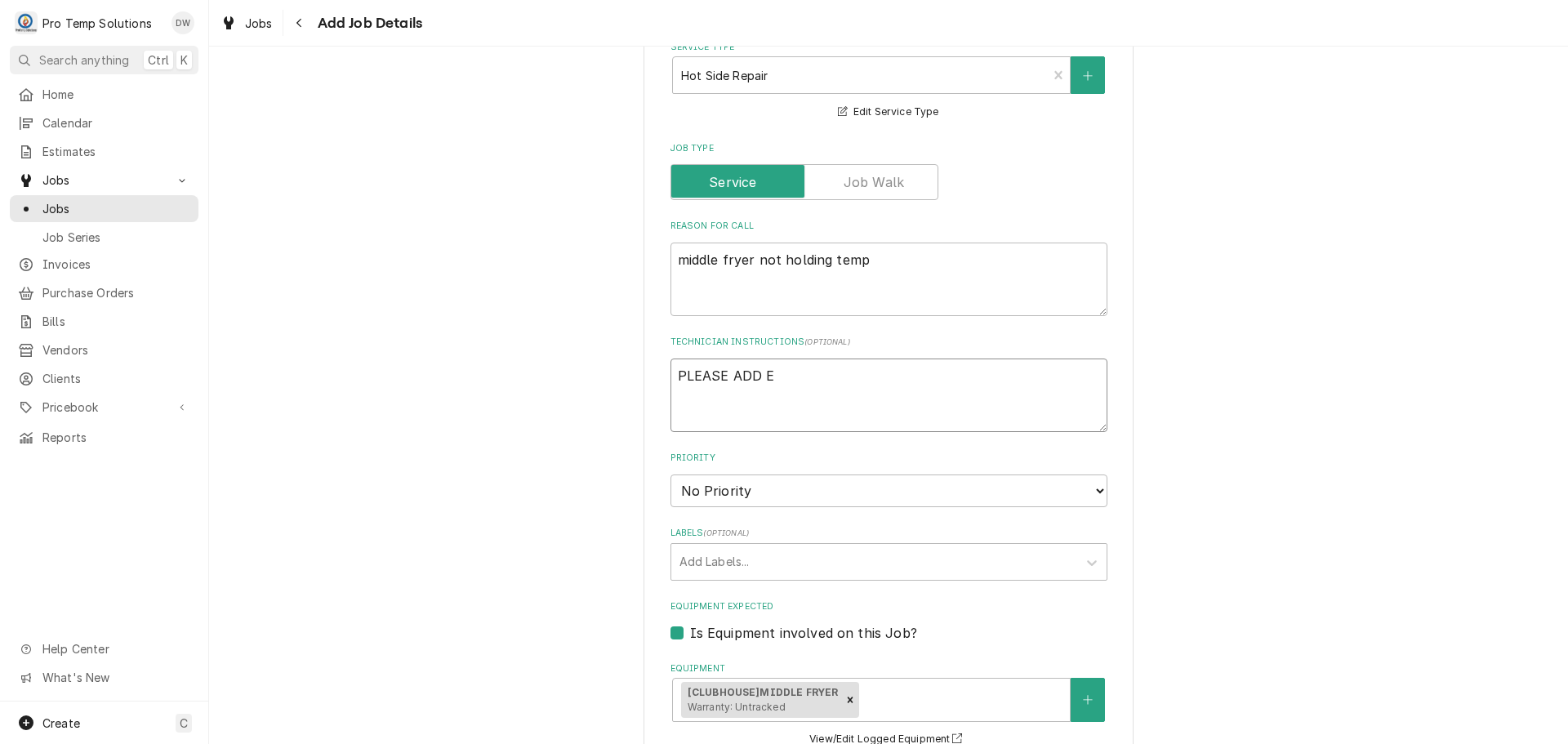
type textarea "x"
type textarea "PLEASE ADD EQ"
type textarea "x"
type textarea "PLEASE ADD EQU"
type textarea "x"
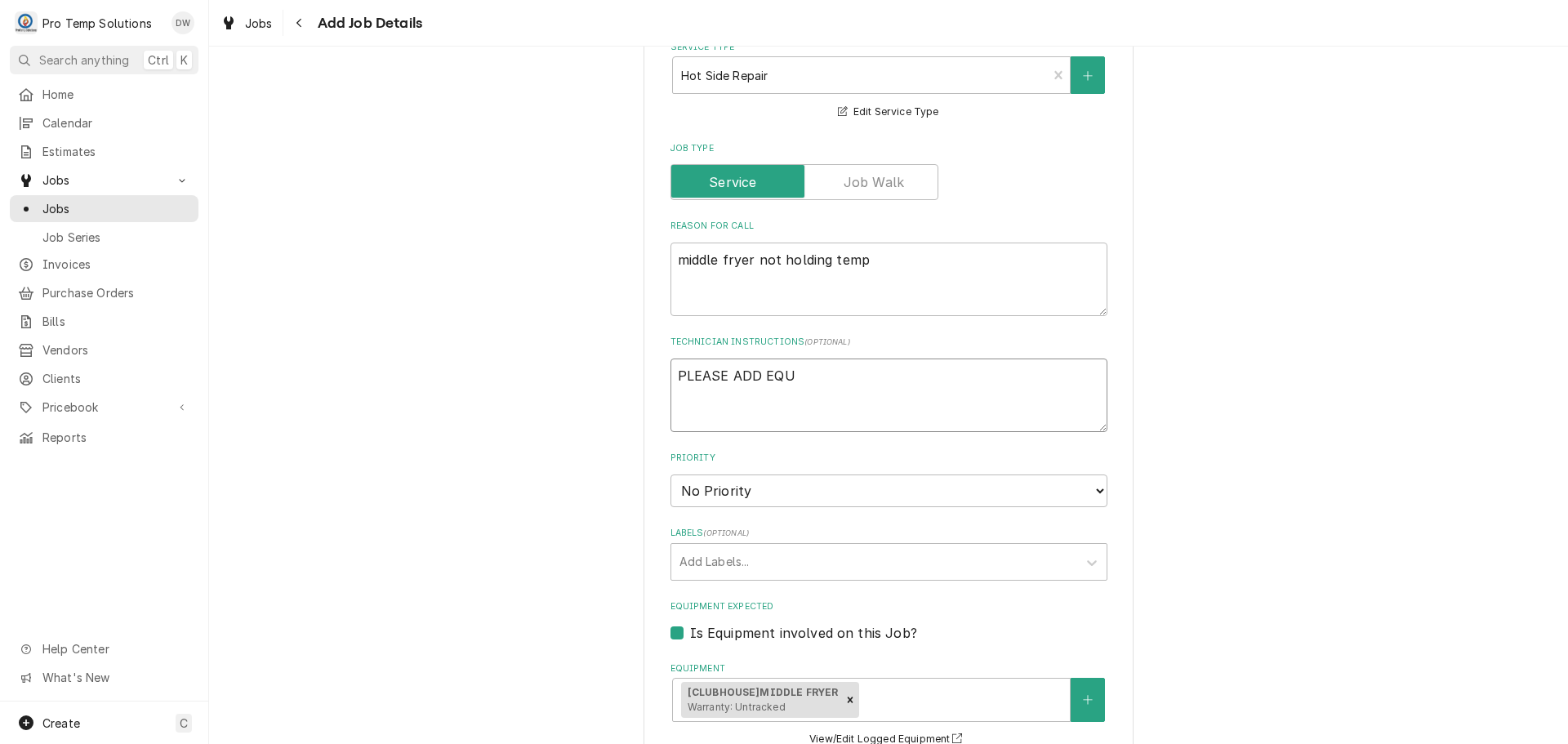
type textarea "PLEASE ADD EQUI"
type textarea "x"
type textarea "PLEASE ADD EQUIP"
type textarea "x"
type textarea "PLEASE ADD EQUIP"
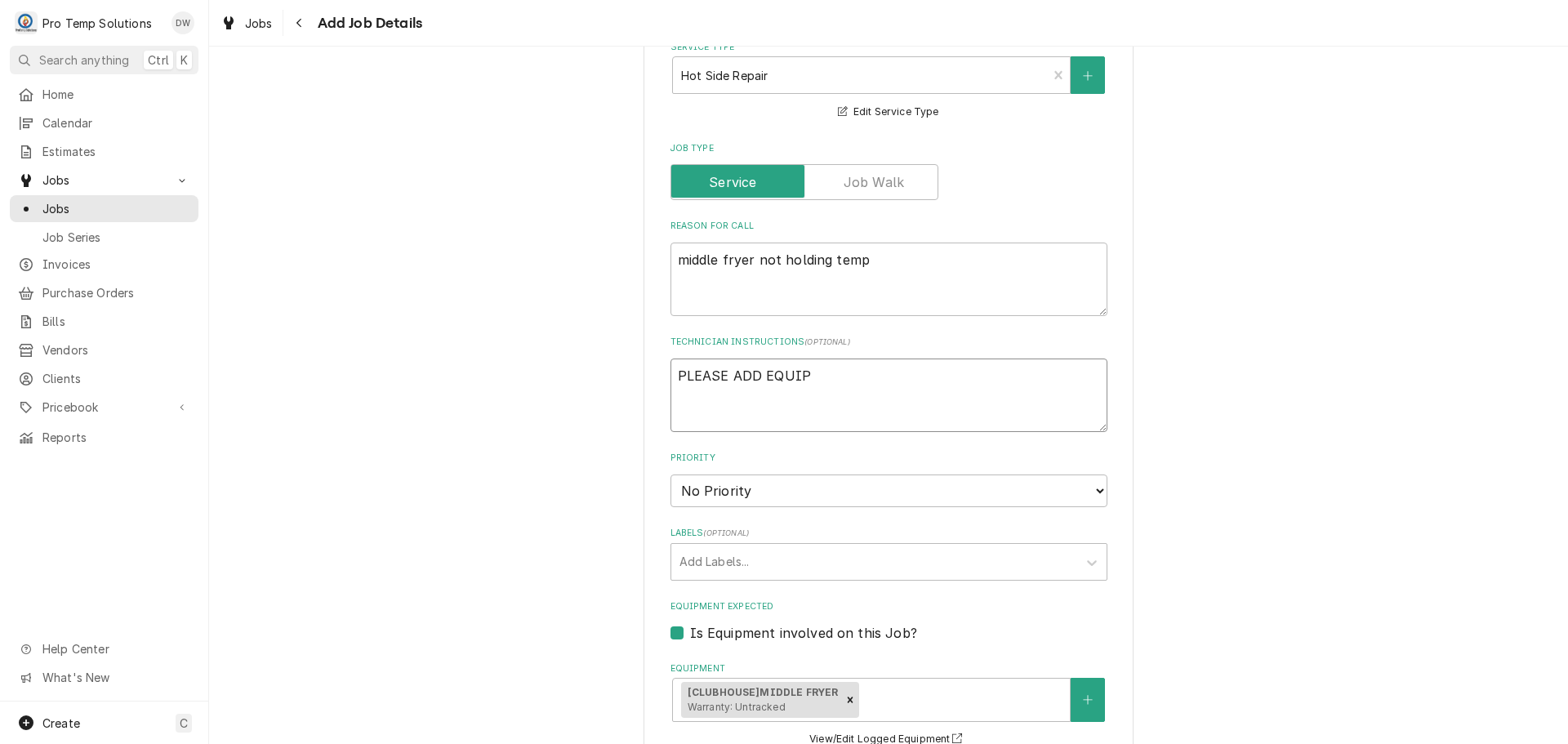
type textarea "x"
type textarea "PLEASE ADD EQUIP I"
type textarea "x"
type textarea "PLEASE ADD EQUIP IN"
type textarea "x"
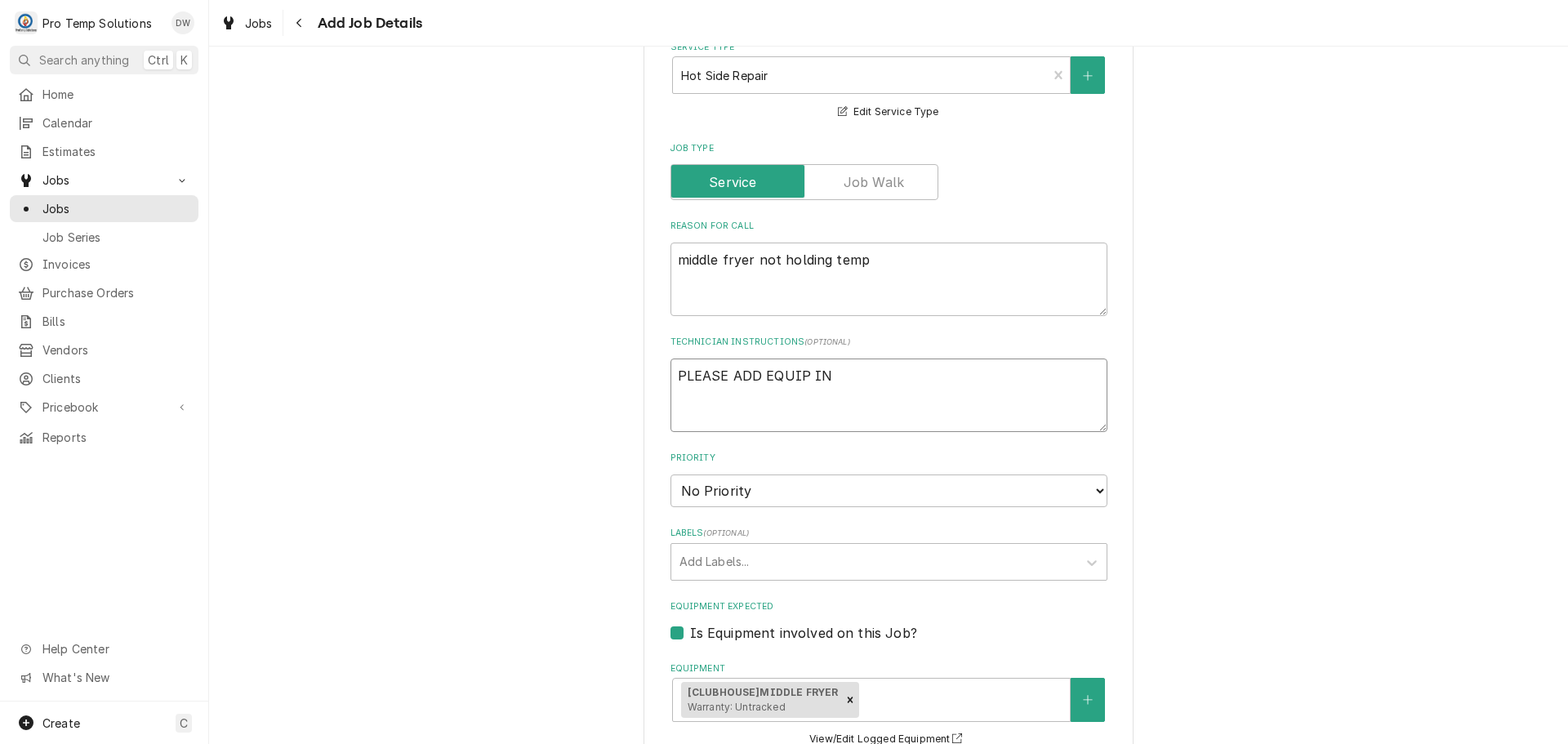
type textarea "PLEASE ADD EQUIP INF"
type textarea "x"
type textarea "PLEASE ADD EQUIP INFO"
type textarea "x"
type textarea "PLEASE ADD EQUIP INFO"
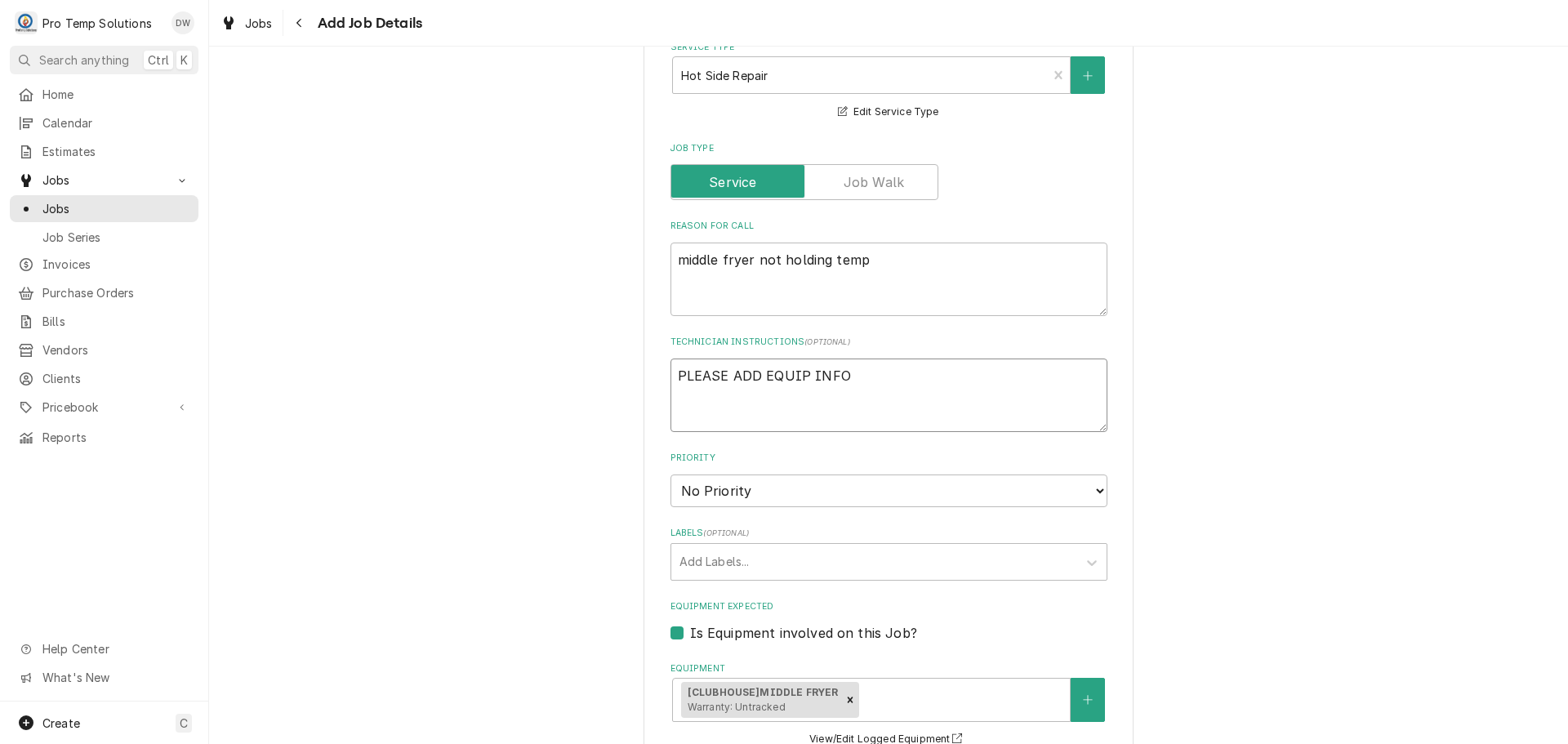
type textarea "x"
type textarea "PLEASE ADD EQUIP INFO T"
type textarea "x"
type textarea "PLEASE ADD EQUIP INFO TO"
type textarea "x"
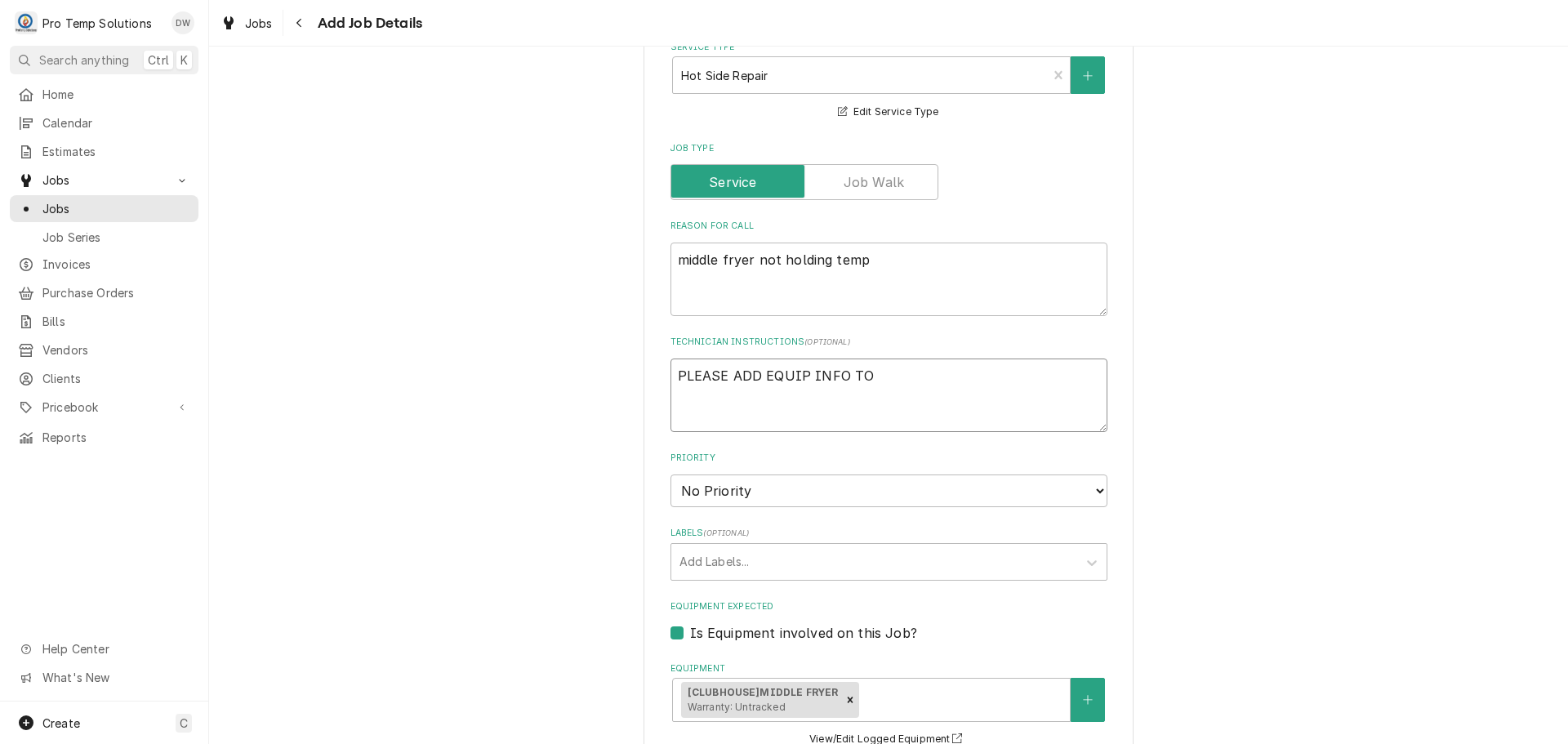
type textarea "PLEASE ADD EQUIP INFO TO"
type textarea "x"
type textarea "PLEASE ADD EQUIP INFO TO C"
type textarea "x"
type textarea "PLEASE ADD EQUIP INFO TO CA"
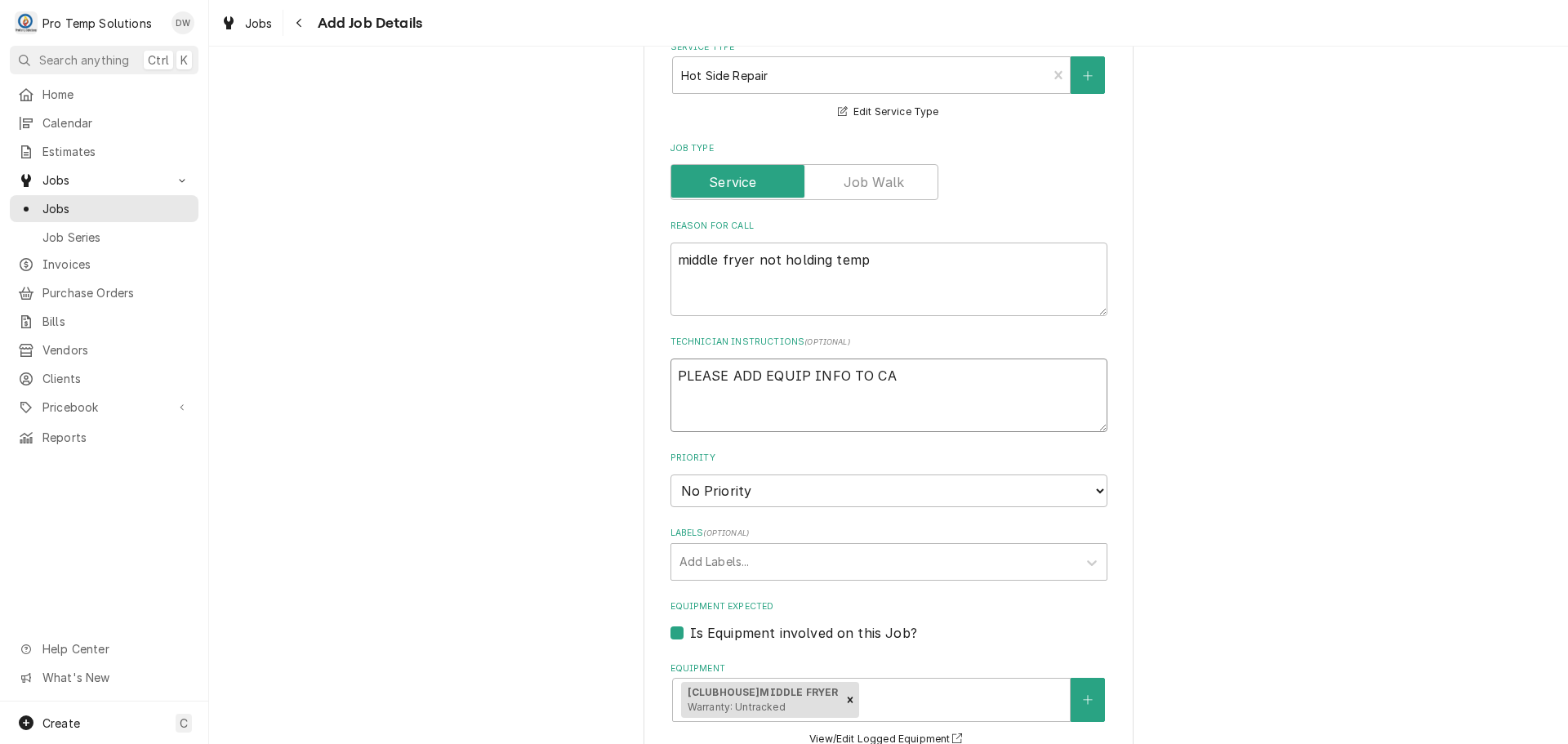
type textarea "x"
type textarea "PLEASE ADD EQUIP INFO TO CAL"
type textarea "x"
type textarea "PLEASE ADD EQUIP INFO TO CALL"
type textarea "x"
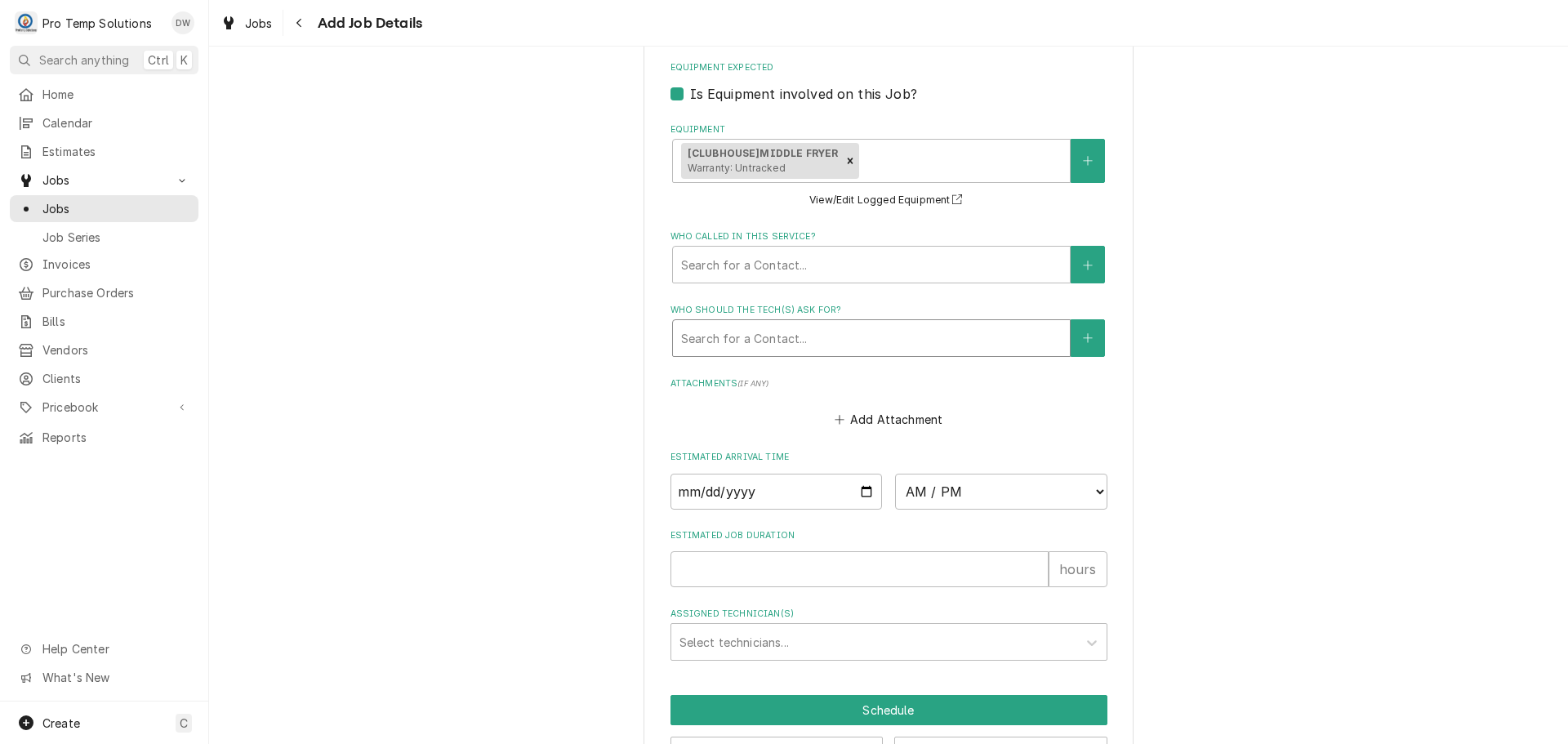
scroll to position [1250, 0]
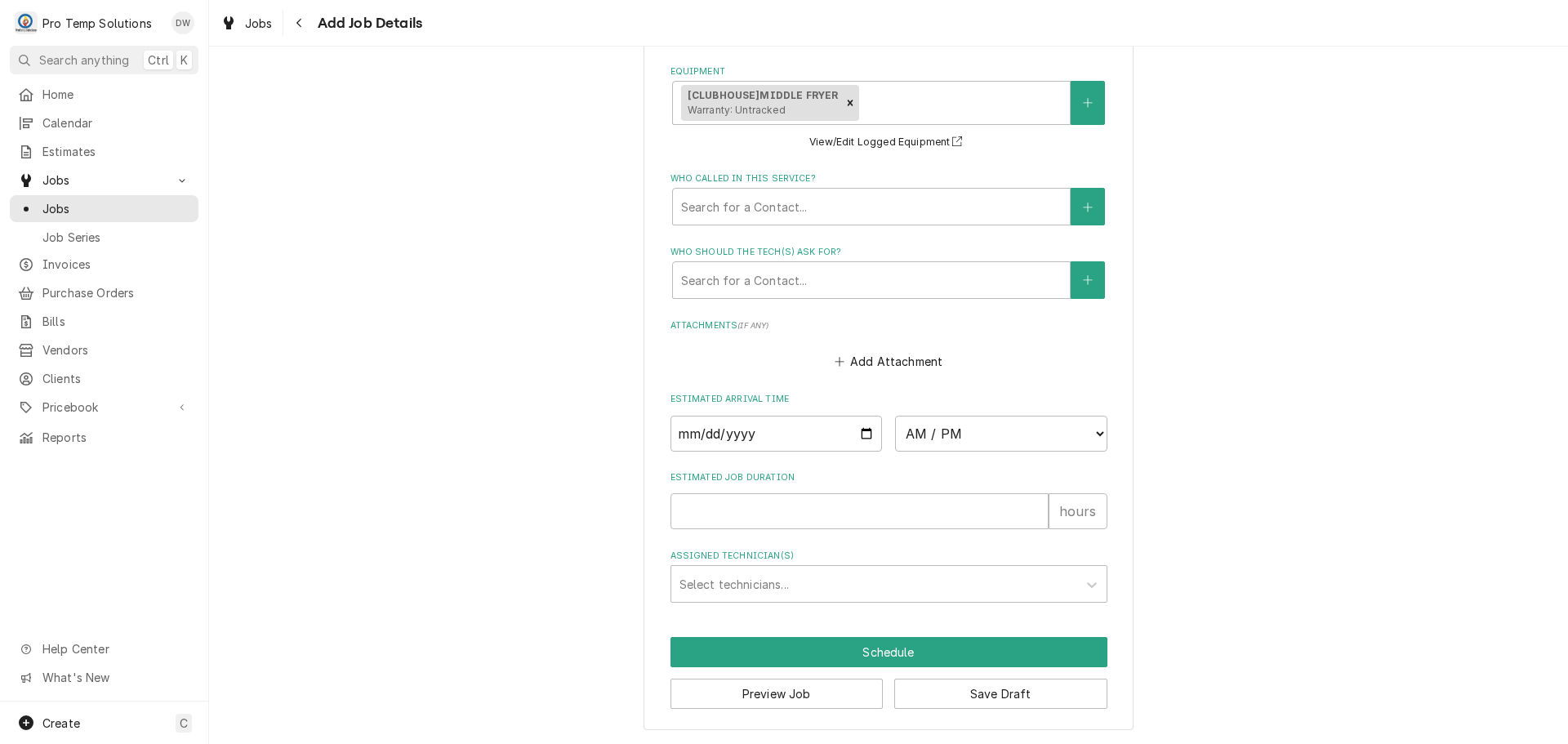
type textarea "PLEASE ADD EQUIP INFO TO CALL"
click at [855, 429] on input "Date" at bounding box center [776, 433] width 212 height 36
type input "2025-09-03"
type textarea "x"
click at [1078, 432] on select "AM / PM 6:00 AM 6:15 AM 6:30 AM 6:45 AM 7:00 AM 7:15 AM 7:30 AM 7:45 AM 8:00 AM…" at bounding box center [1001, 433] width 212 height 36
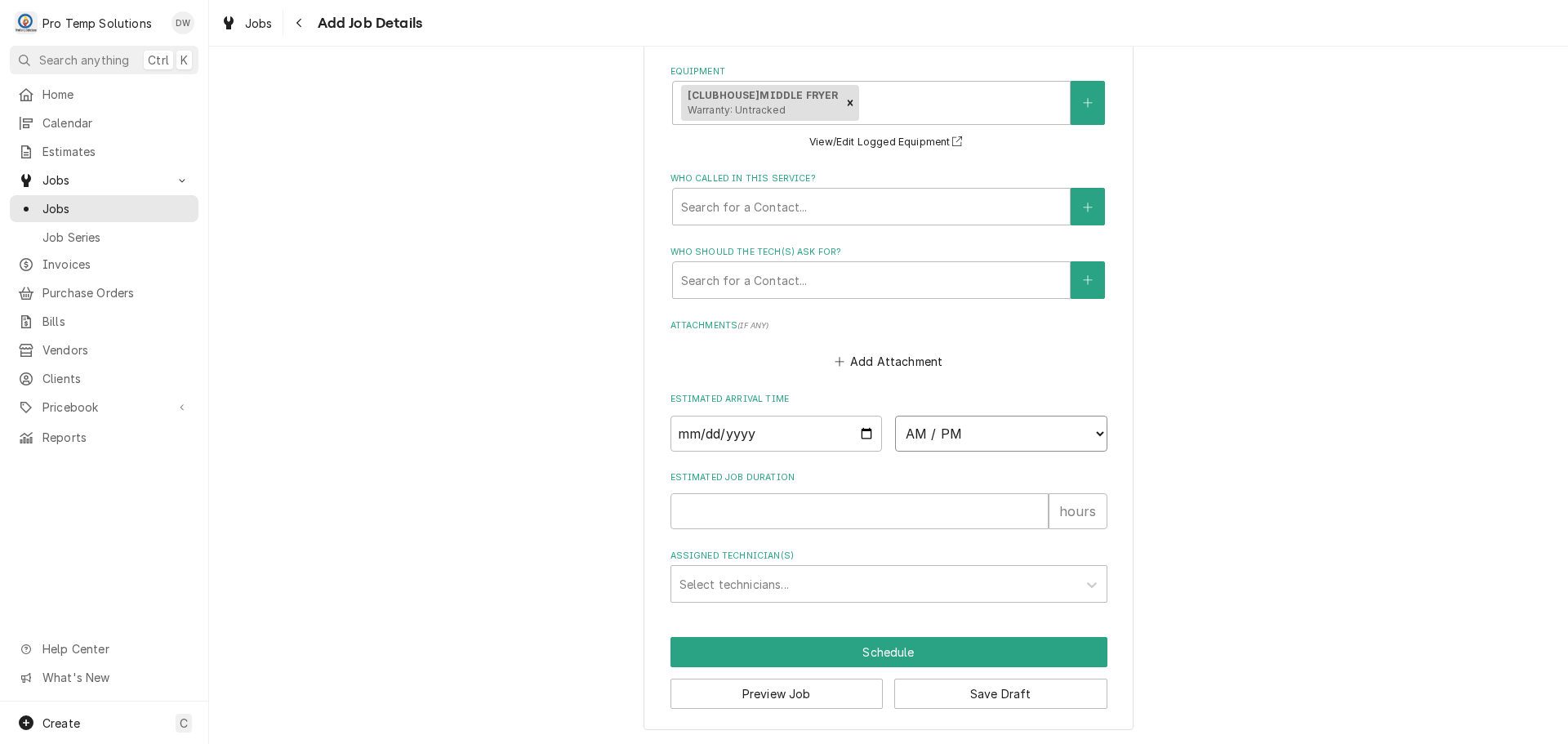
select select "16:00:00"
click at [895, 415] on select "AM / PM 6:00 AM 6:15 AM 6:30 AM 6:45 AM 7:00 AM 7:15 AM 7:30 AM 7:45 AM 8:00 AM…" at bounding box center [1001, 433] width 212 height 36
click at [984, 513] on input "Estimated Job Duration" at bounding box center [859, 511] width 378 height 36
type textarea "x"
type input "1"
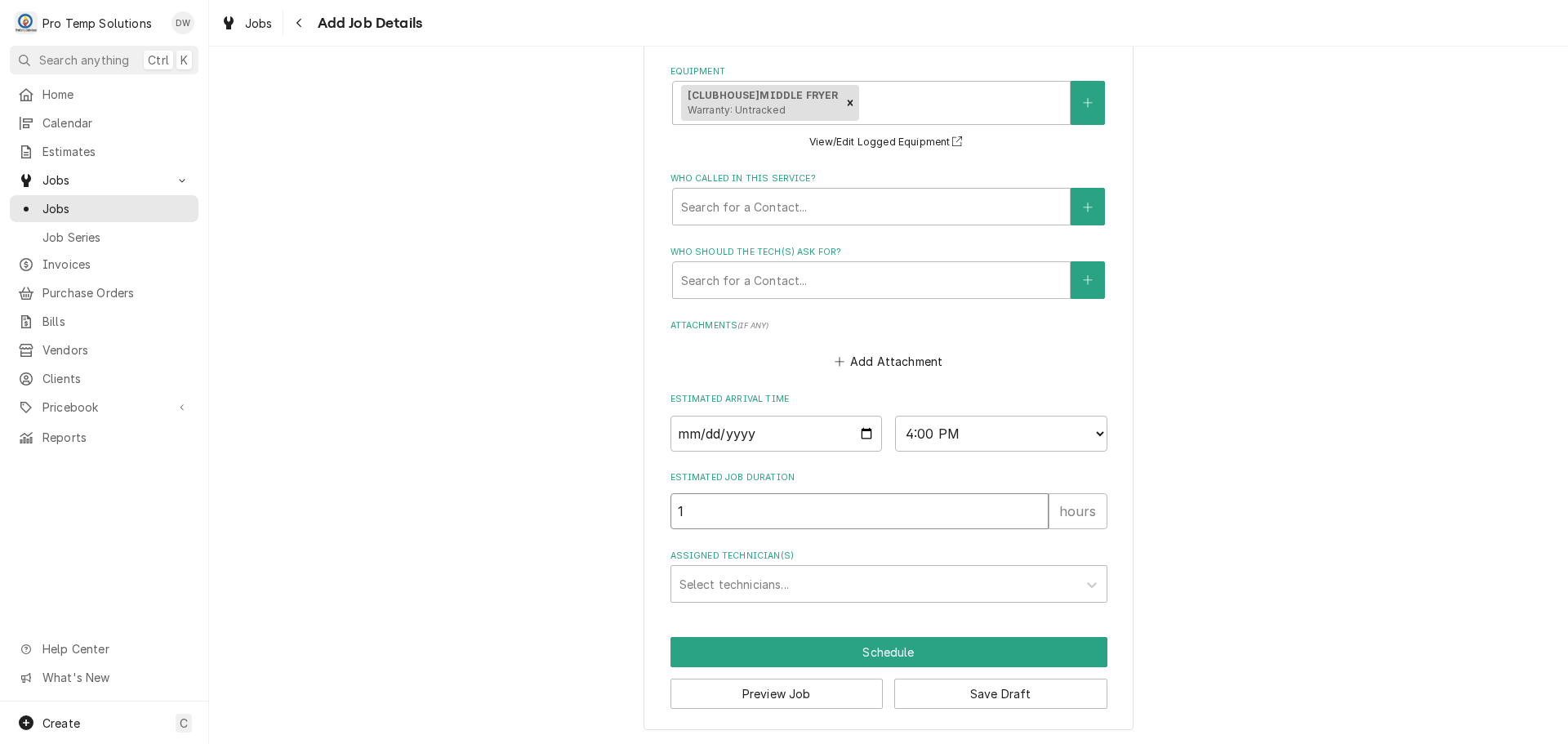
type textarea "x"
type input "1"
click at [785, 586] on div "Assigned Technician(s)" at bounding box center [874, 583] width 390 height 29
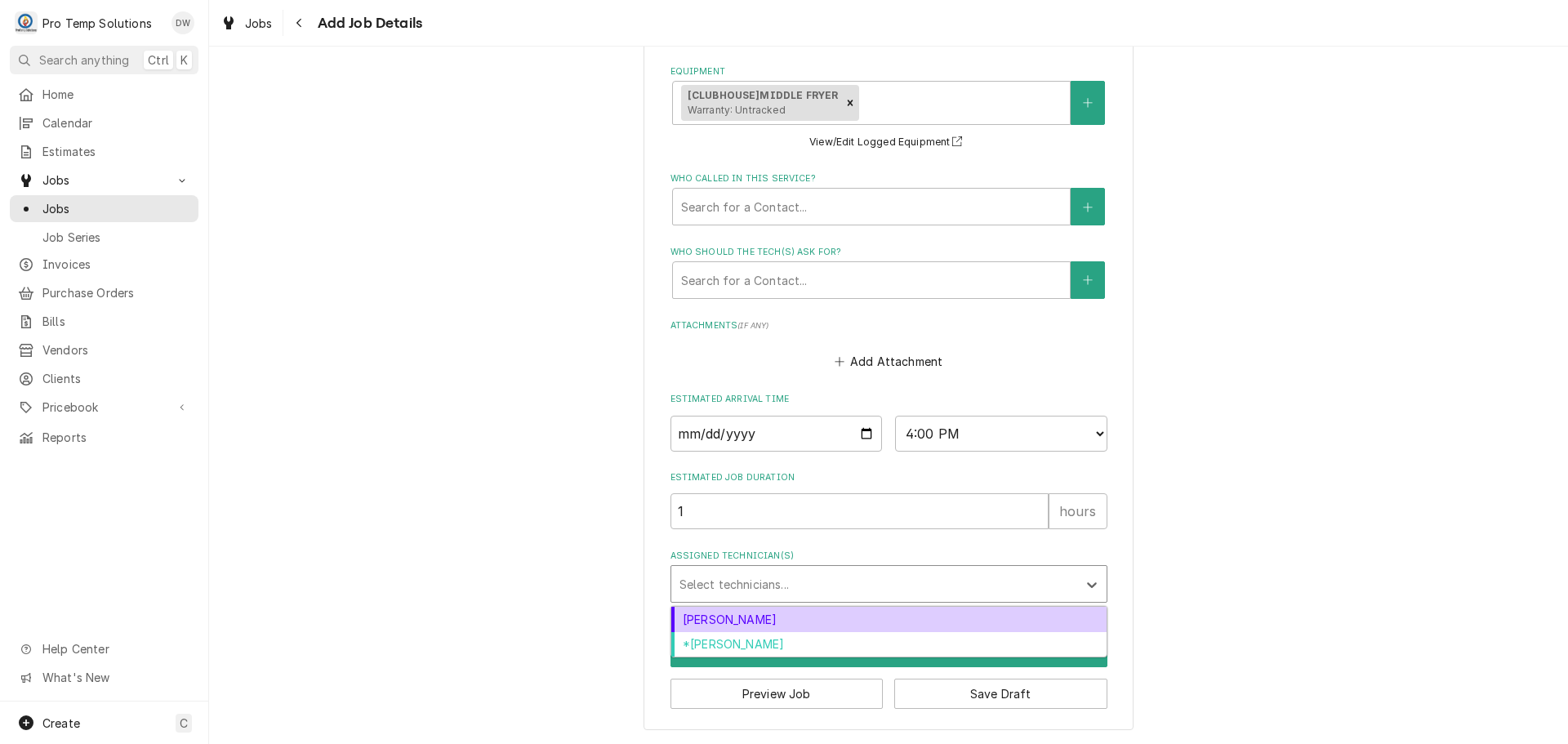
click at [803, 615] on div "Dakota Williams" at bounding box center [888, 619] width 435 height 26
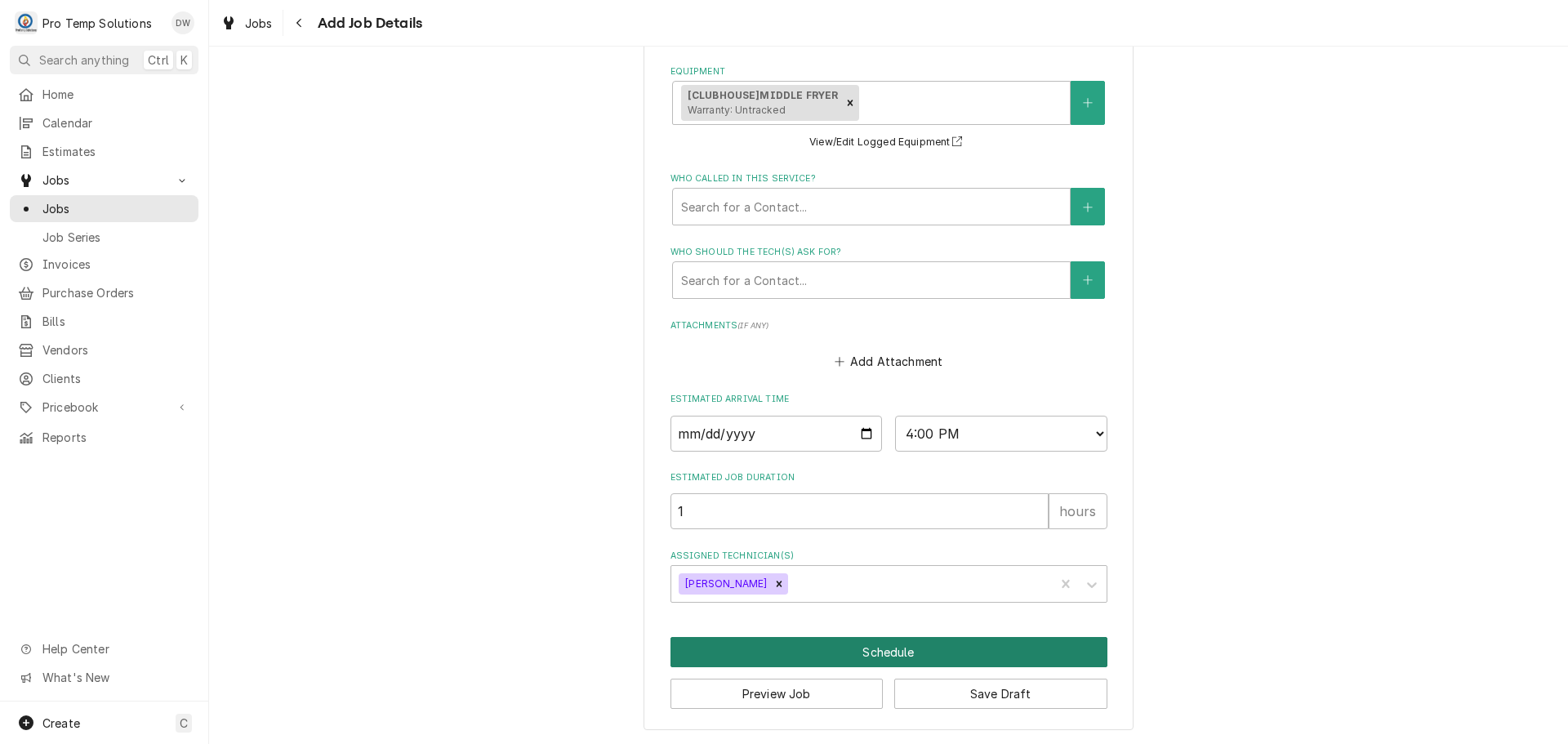
click at [886, 655] on button "Schedule" at bounding box center [888, 652] width 437 height 30
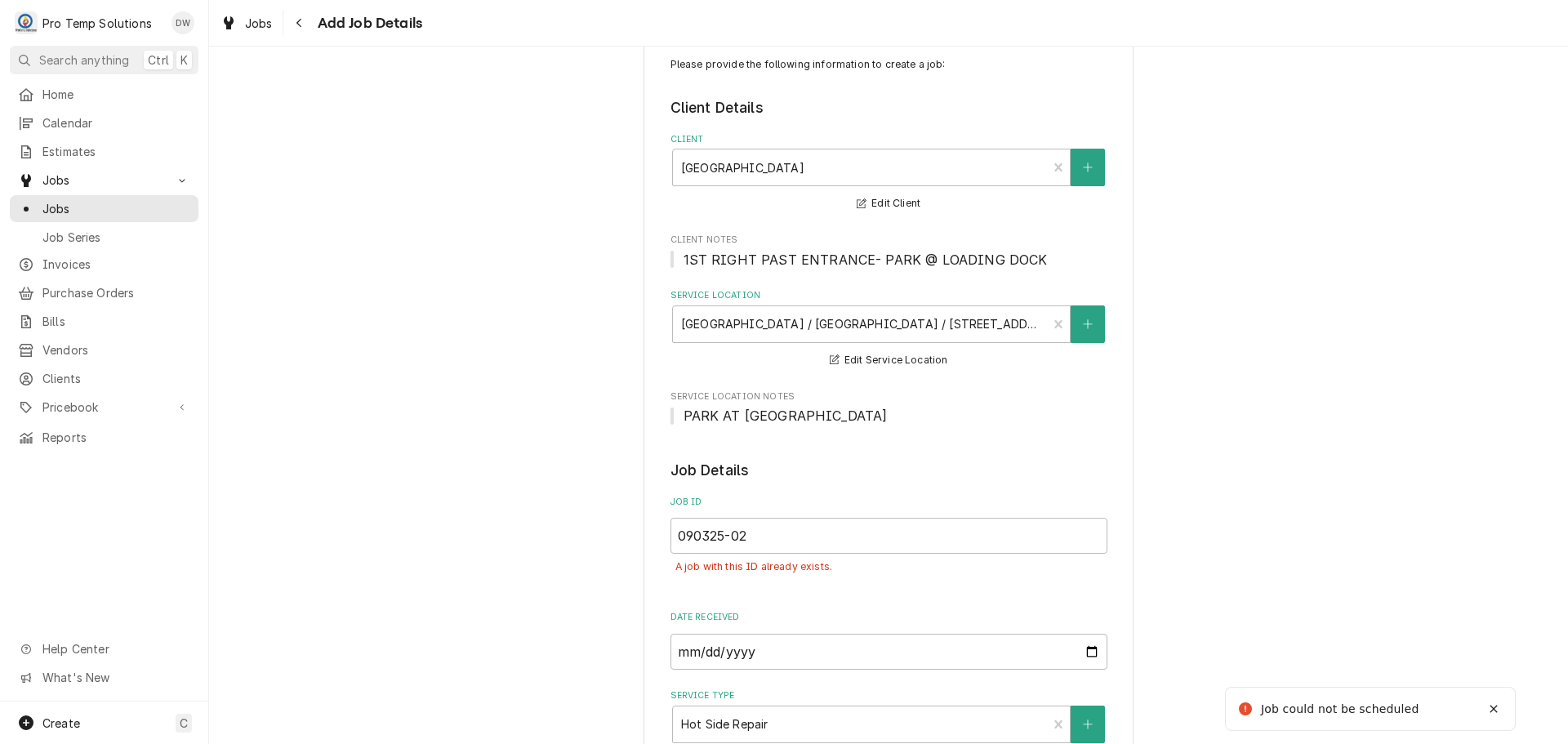
scroll to position [82, 0]
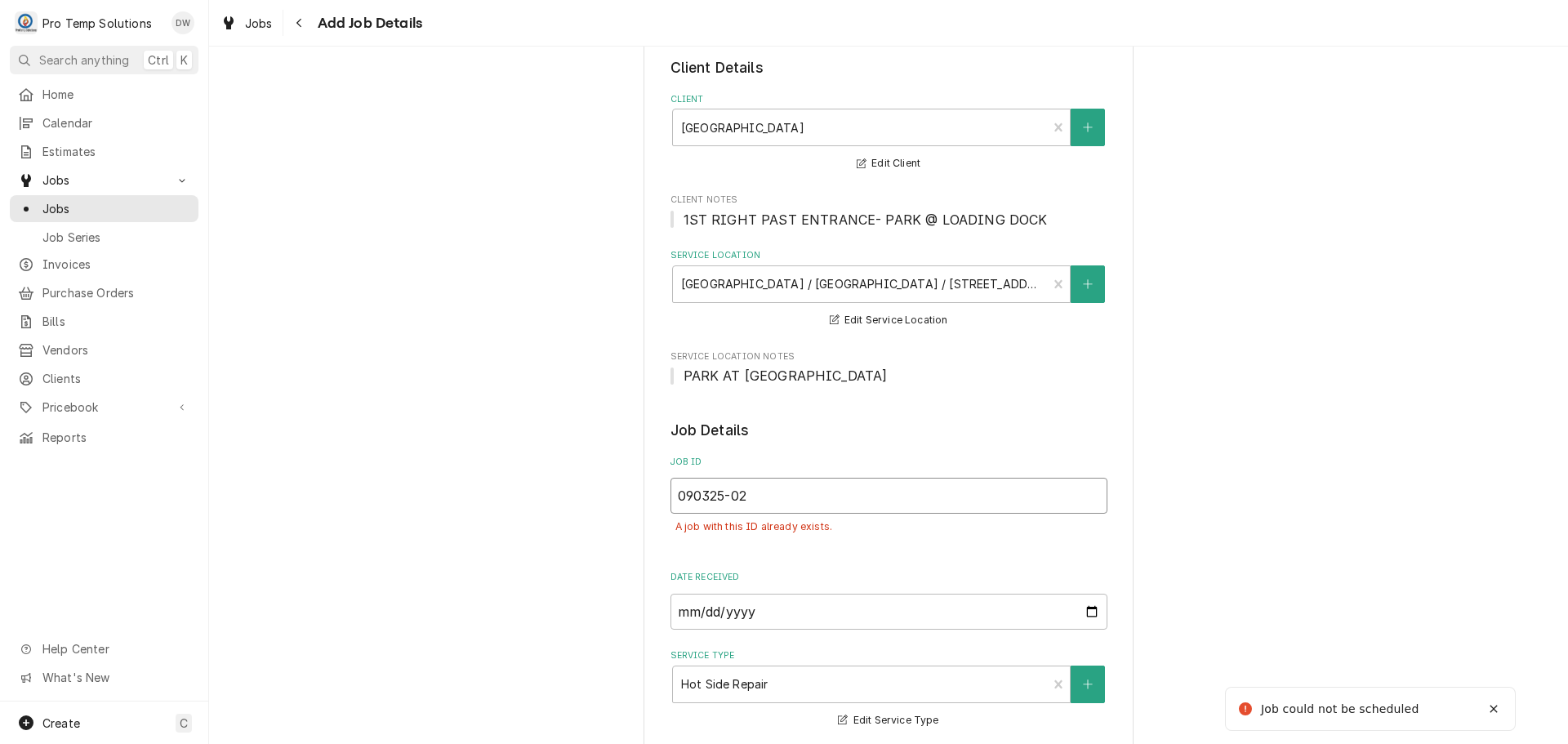
click at [760, 492] on input "090325-02" at bounding box center [888, 496] width 437 height 36
type textarea "x"
type input "090325-0"
type textarea "x"
type input "090325-03"
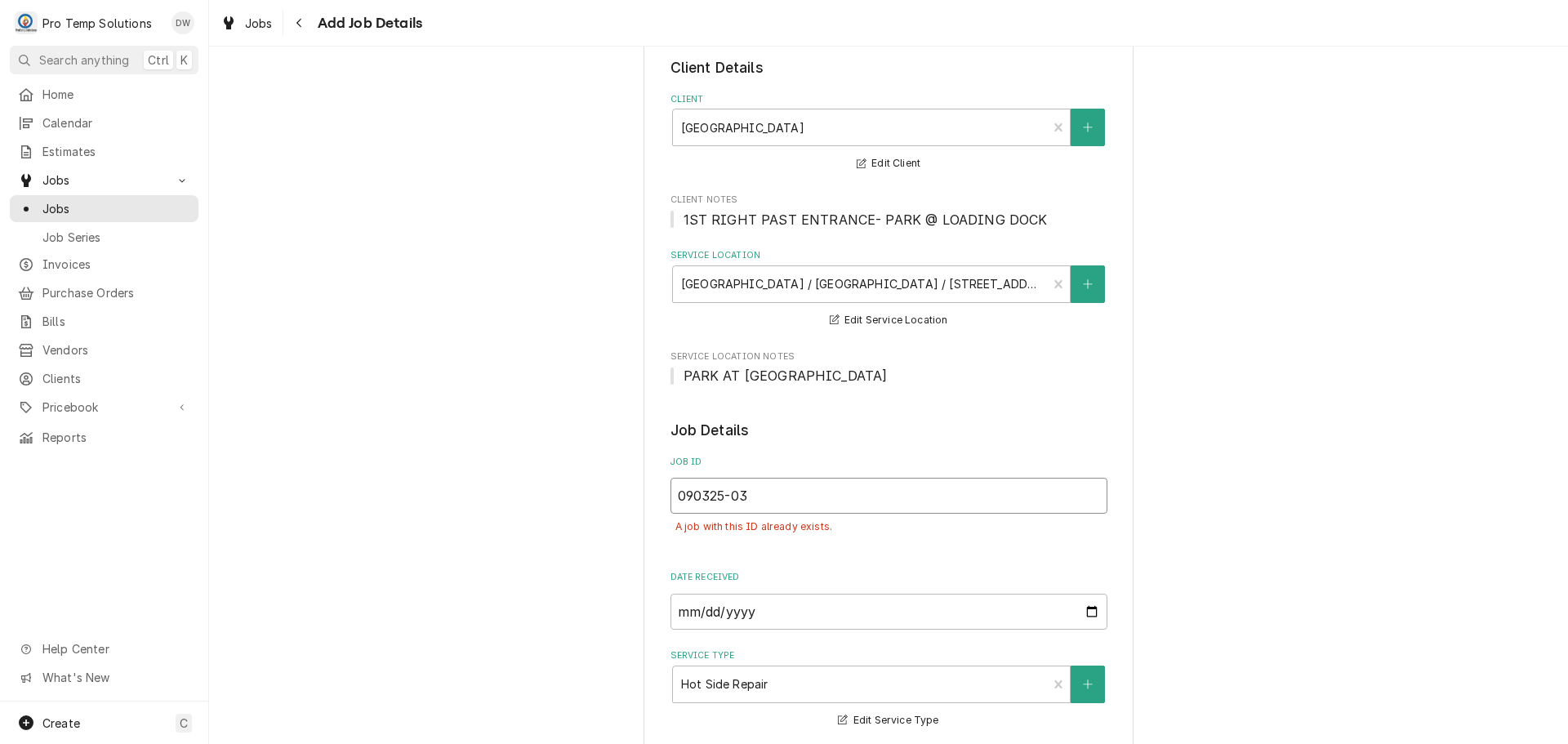
type textarea "x"
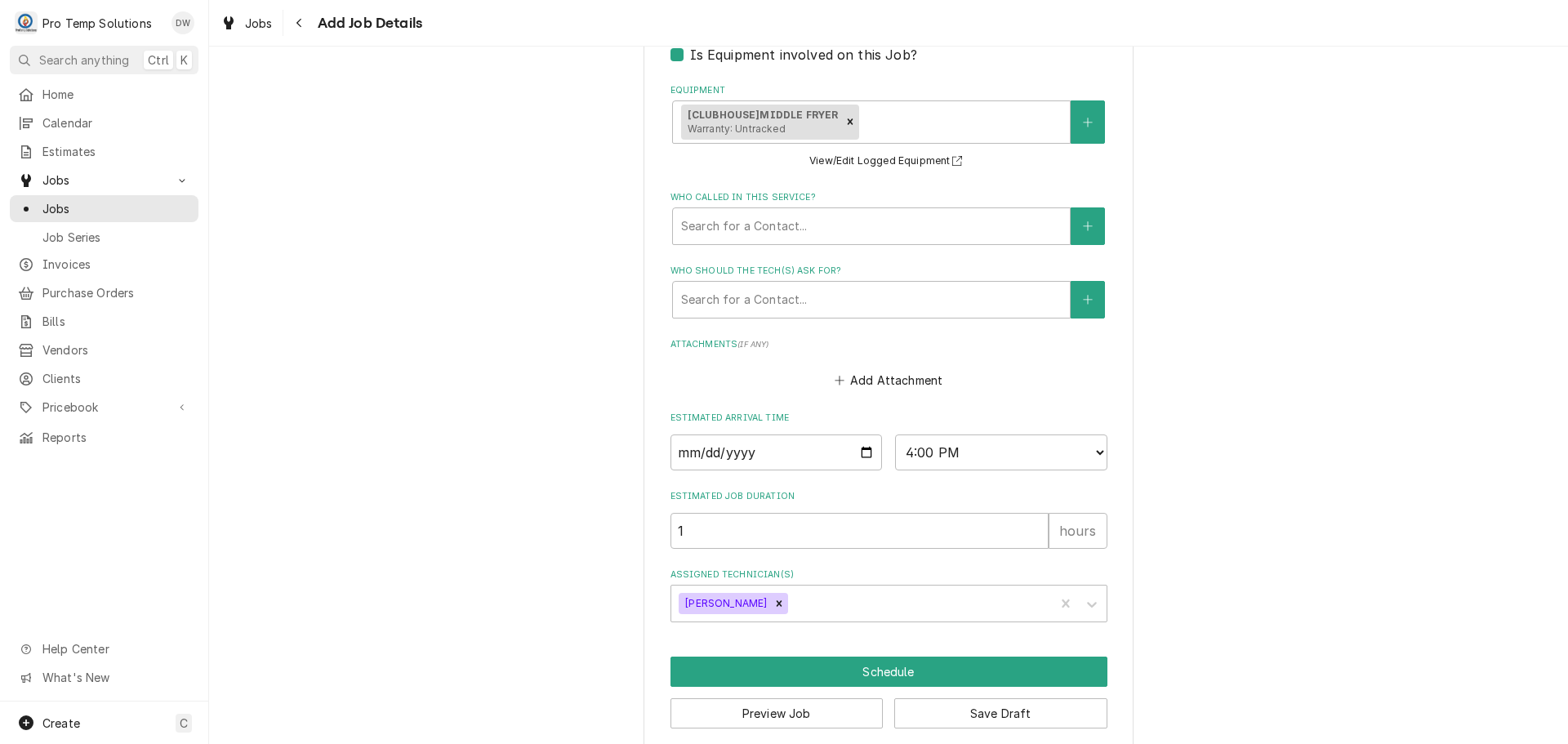
scroll to position [1287, 0]
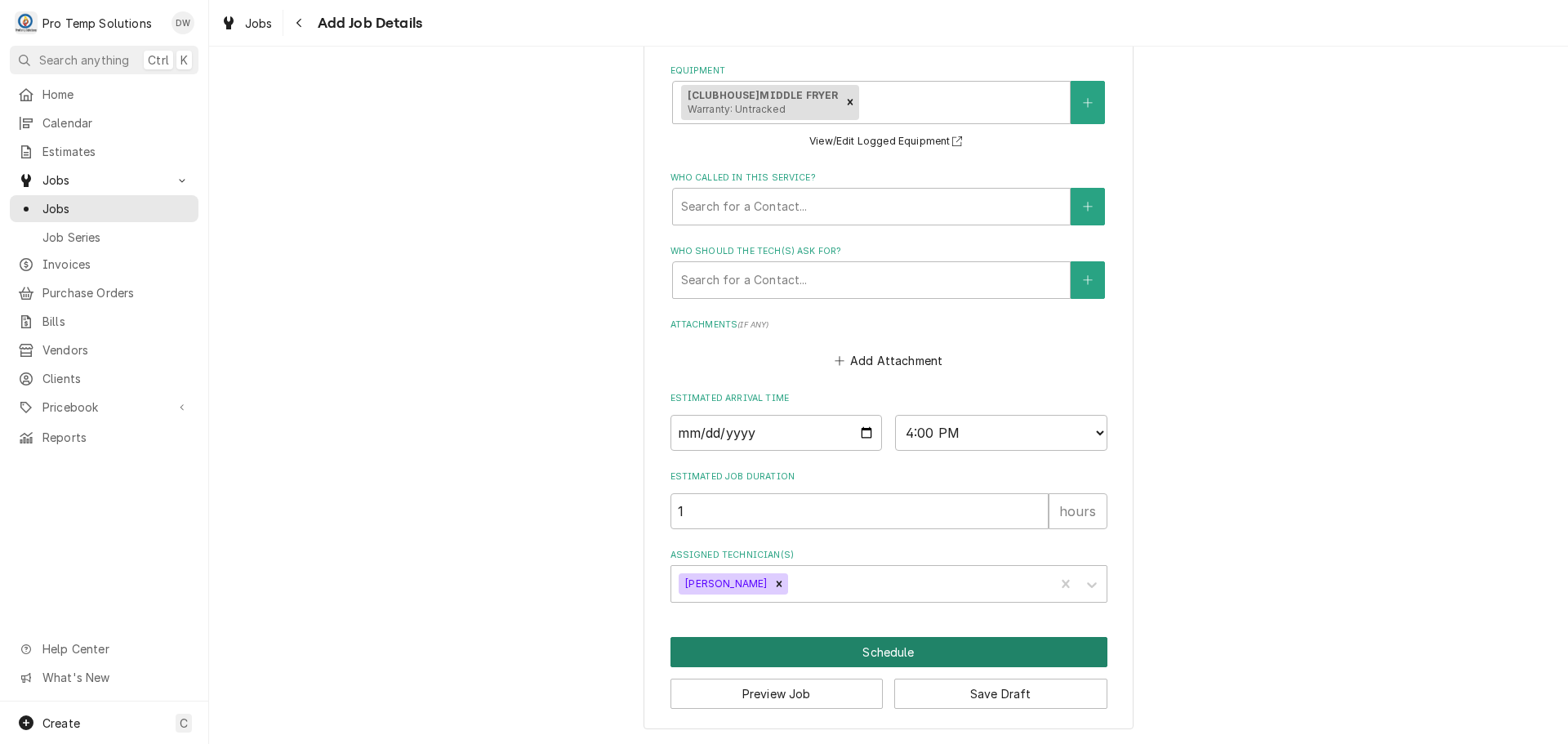
type input "090325-03"
click at [873, 648] on button "Schedule" at bounding box center [888, 652] width 437 height 30
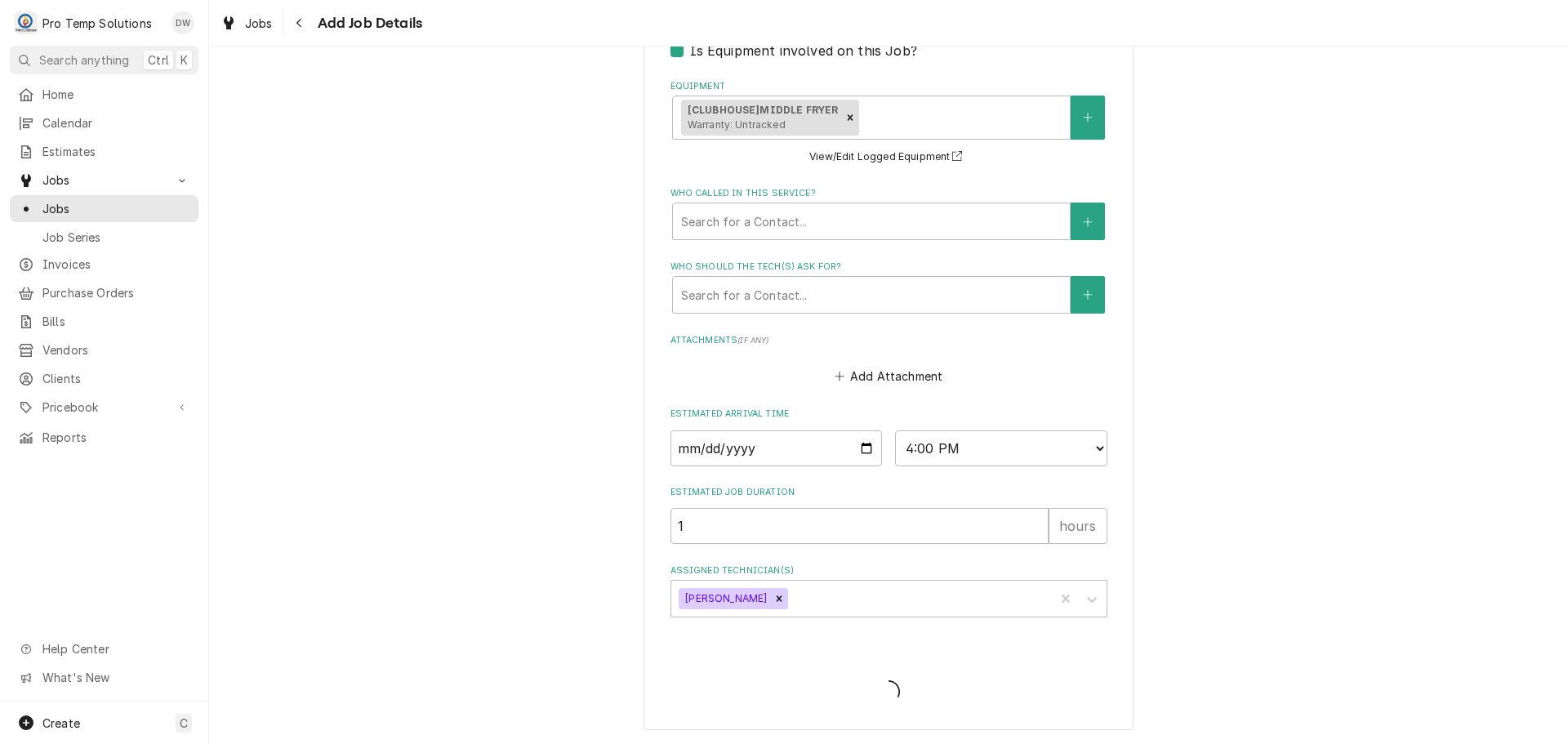
scroll to position [1235, 0]
type textarea "x"
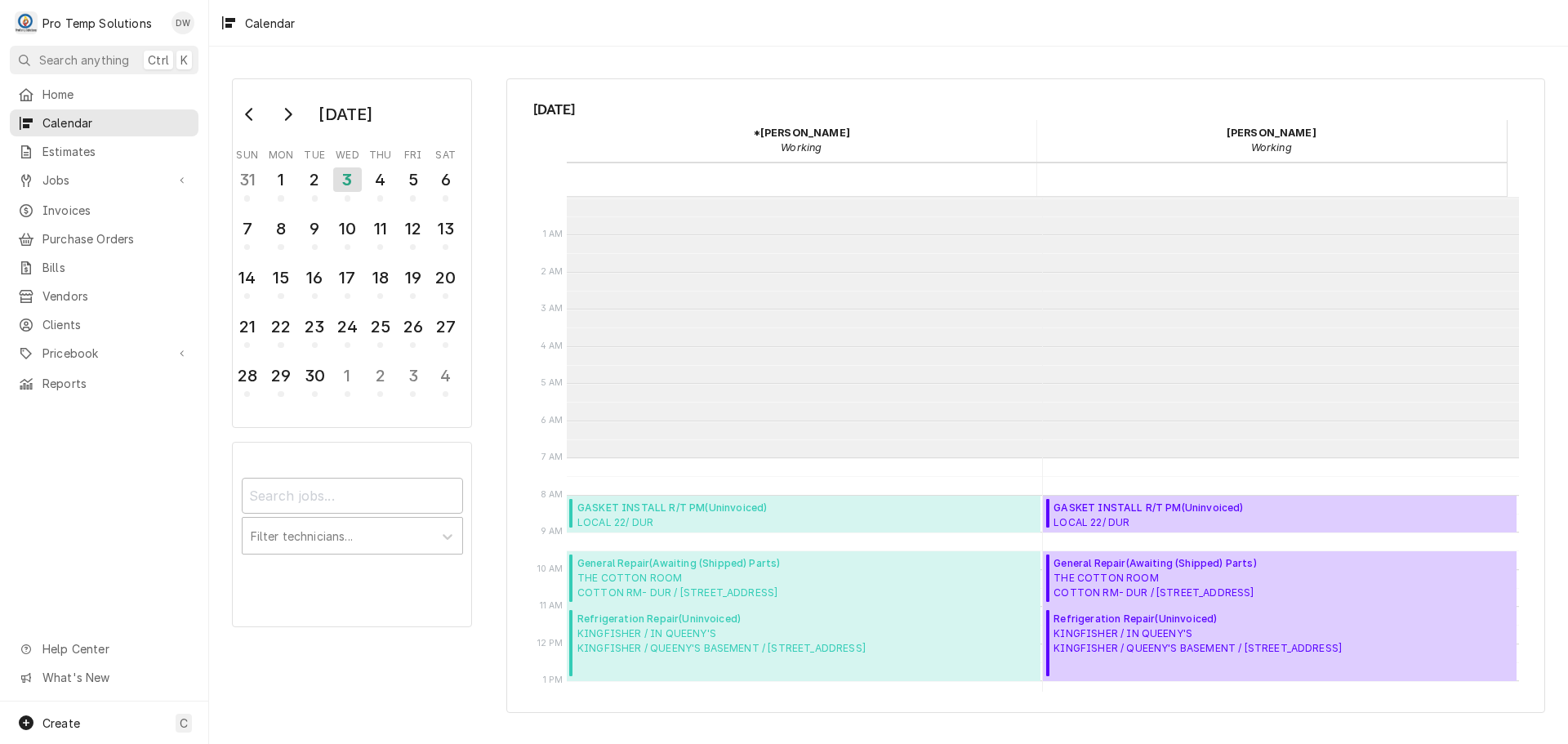
scroll to position [261, 0]
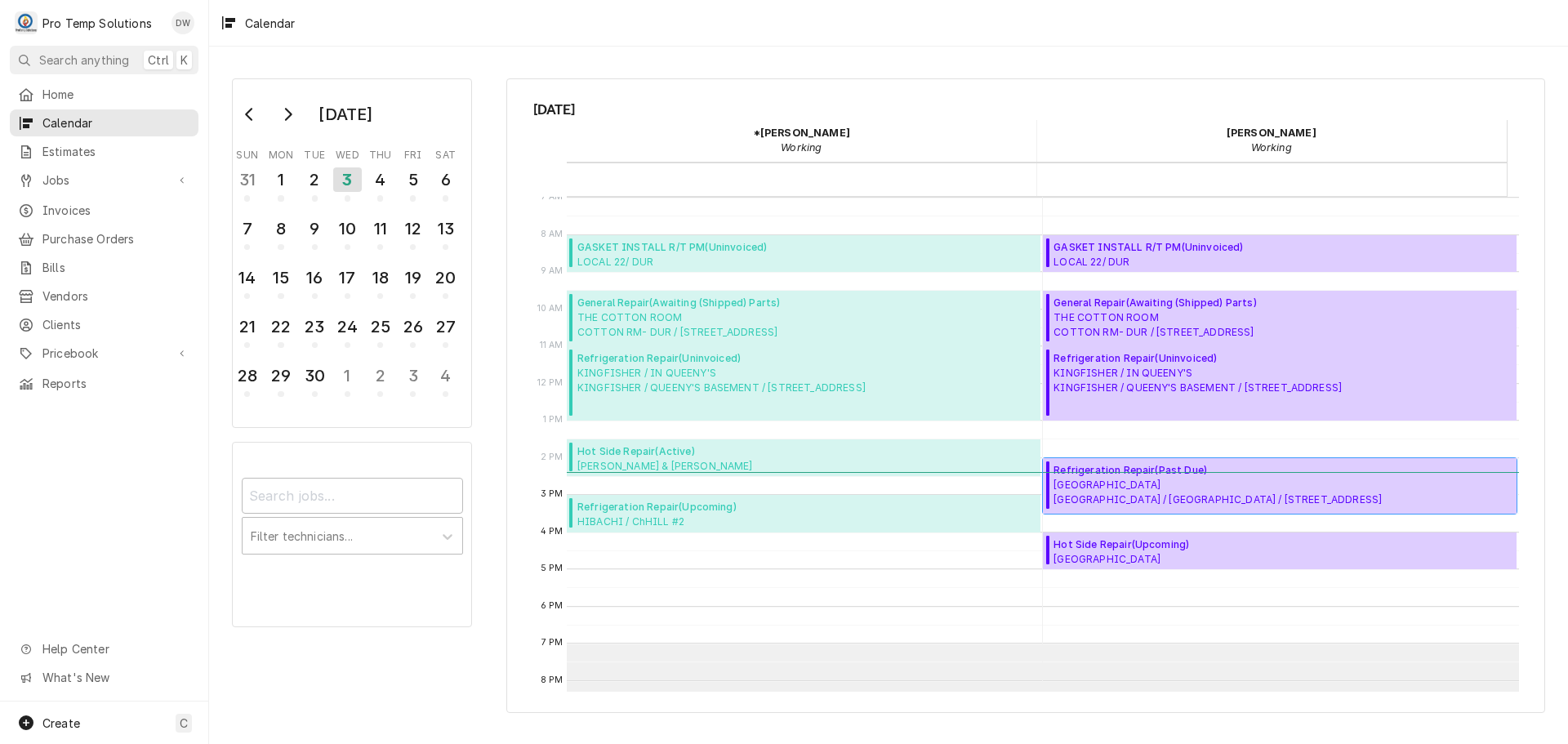
click at [1211, 484] on span "[GEOGRAPHIC_DATA] / [GEOGRAPHIC_DATA] / [STREET_ADDRESS]" at bounding box center [1217, 492] width 328 height 29
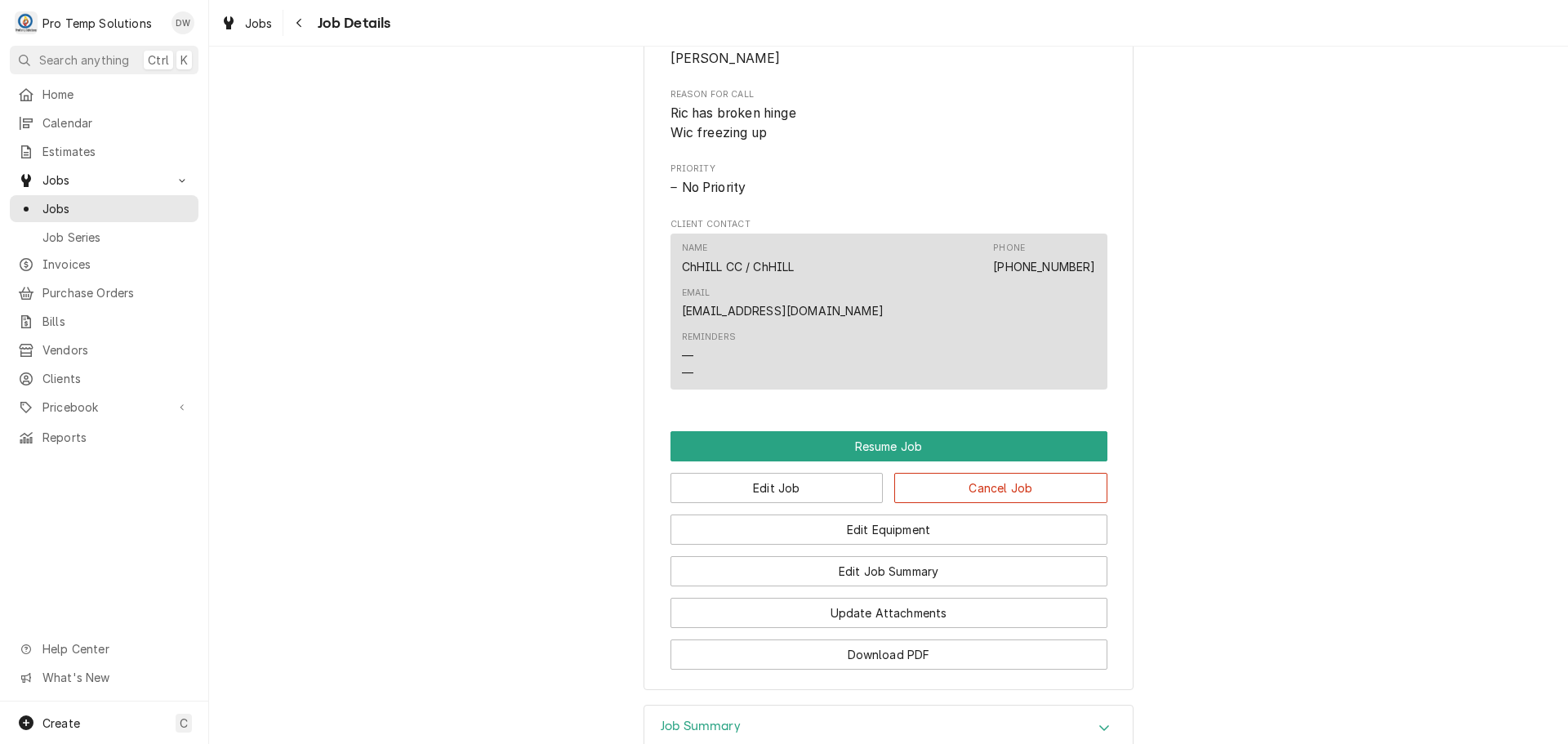
scroll to position [1270, 0]
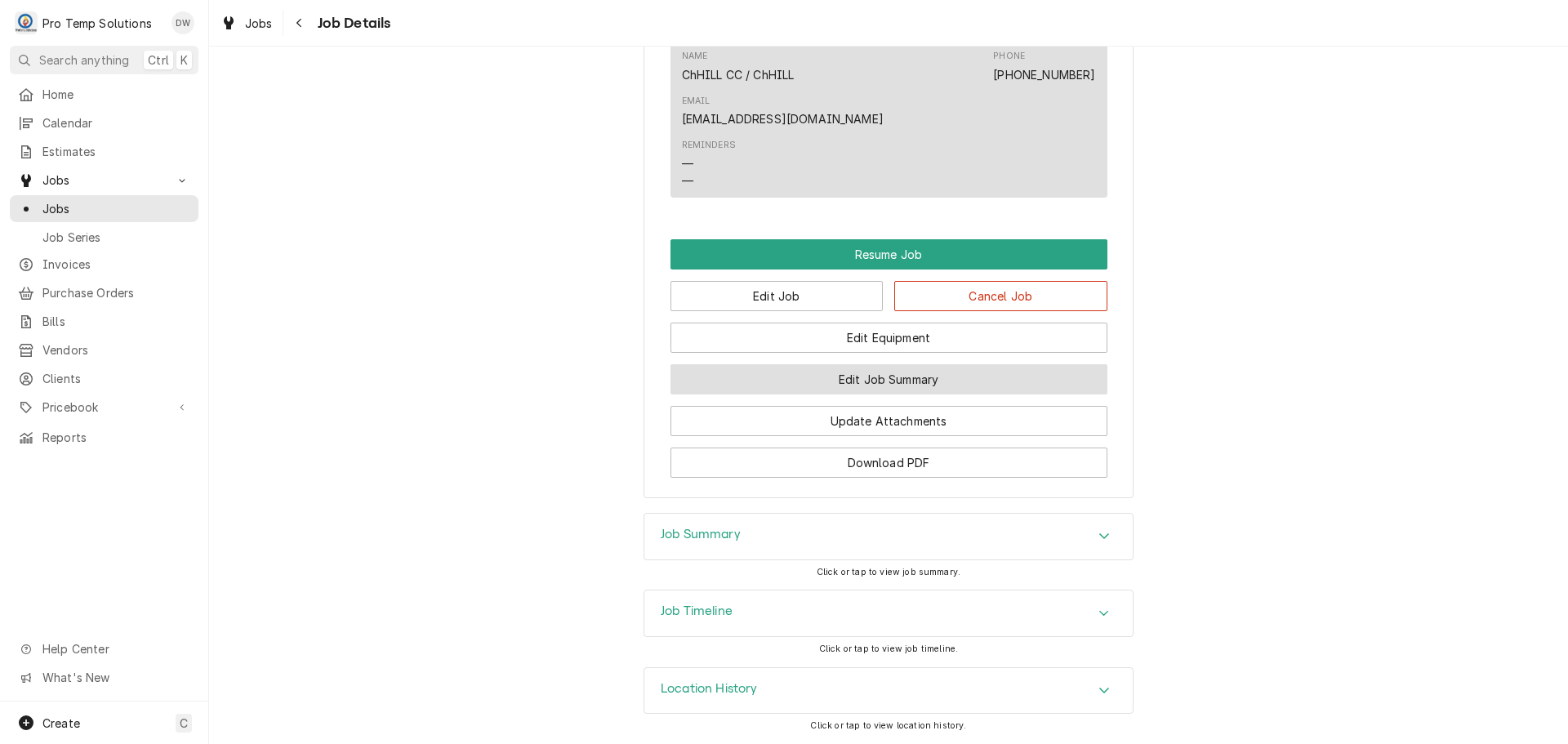
click at [914, 382] on button "Edit Job Summary" at bounding box center [888, 379] width 437 height 30
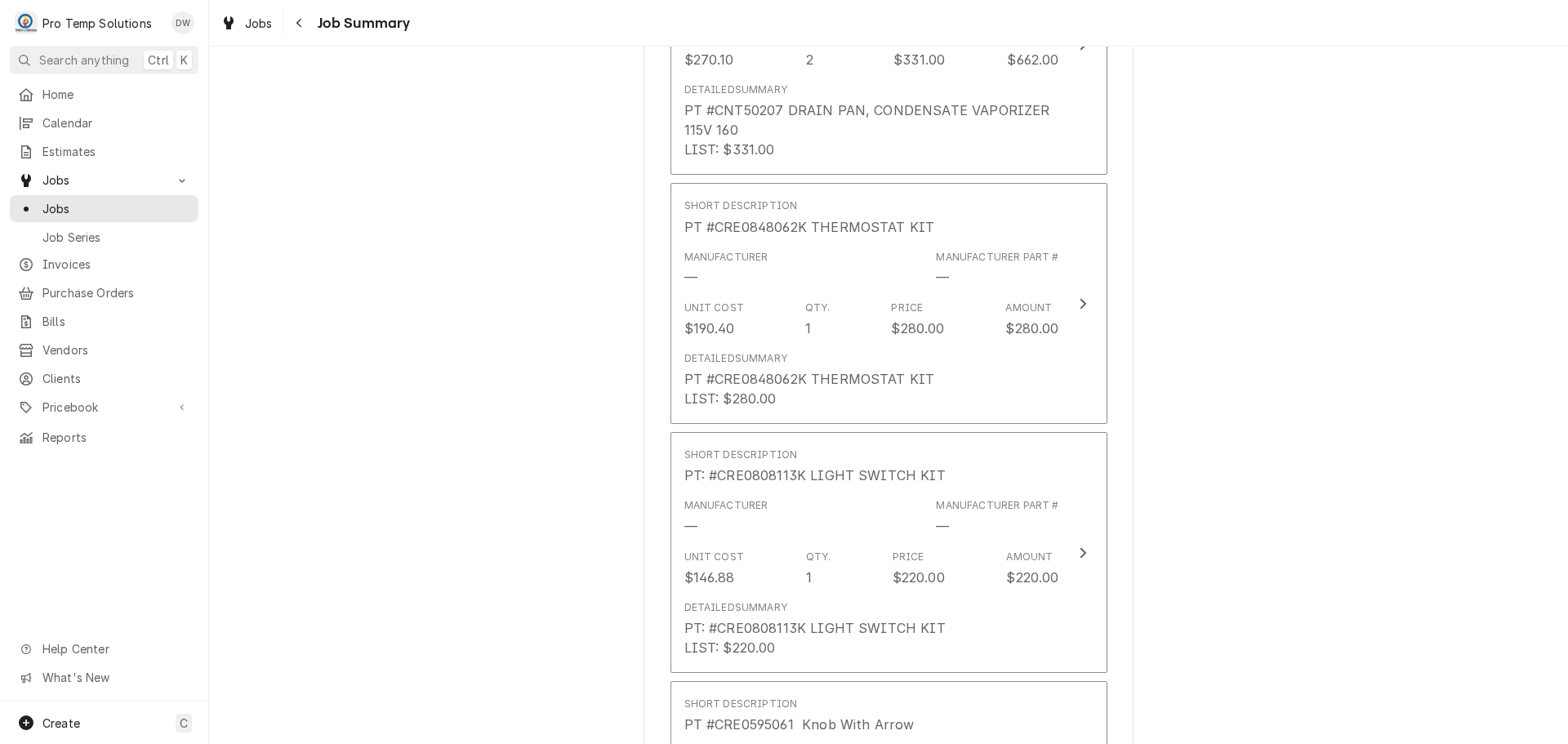
scroll to position [1225, 0]
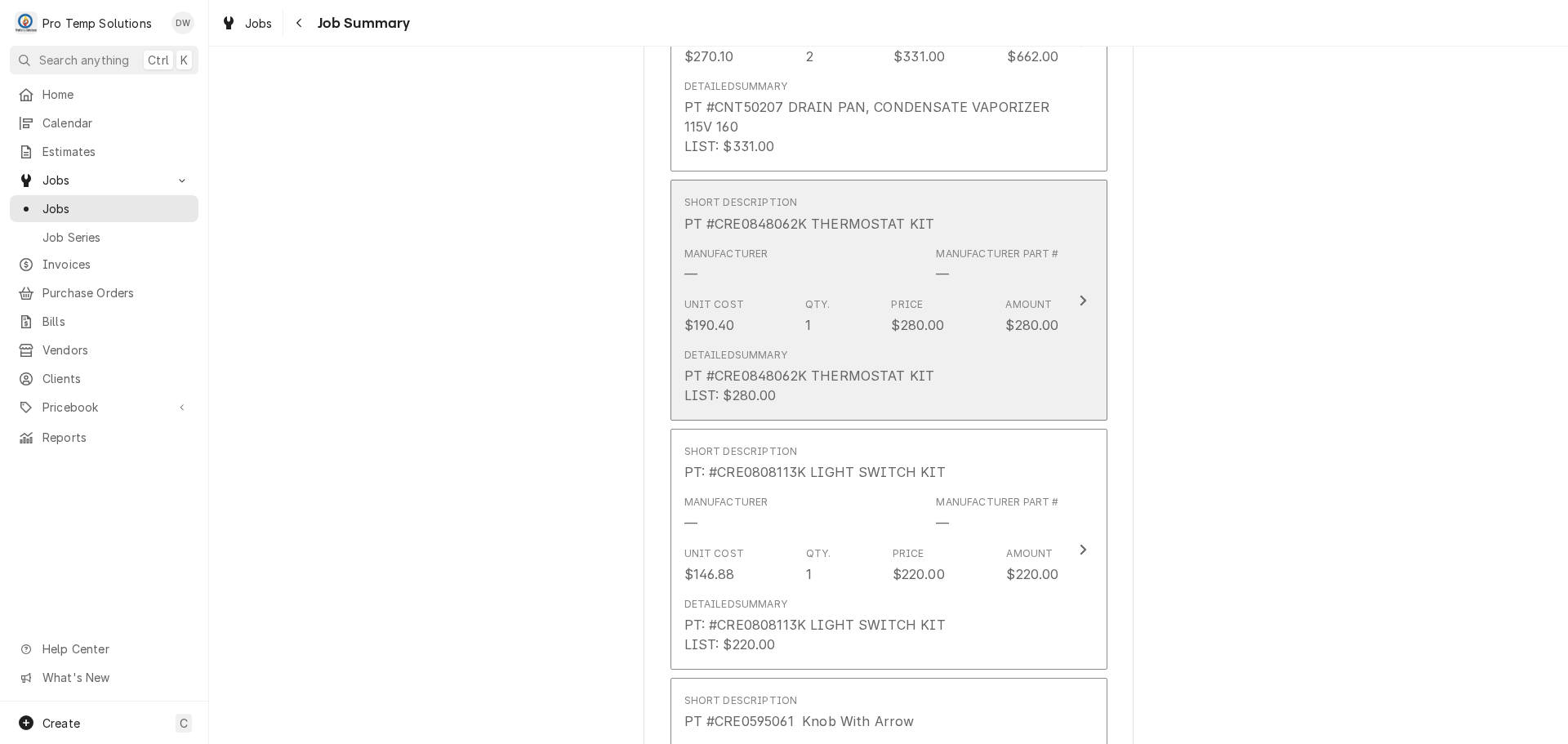
click at [1079, 298] on icon "Update Line Item" at bounding box center [1083, 300] width 9 height 13
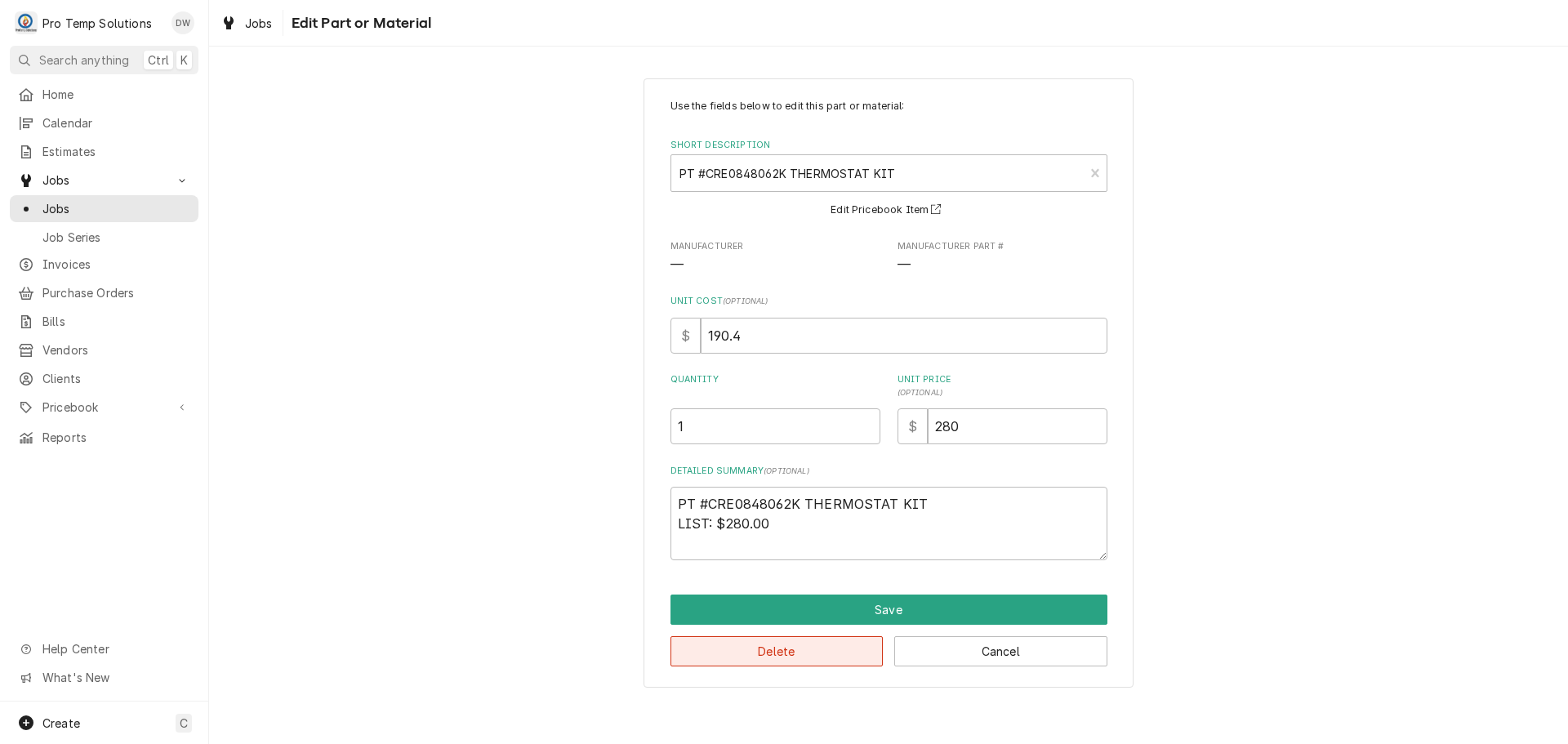
click at [774, 651] on button "Delete" at bounding box center [776, 651] width 213 height 30
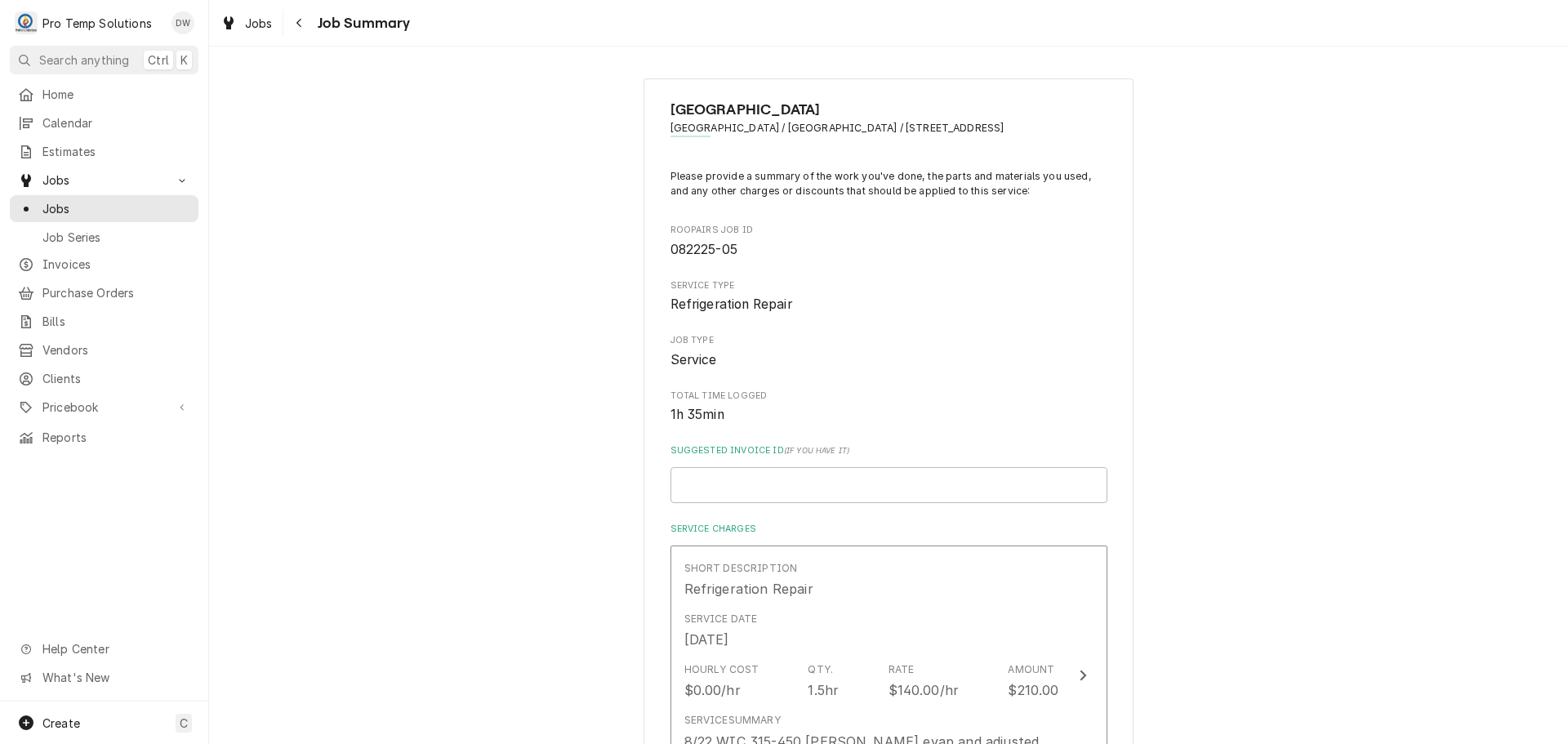
scroll to position [1225, 0]
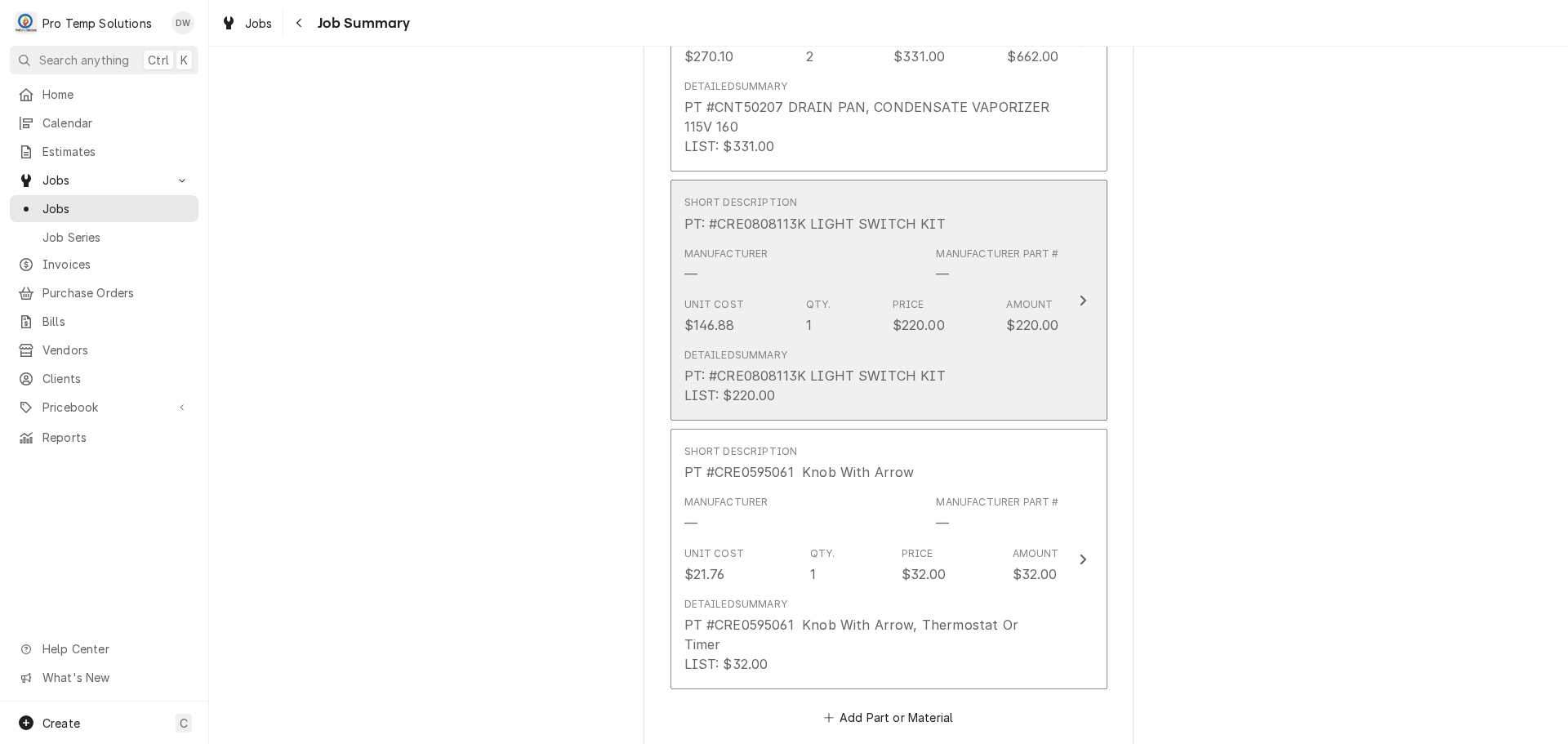
click at [1080, 298] on icon "Update Line Item" at bounding box center [1083, 299] width 7 height 10
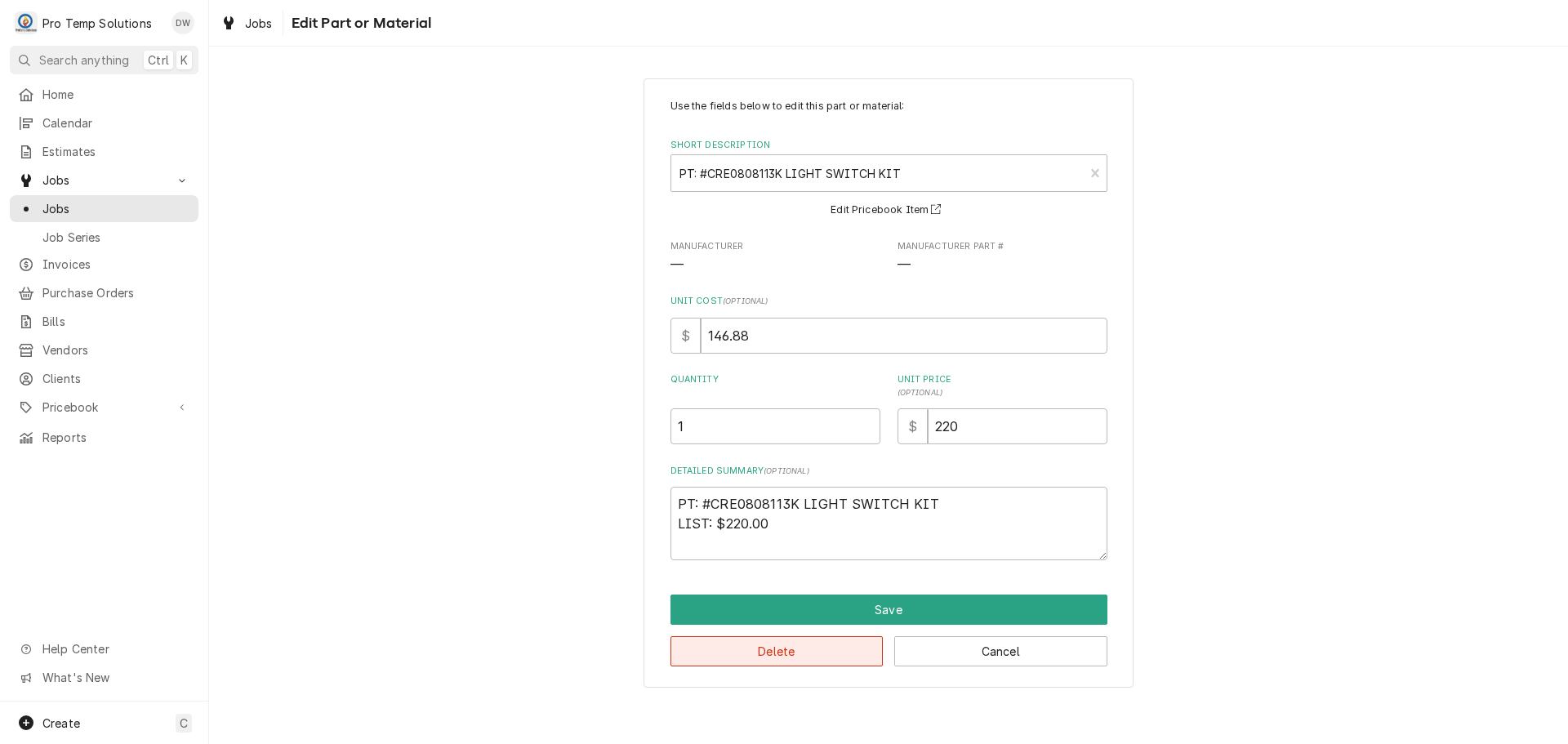
click at [773, 658] on button "Delete" at bounding box center [776, 651] width 213 height 30
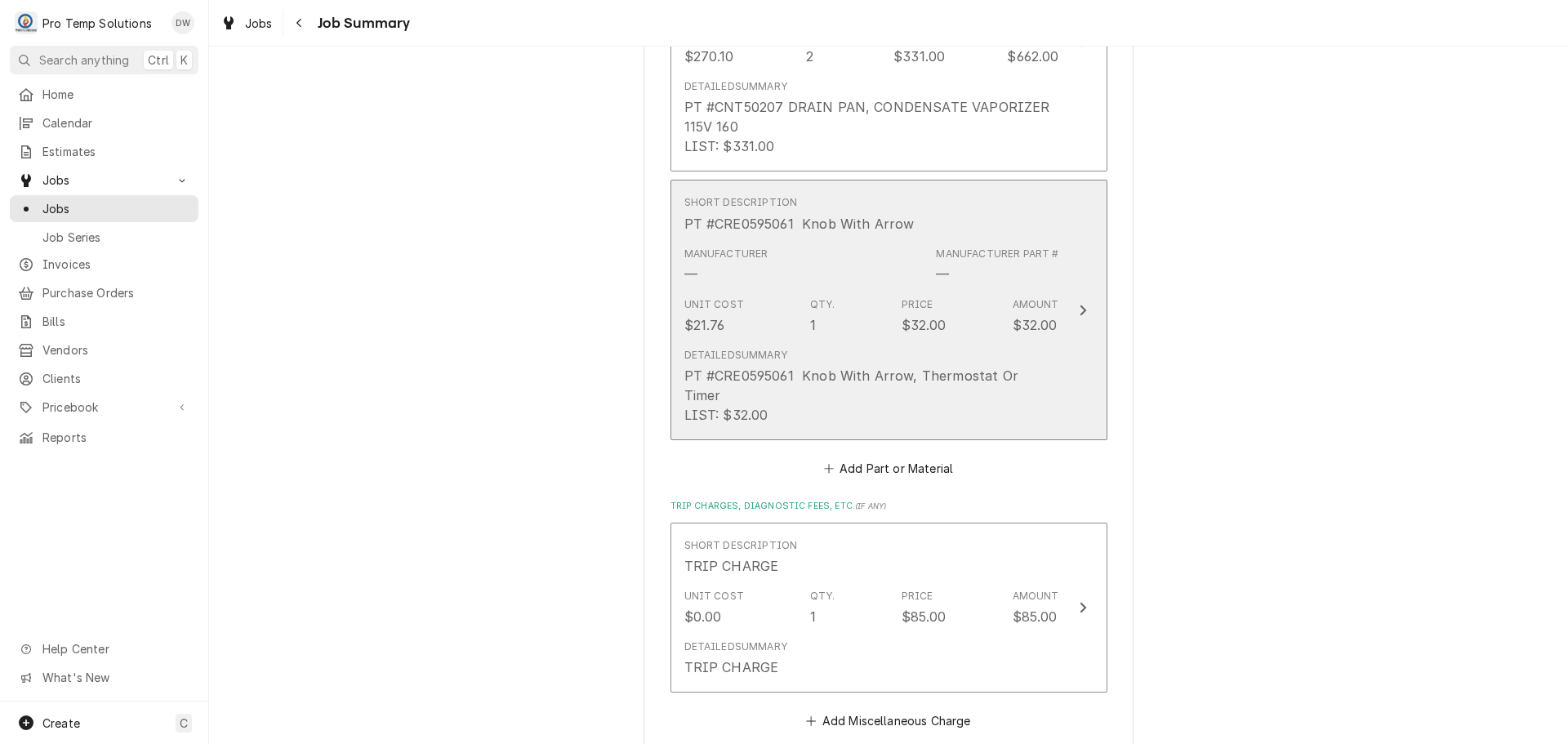
click at [1079, 303] on icon "Update Line Item" at bounding box center [1083, 310] width 9 height 13
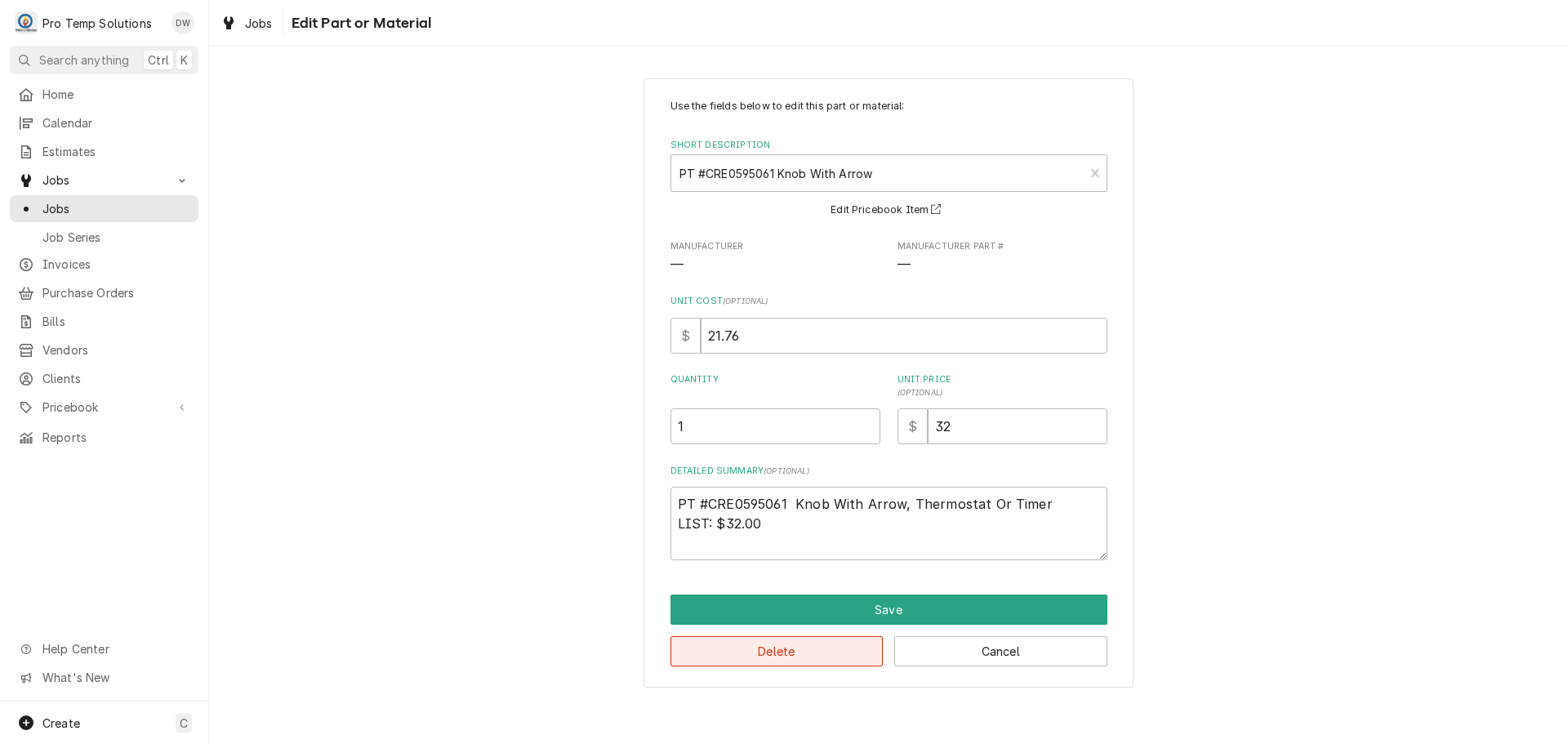
click at [791, 652] on button "Delete" at bounding box center [776, 651] width 213 height 30
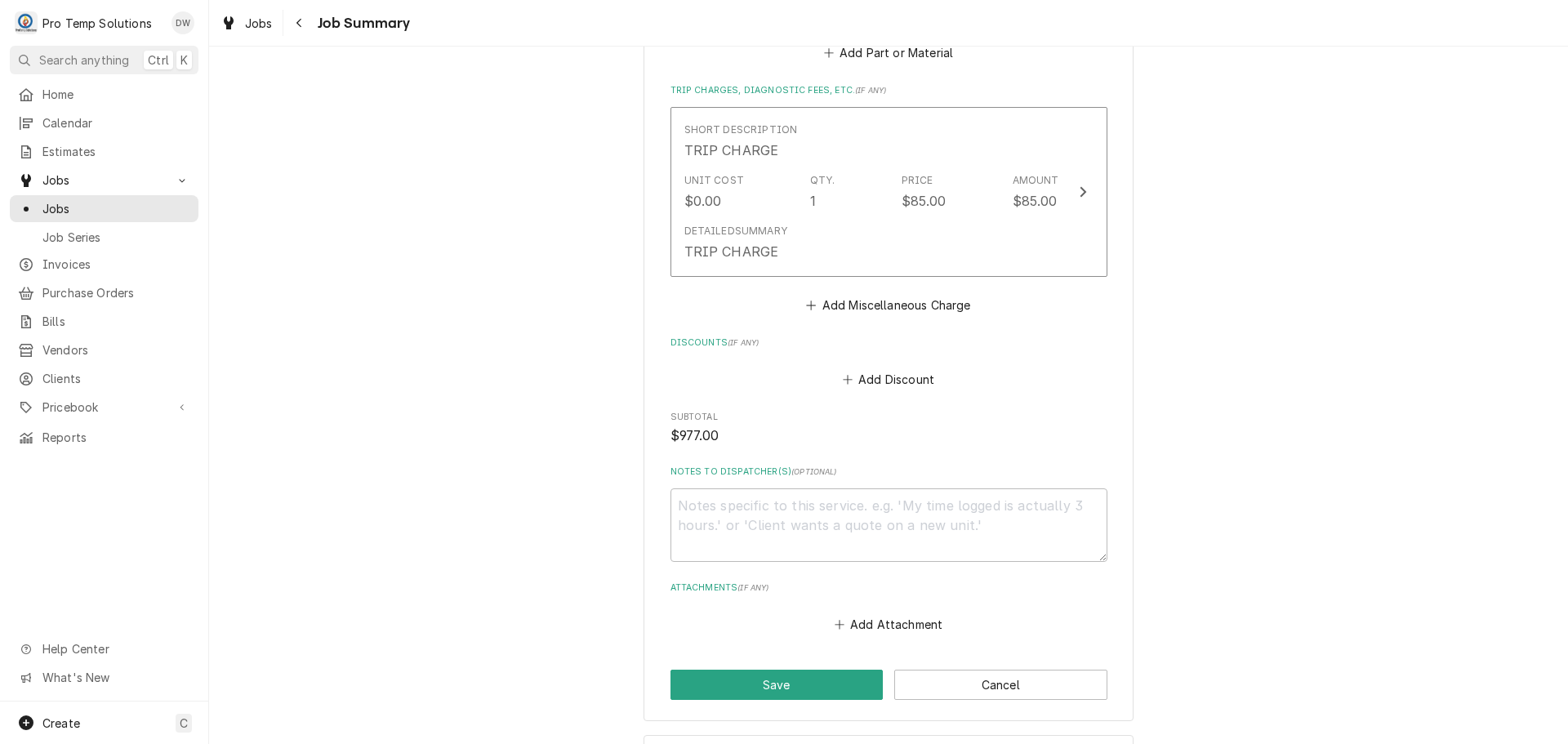
scroll to position [1440, 0]
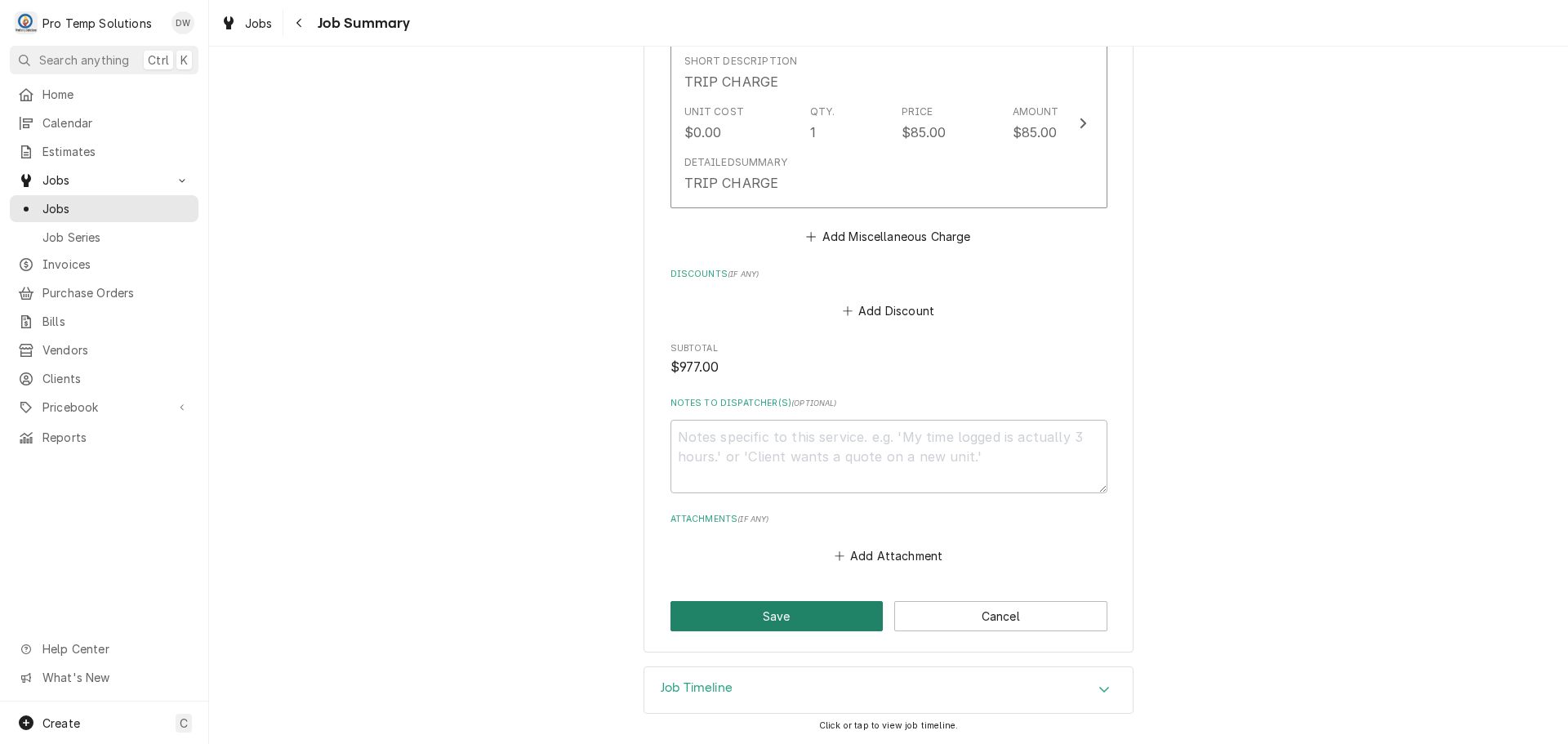
click at [767, 614] on button "Save" at bounding box center [776, 616] width 213 height 30
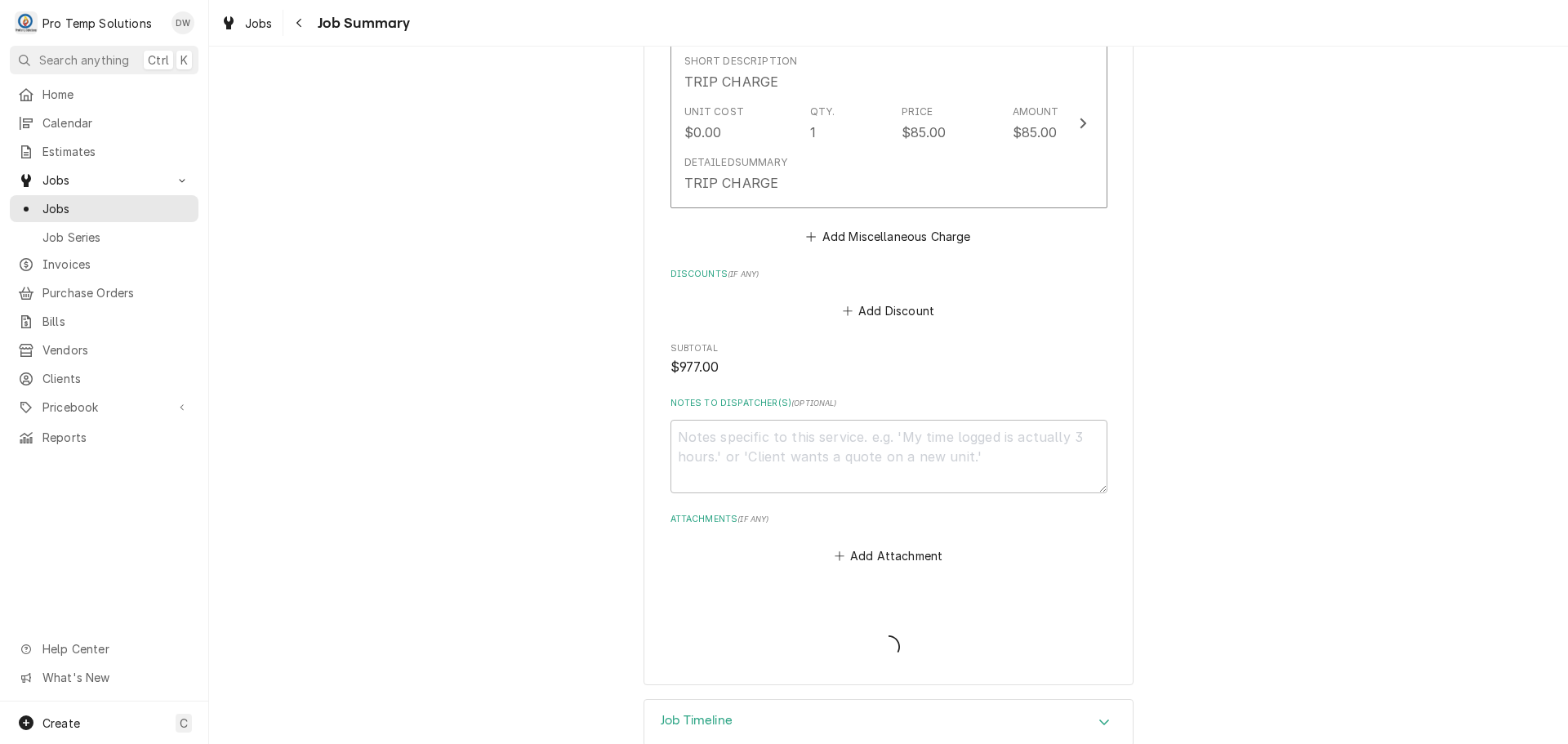
type textarea "x"
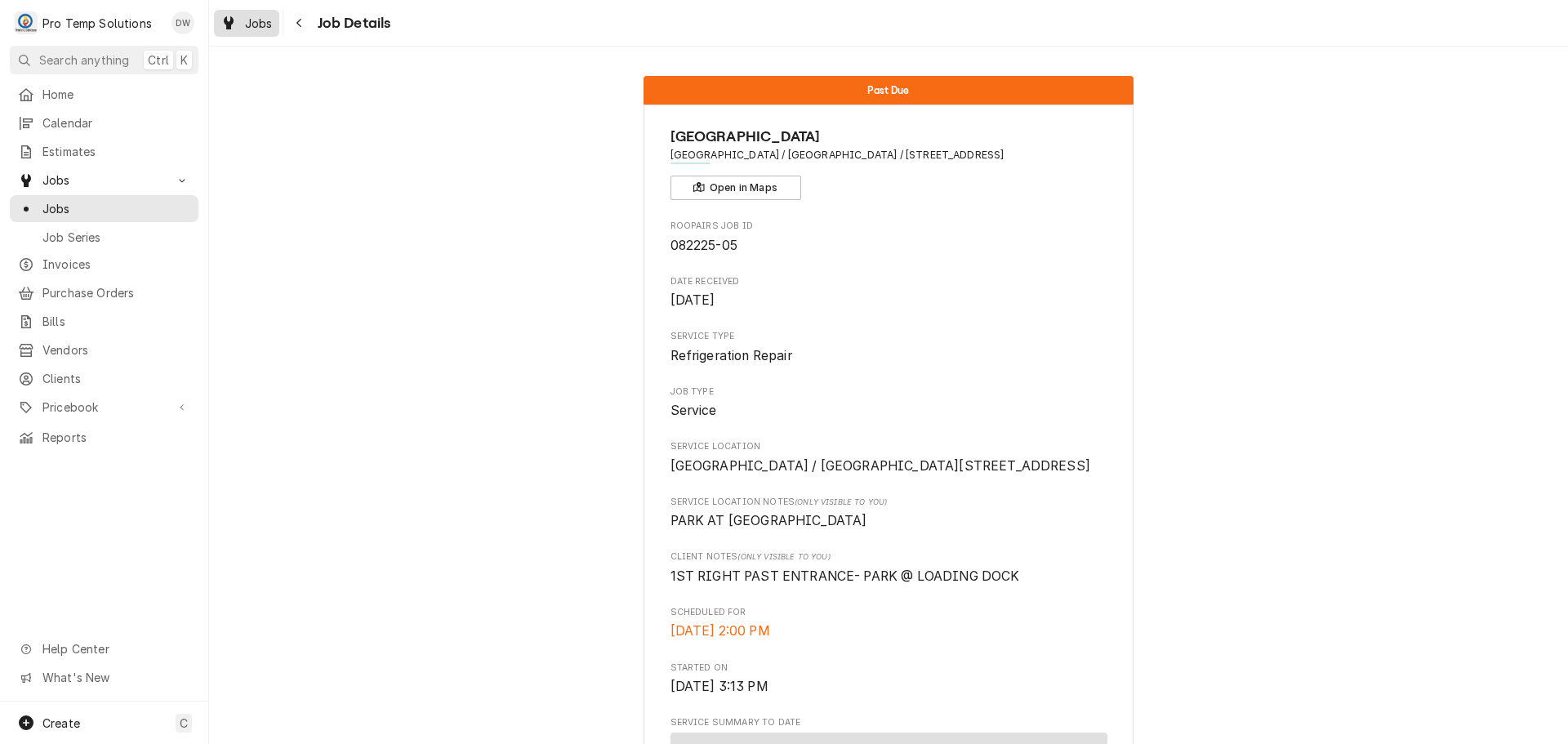
click at [250, 22] on span "Jobs" at bounding box center [258, 24] width 27 height 17
